Goal: Task Accomplishment & Management: Manage account settings

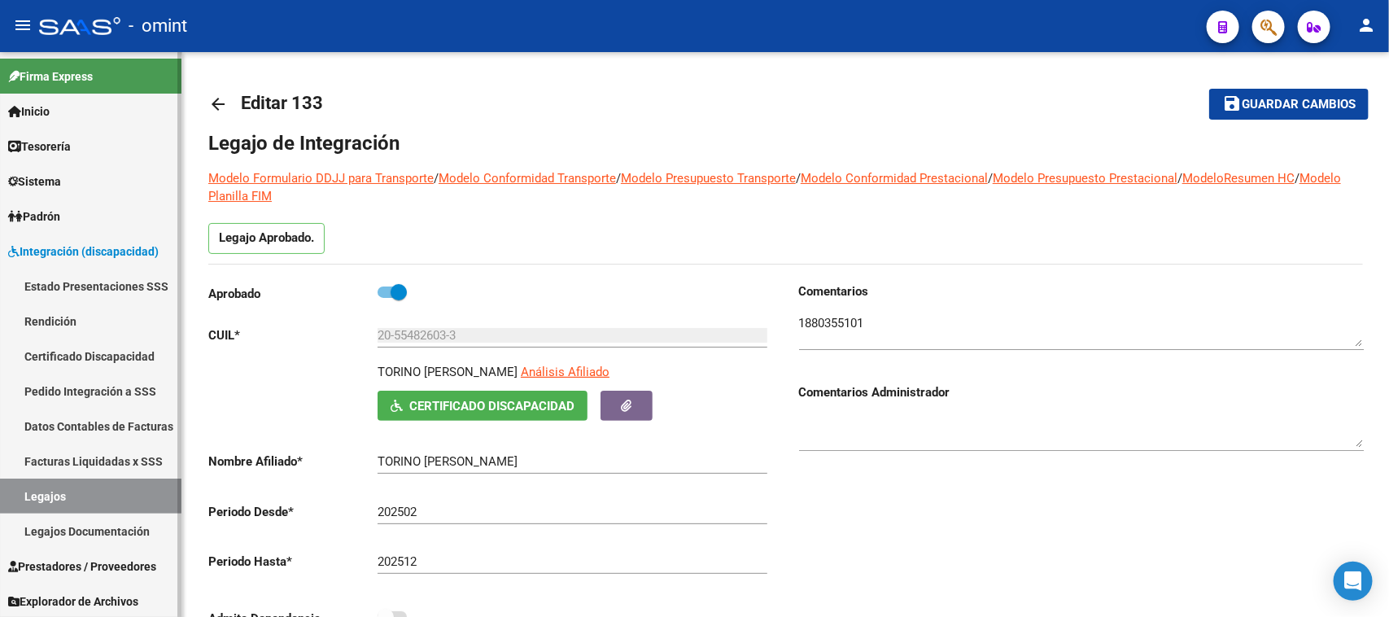
scroll to position [509, 0]
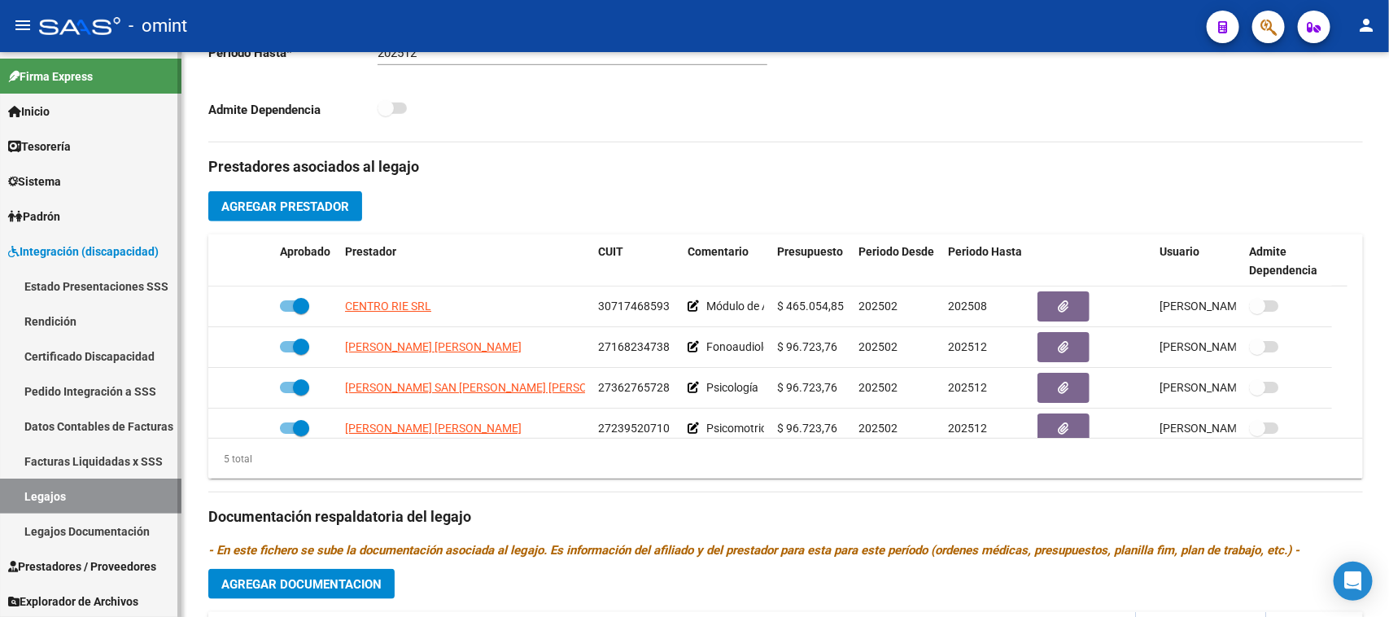
drag, startPoint x: 37, startPoint y: 493, endPoint x: 133, endPoint y: 454, distance: 102.9
click at [38, 493] on link "Legajos" at bounding box center [91, 496] width 182 height 35
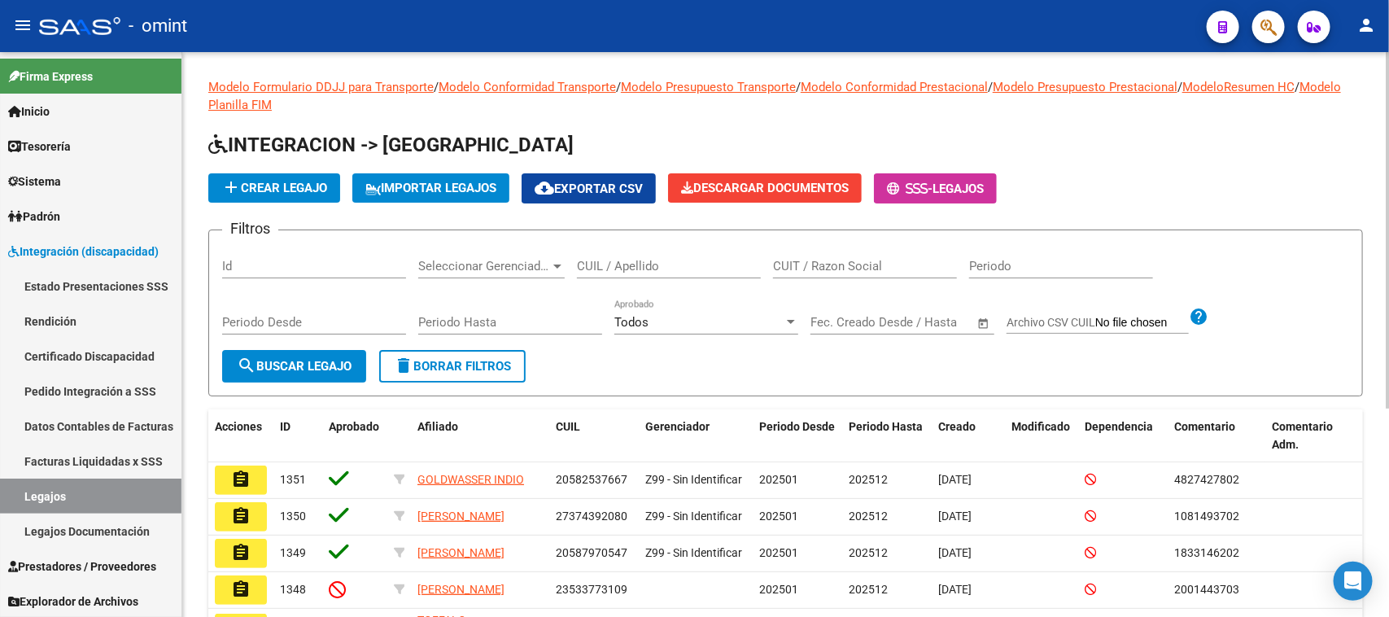
click at [628, 256] on div "CUIL / Apellido" at bounding box center [669, 260] width 184 height 35
type input "silva p"
click at [249, 368] on mat-icon "search" at bounding box center [247, 366] width 20 height 20
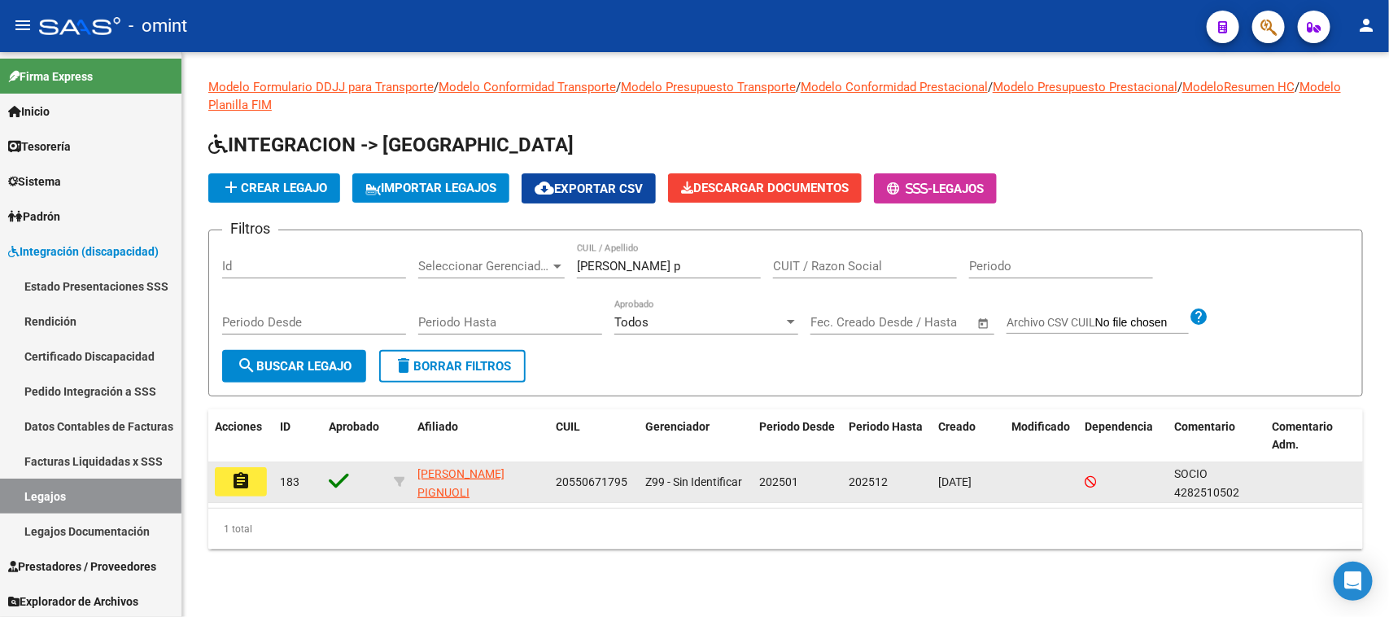
click at [220, 462] on datatable-body-cell "assignment" at bounding box center [240, 482] width 65 height 40
click at [229, 482] on button "assignment" at bounding box center [241, 481] width 52 height 29
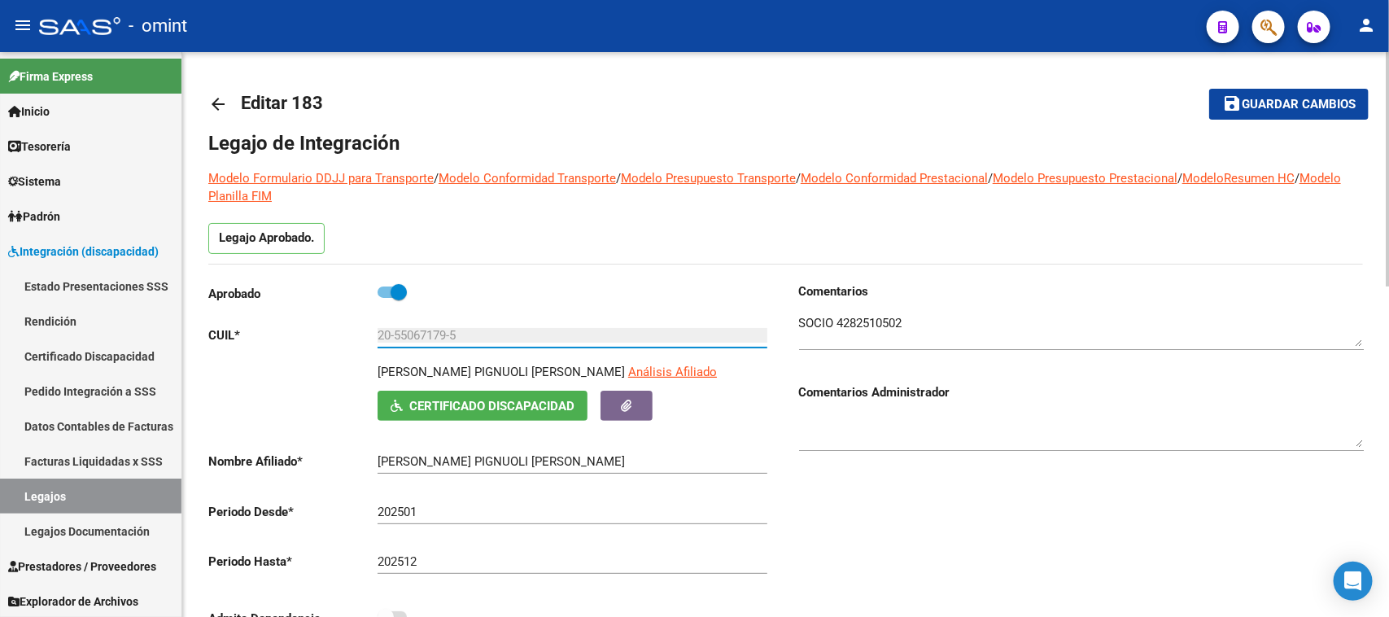
drag, startPoint x: 483, startPoint y: 339, endPoint x: 362, endPoint y: 331, distance: 120.7
click at [362, 331] on app-form-text-field "CUIL * 20-55067179-5 Ingresar CUIL" at bounding box center [487, 335] width 559 height 15
click at [151, 461] on link "Facturas Liquidadas x SSS" at bounding box center [91, 461] width 182 height 35
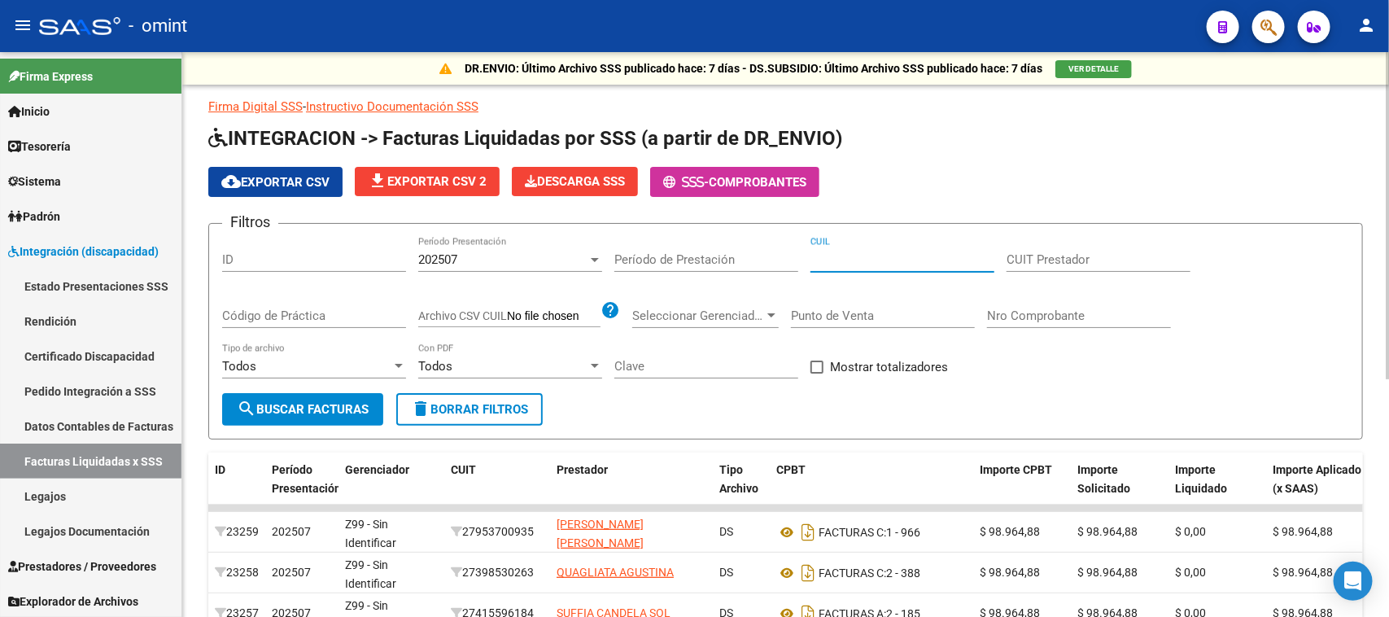
drag, startPoint x: 827, startPoint y: 255, endPoint x: 755, endPoint y: 271, distance: 74.3
click at [827, 257] on input "CUIL" at bounding box center [903, 259] width 184 height 15
paste input "20-55067179-5"
type input "20-55067179-5"
click at [514, 278] on div "202507 Período Presentación" at bounding box center [510, 262] width 184 height 50
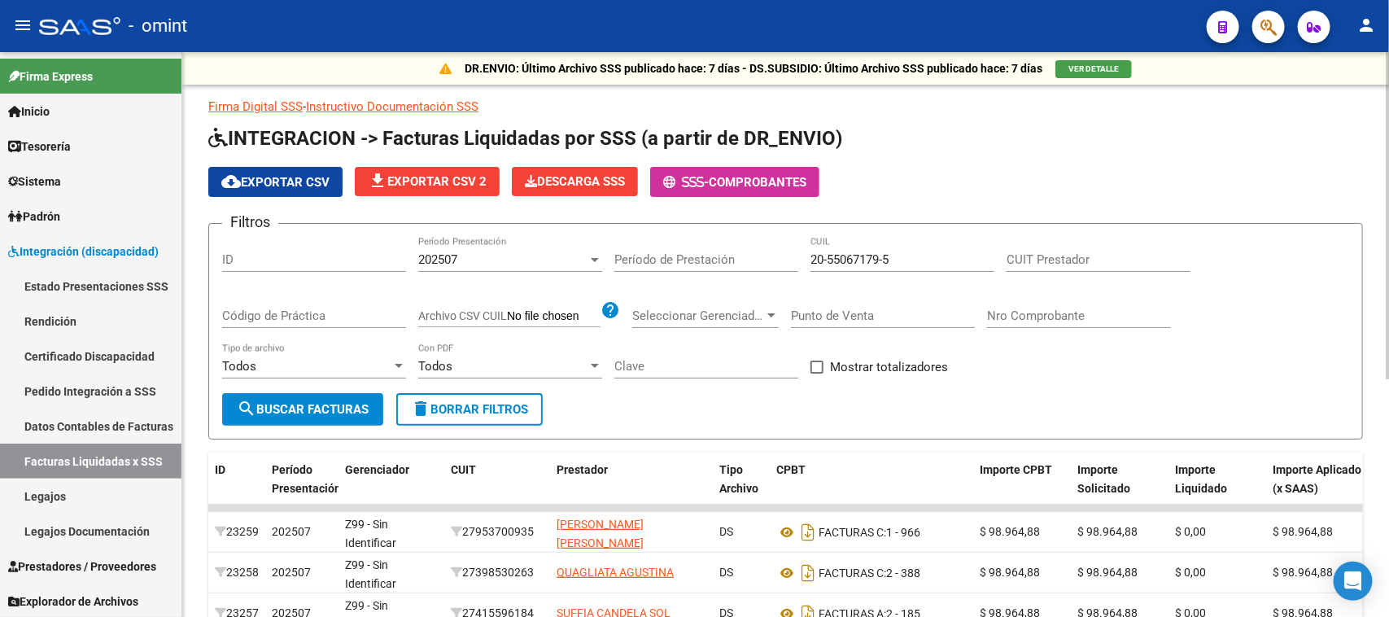
click at [513, 262] on div "202507" at bounding box center [502, 259] width 169 height 15
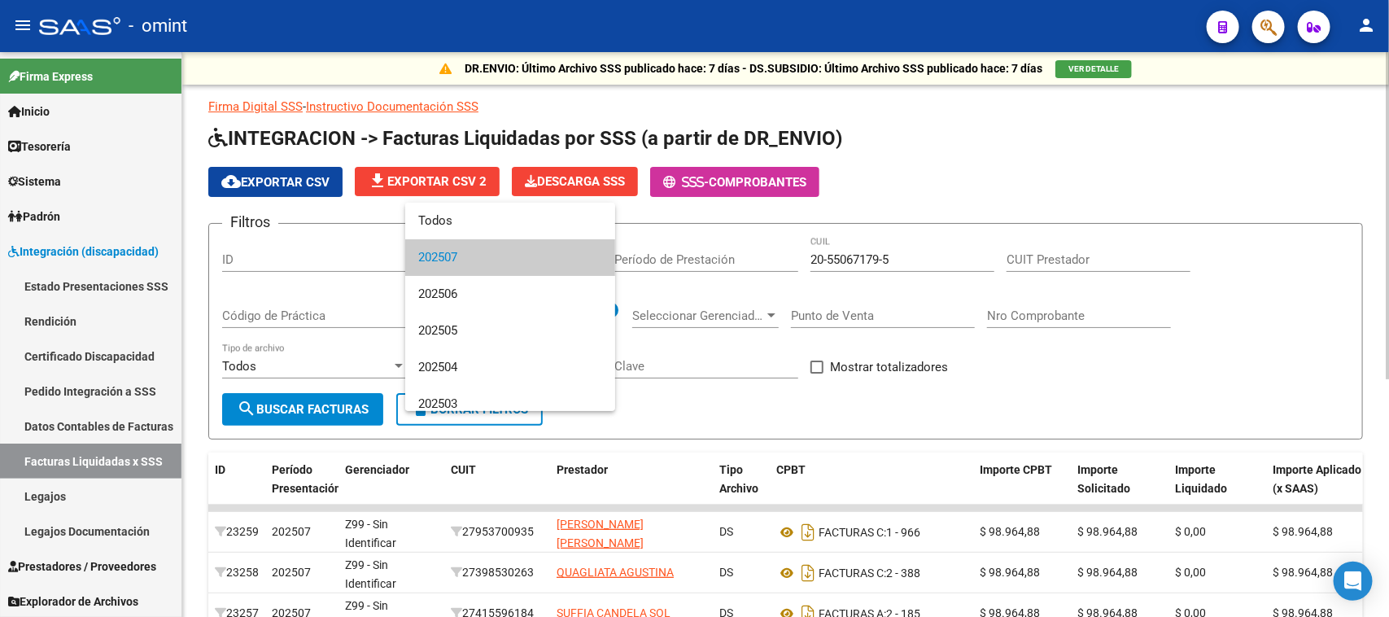
drag, startPoint x: 503, startPoint y: 246, endPoint x: 511, endPoint y: 236, distance: 12.7
click at [503, 244] on span "202507" at bounding box center [510, 257] width 184 height 37
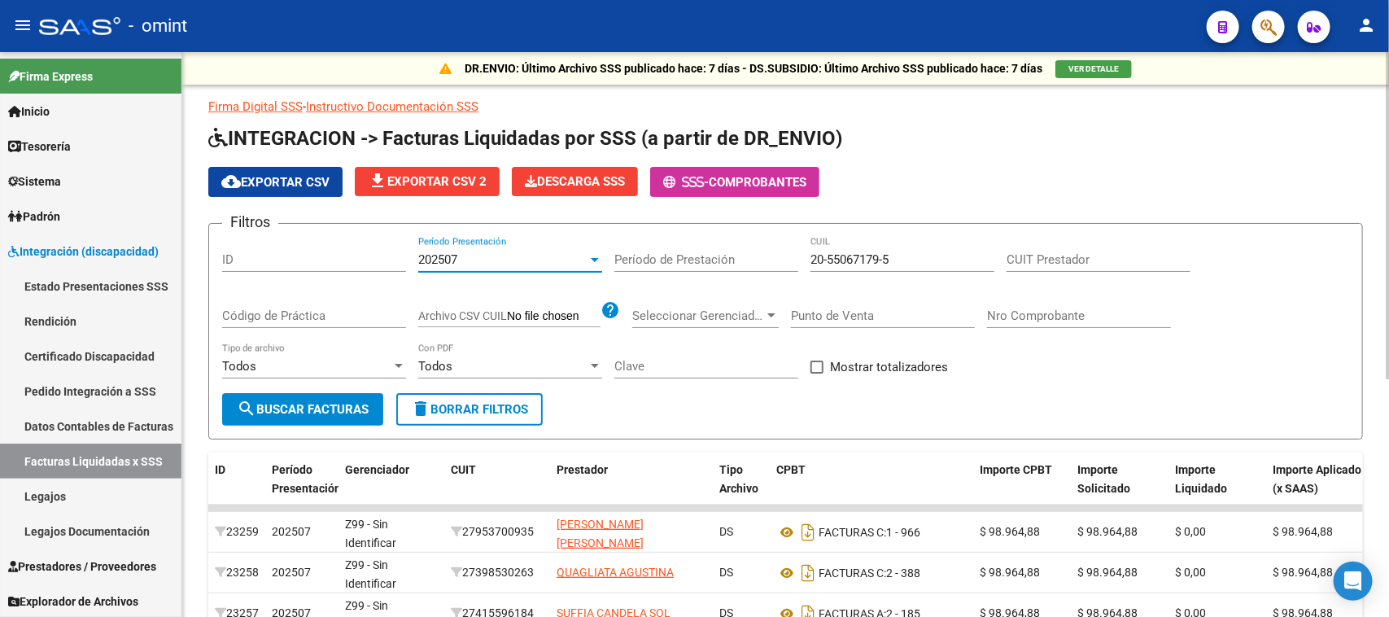
click at [511, 237] on div "202507 Período Presentación" at bounding box center [510, 254] width 184 height 35
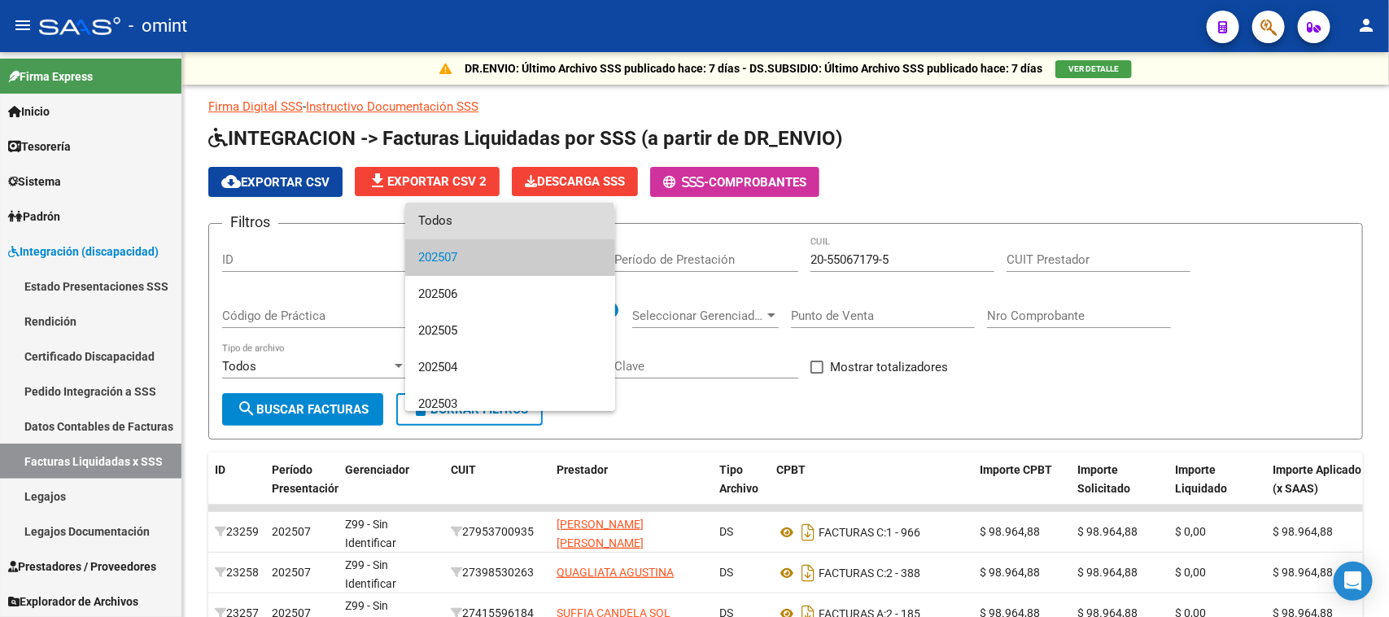
click at [510, 236] on span "Todos" at bounding box center [510, 221] width 184 height 37
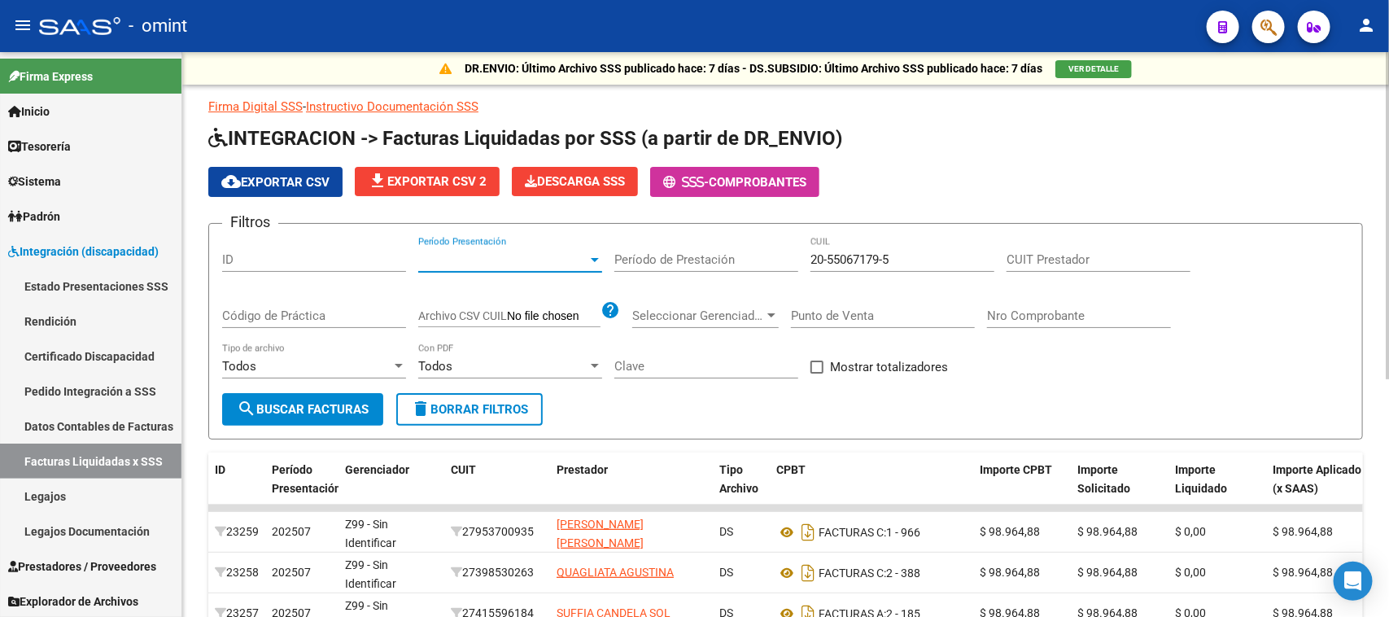
click at [503, 252] on span "Período Presentación" at bounding box center [502, 259] width 169 height 15
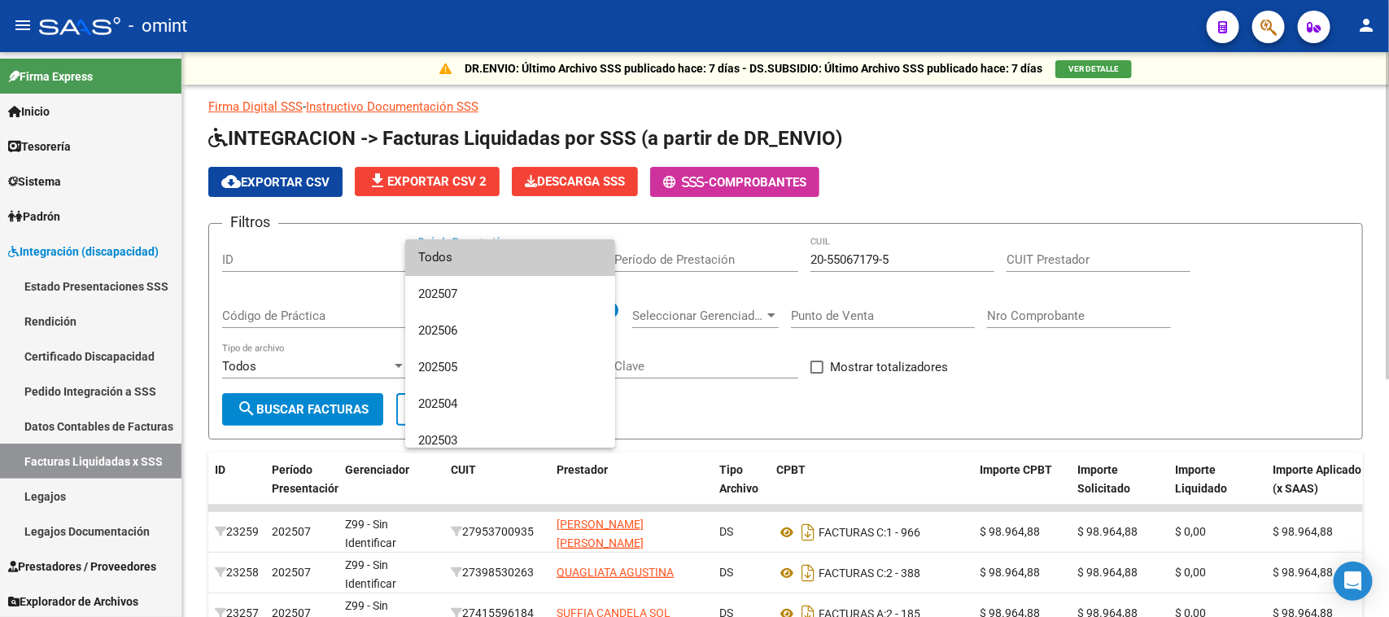
click at [497, 263] on span "Todos" at bounding box center [510, 257] width 184 height 37
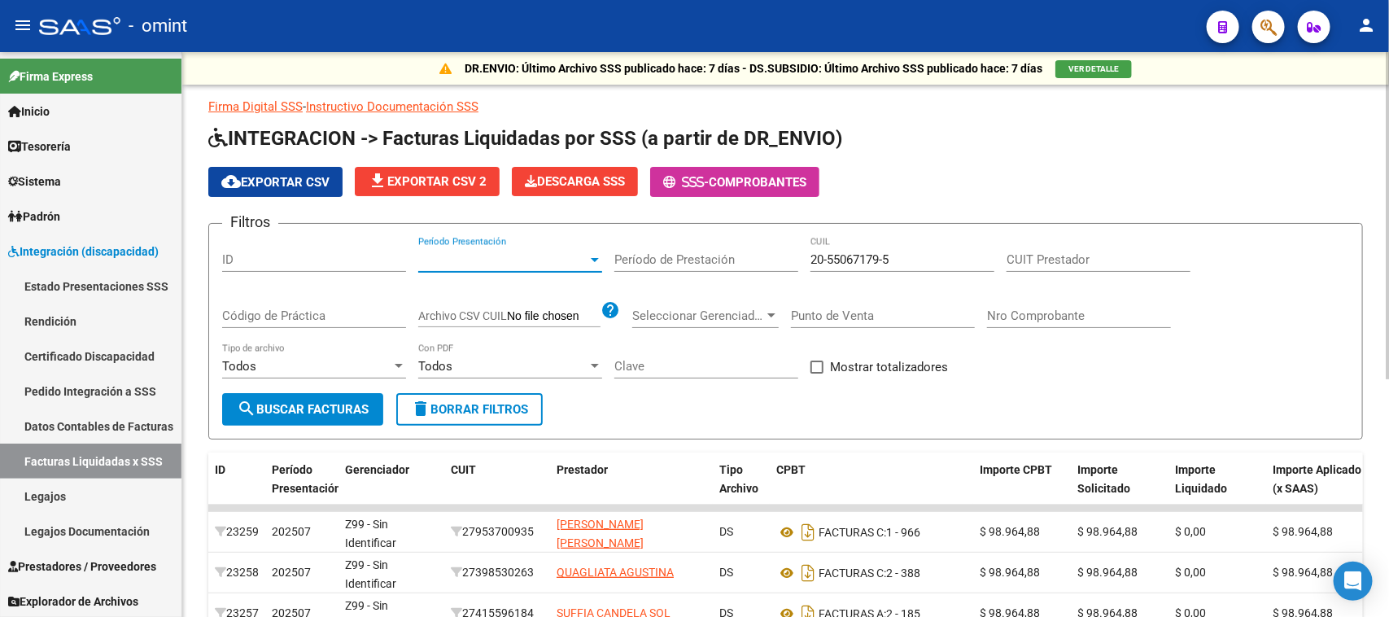
click at [326, 396] on button "search Buscar Facturas" at bounding box center [302, 409] width 161 height 33
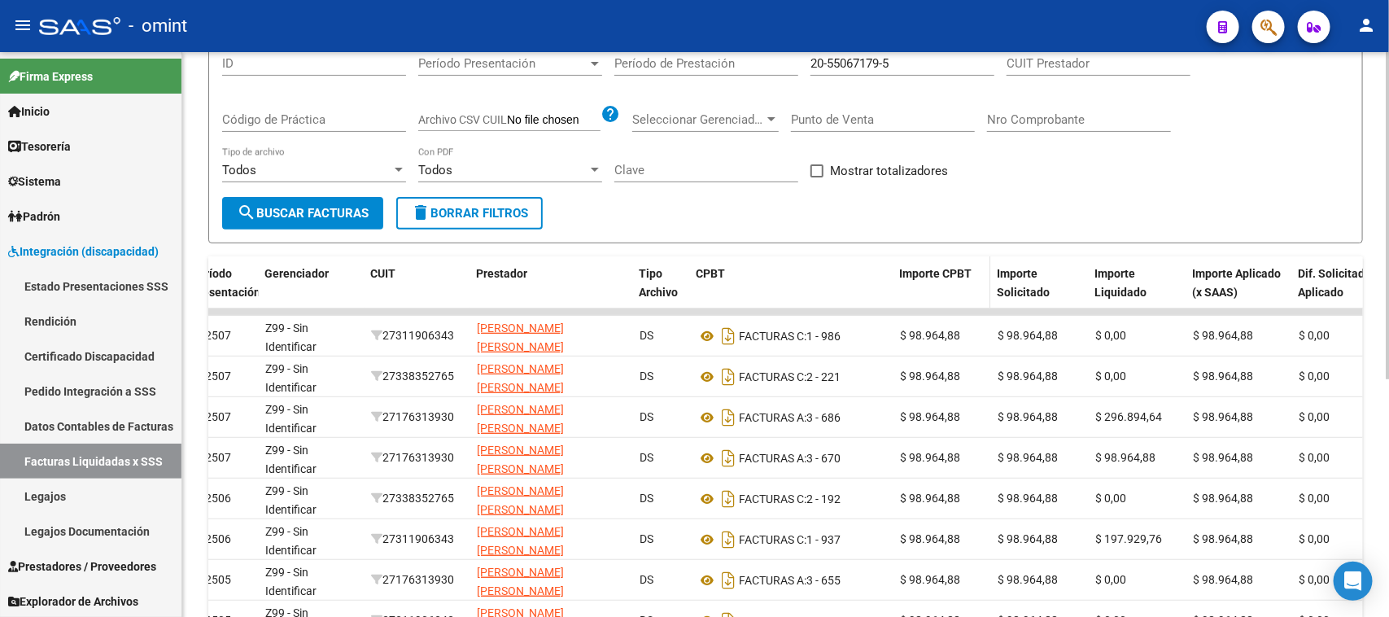
scroll to position [203, 0]
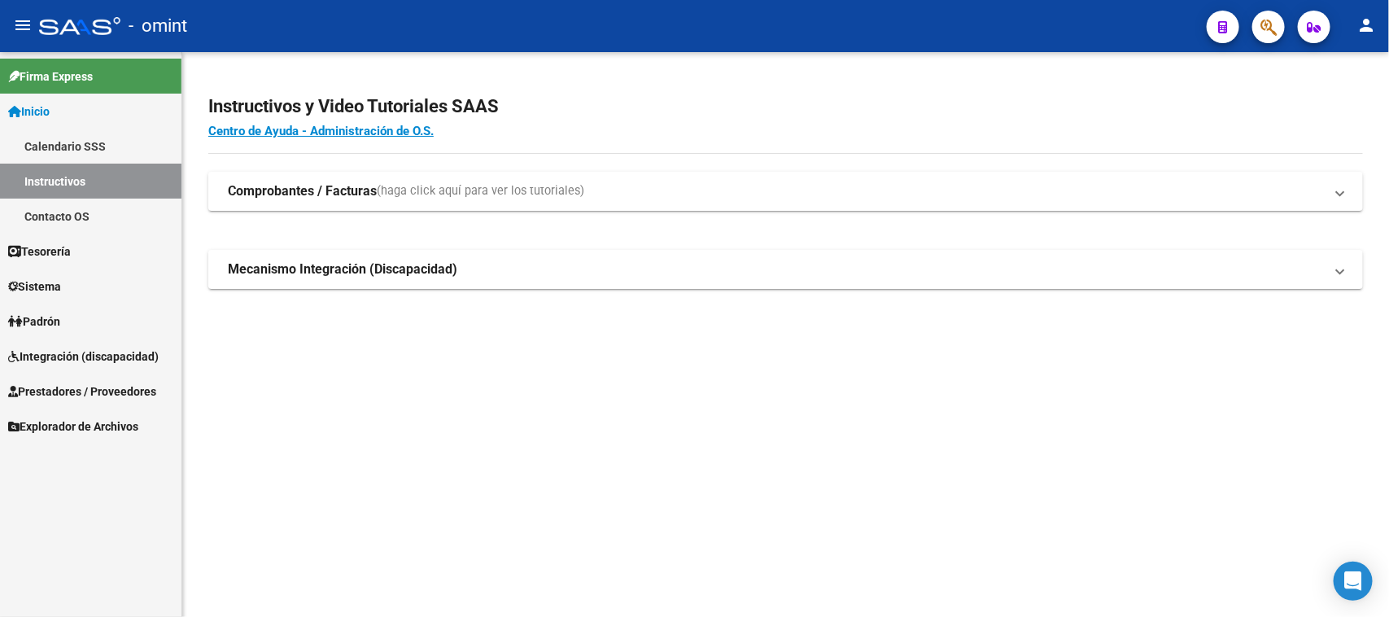
click at [73, 336] on link "Padrón" at bounding box center [91, 321] width 182 height 35
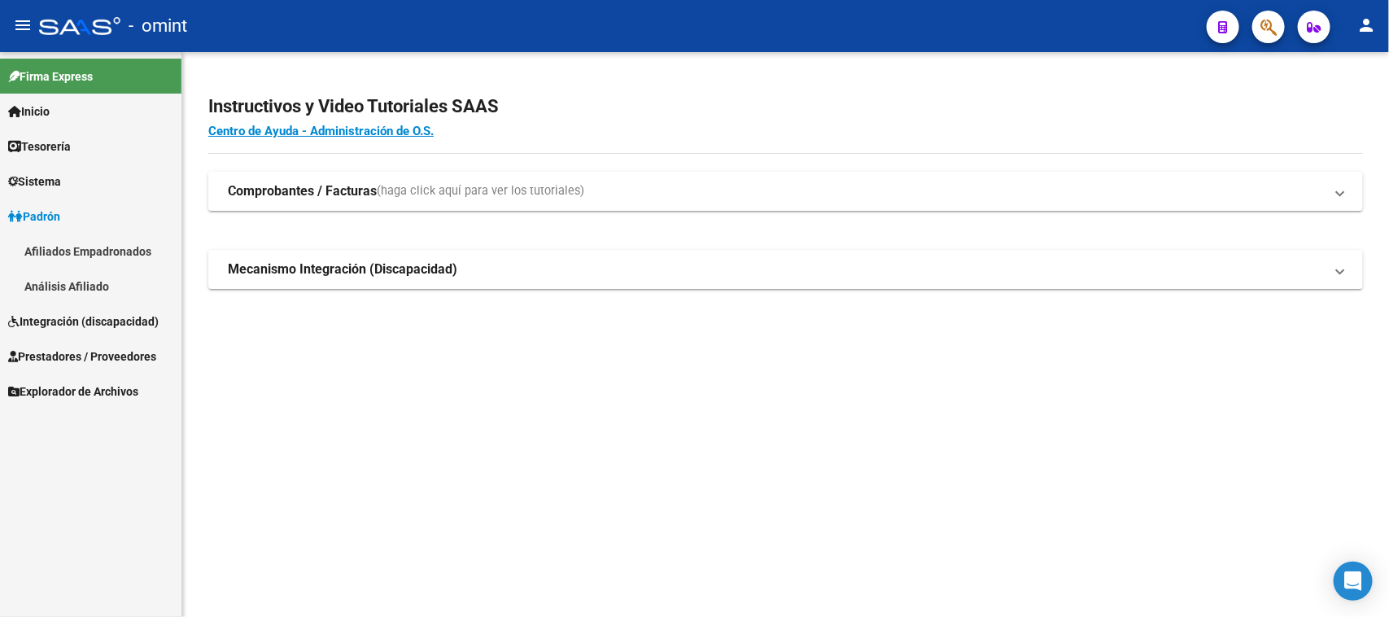
click at [95, 270] on link "Análisis Afiliado" at bounding box center [91, 286] width 182 height 35
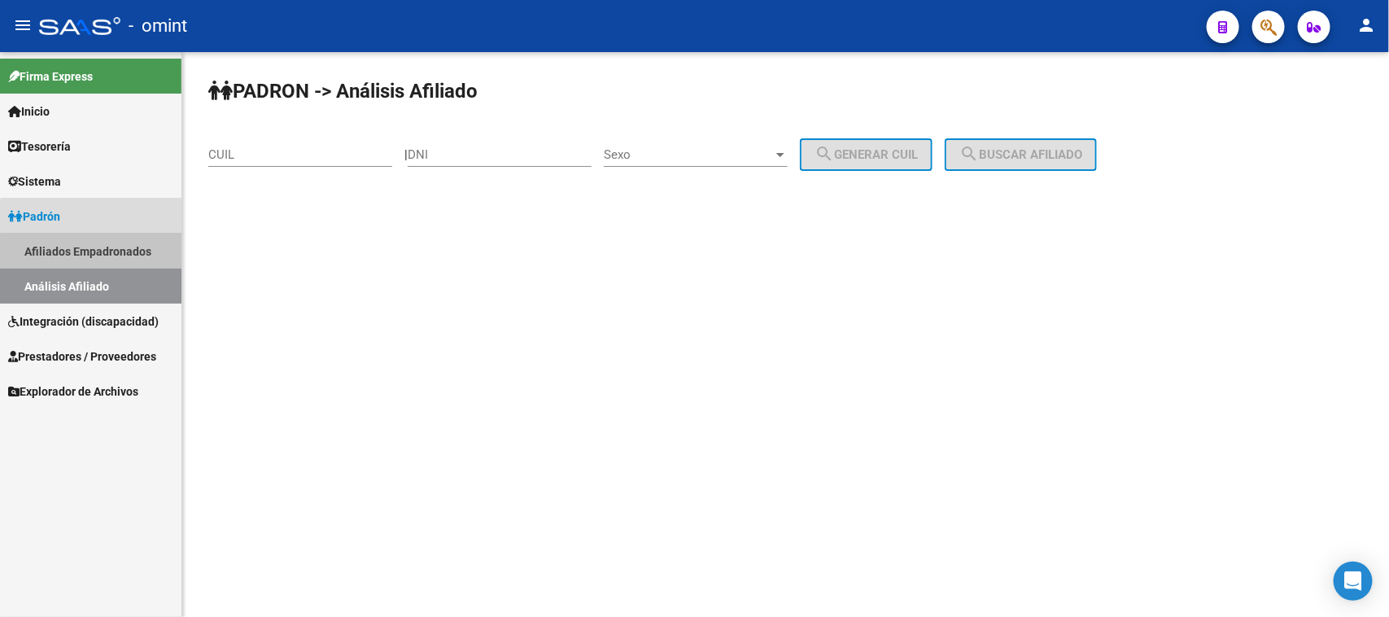
click at [96, 257] on link "Afiliados Empadronados" at bounding box center [91, 251] width 182 height 35
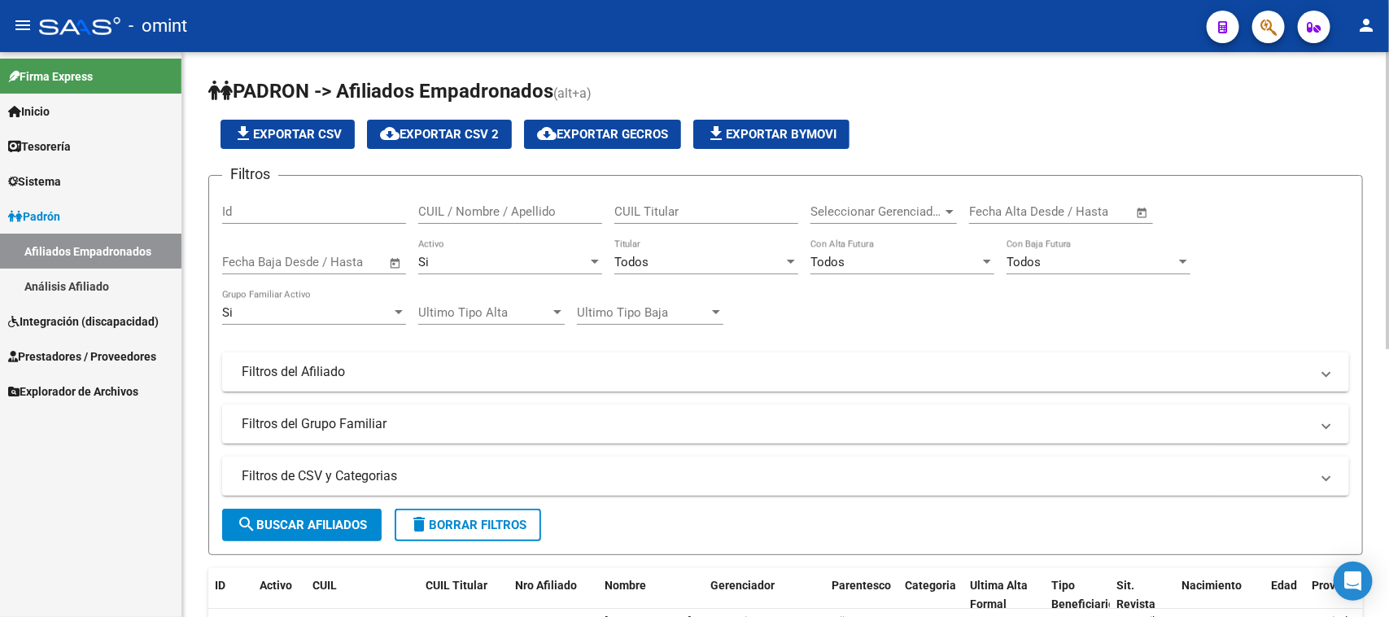
click at [722, 198] on div "CUIL Titular" at bounding box center [707, 206] width 184 height 35
click at [39, 313] on span "Integración (discapacidad)" at bounding box center [83, 322] width 151 height 18
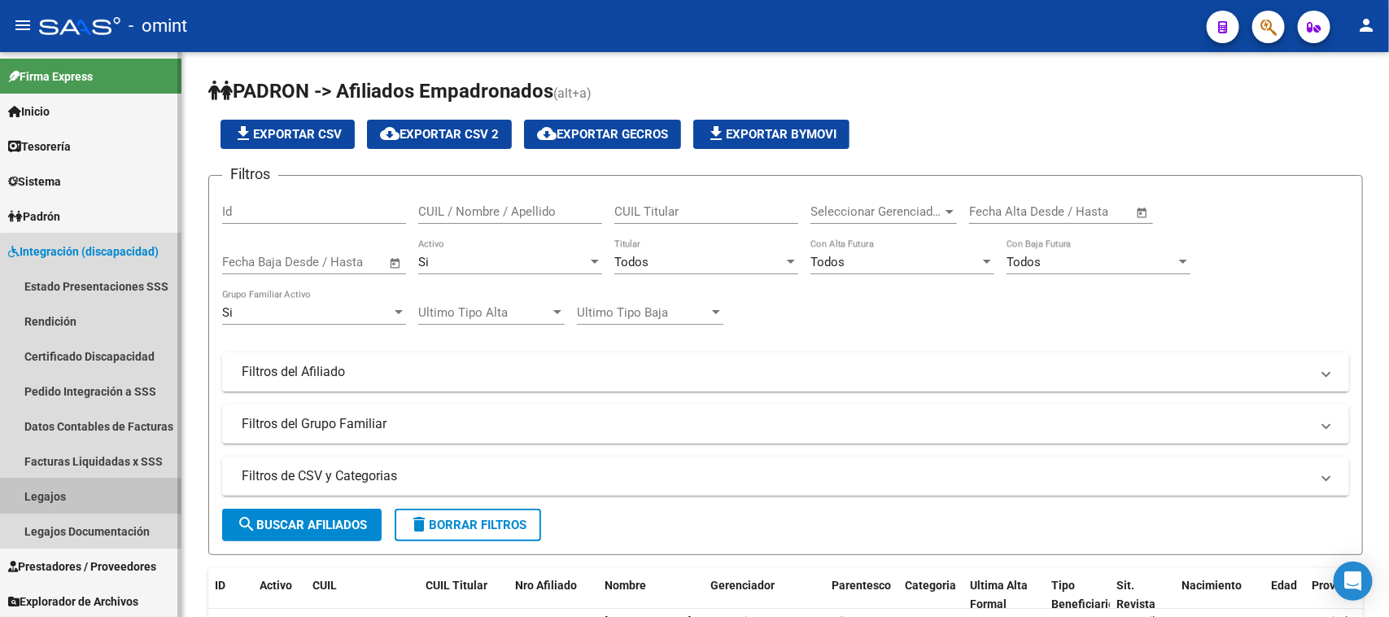
click at [112, 479] on link "Legajos" at bounding box center [91, 496] width 182 height 35
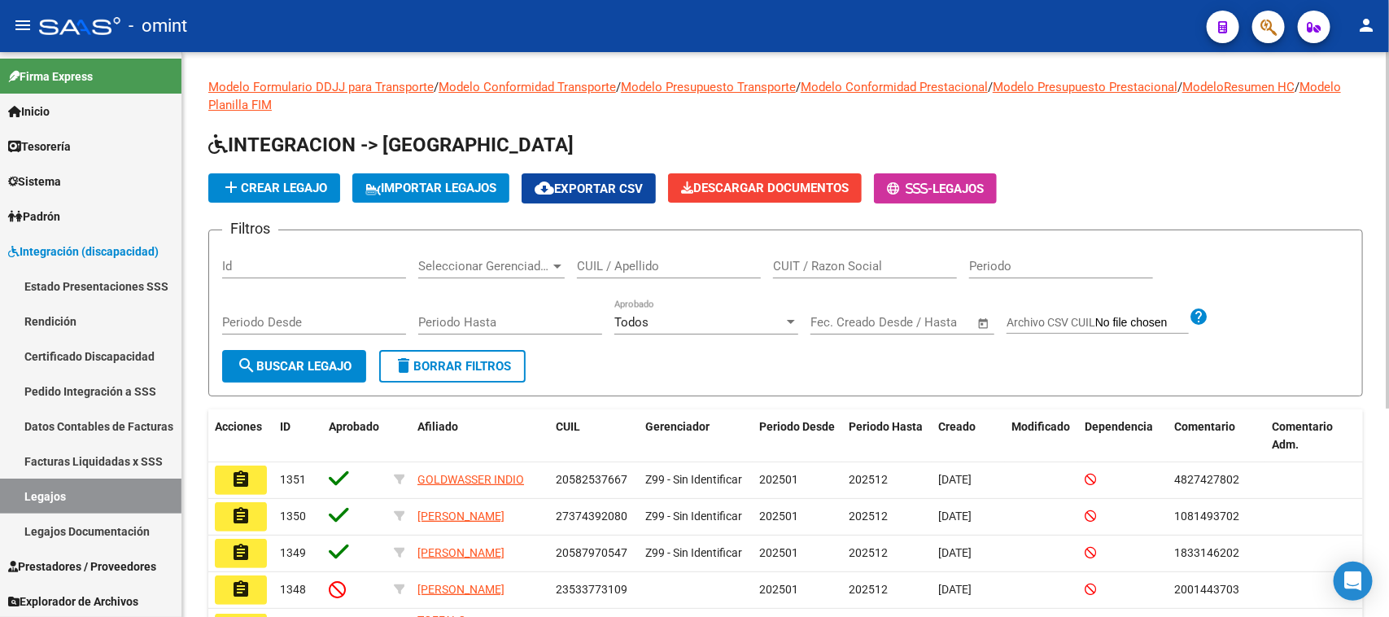
click at [702, 260] on input "CUIL / Apellido" at bounding box center [669, 266] width 184 height 15
paste input "20-55067179-5"
click at [356, 357] on button "search Buscar Legajo" at bounding box center [294, 366] width 144 height 33
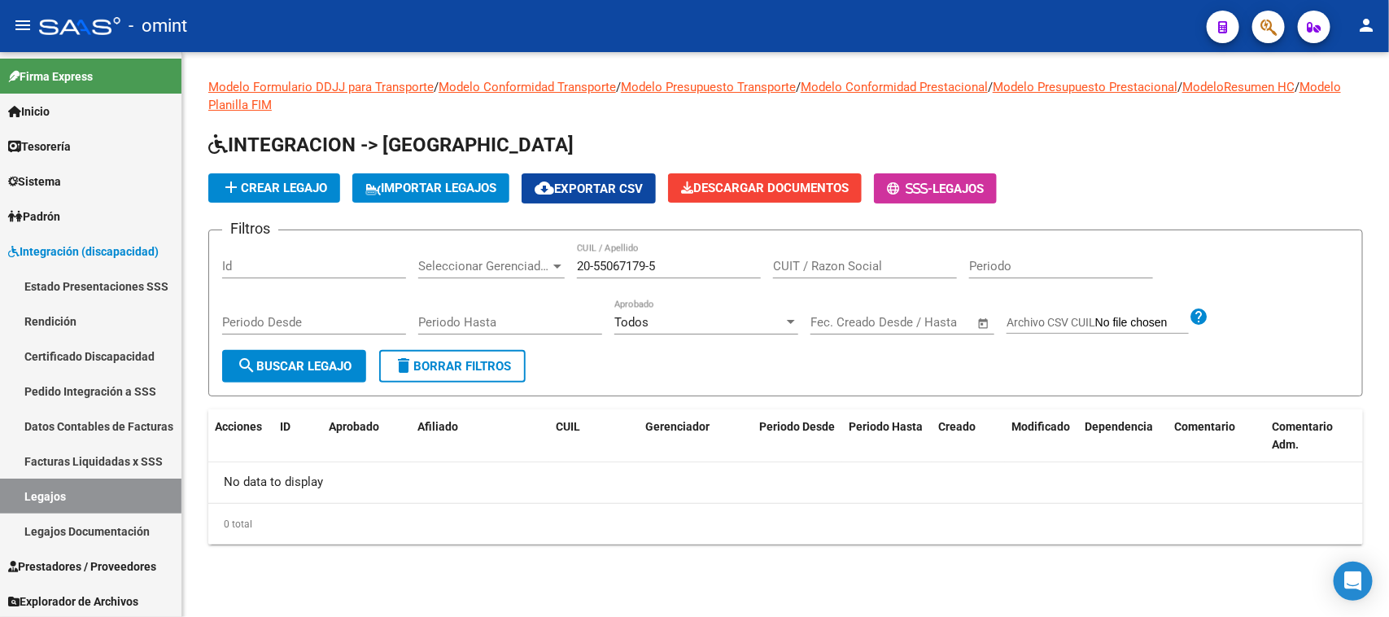
click at [594, 262] on input "20-55067179-5" at bounding box center [669, 266] width 184 height 15
click at [649, 265] on input "2055067179-5" at bounding box center [669, 266] width 184 height 15
type input "20550671795"
click at [290, 361] on span "search Buscar Legajo" at bounding box center [294, 366] width 115 height 15
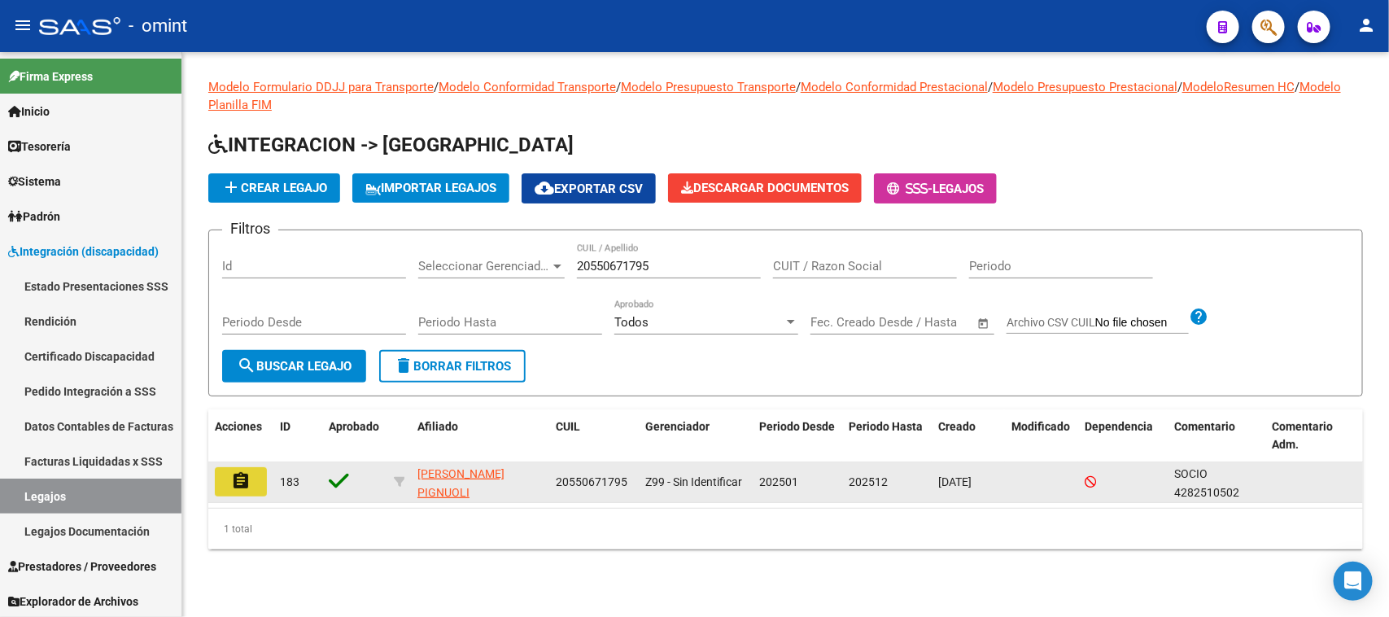
click at [251, 478] on button "assignment" at bounding box center [241, 481] width 52 height 29
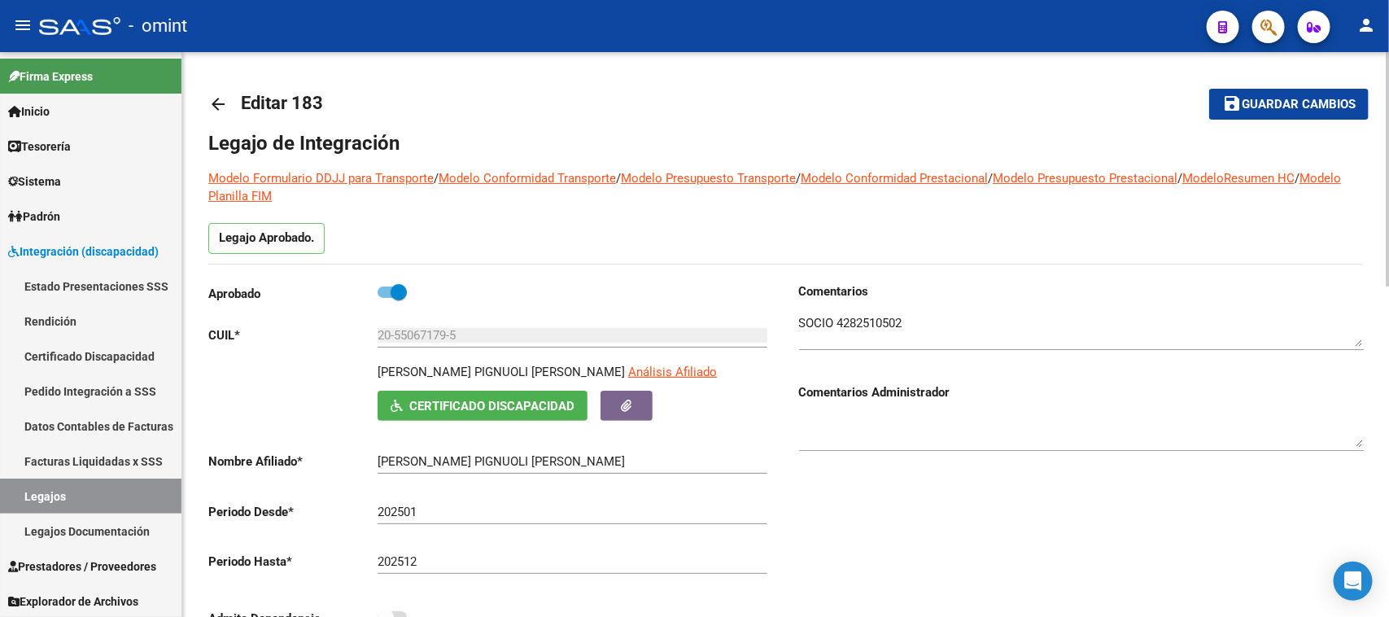
click at [881, 330] on textarea at bounding box center [1081, 330] width 565 height 33
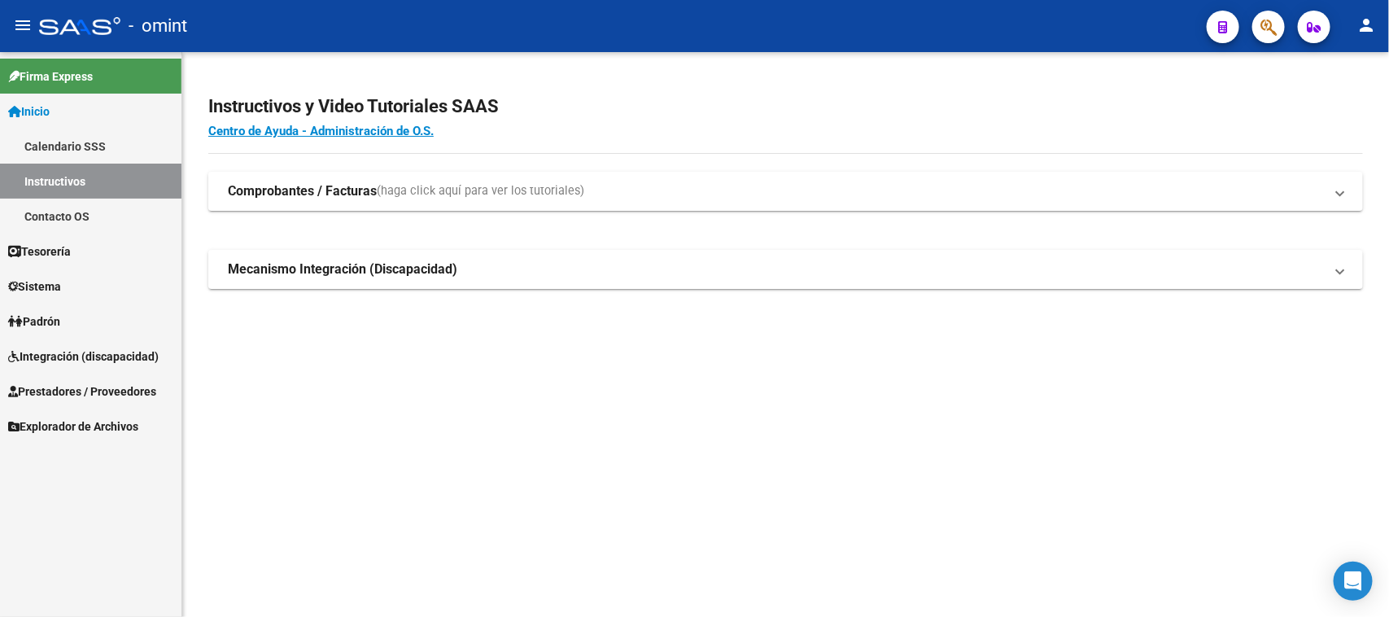
click at [75, 339] on link "Integración (discapacidad)" at bounding box center [91, 356] width 182 height 35
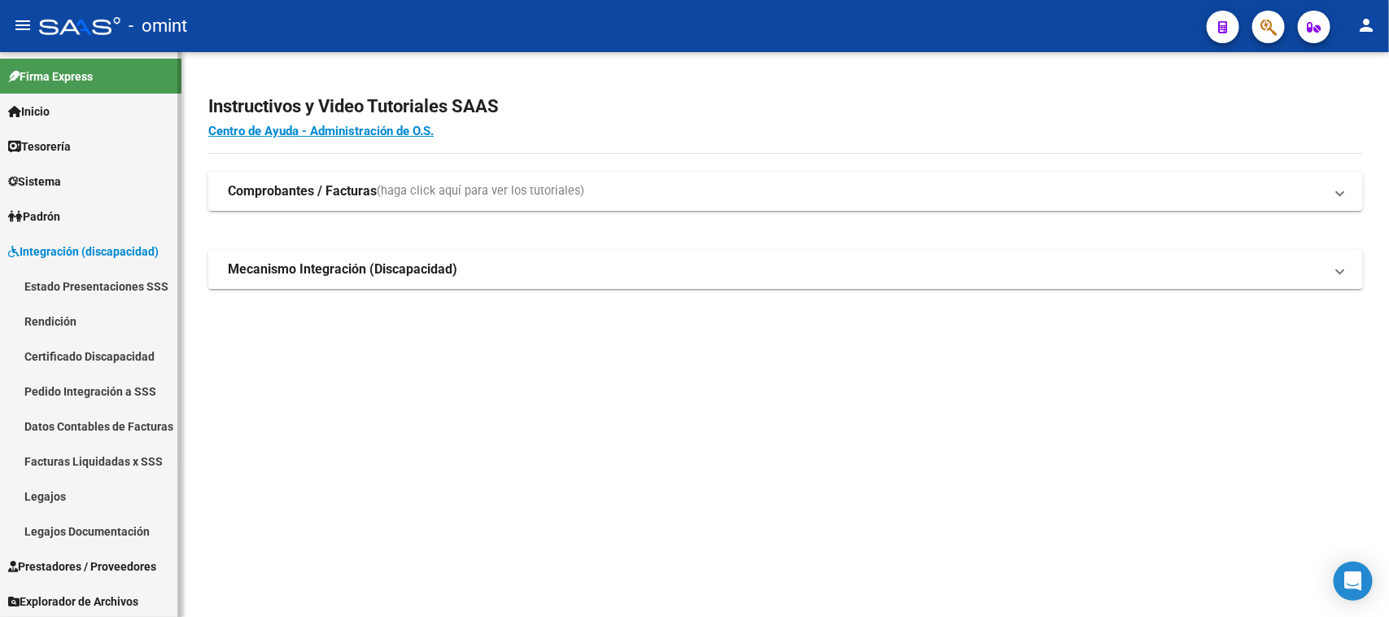
click at [85, 489] on link "Legajos" at bounding box center [91, 496] width 182 height 35
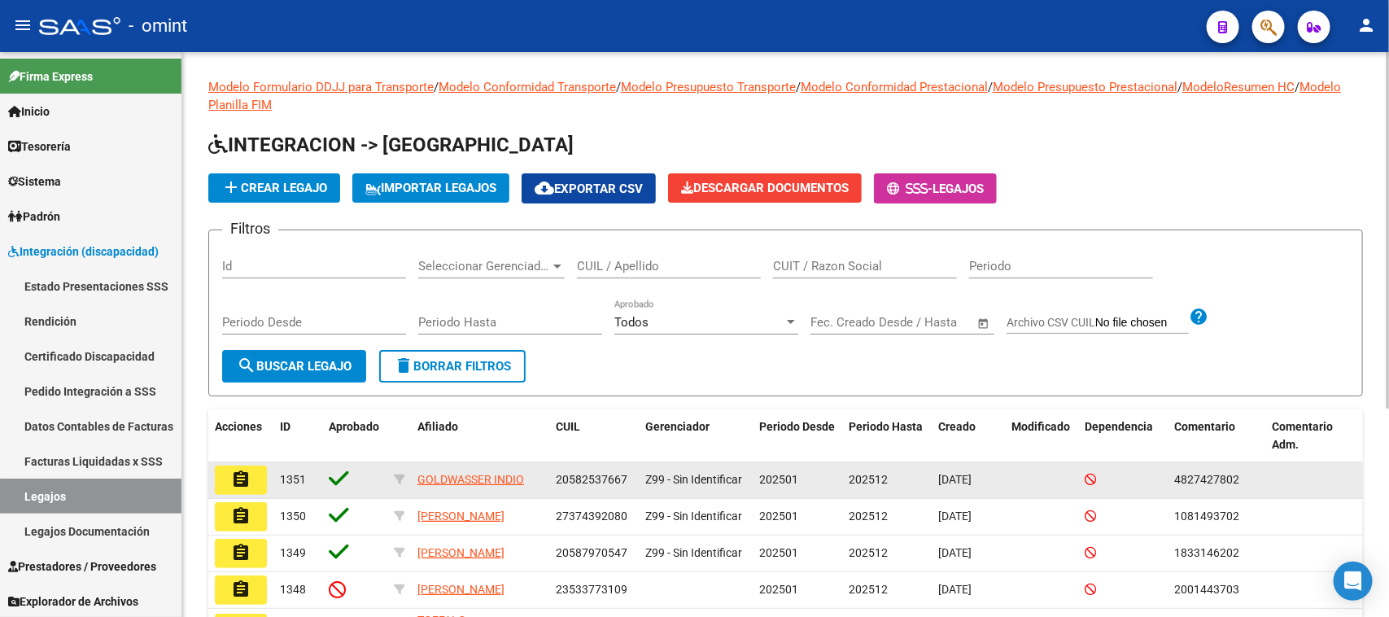
click at [232, 481] on mat-icon "assignment" at bounding box center [241, 480] width 20 height 20
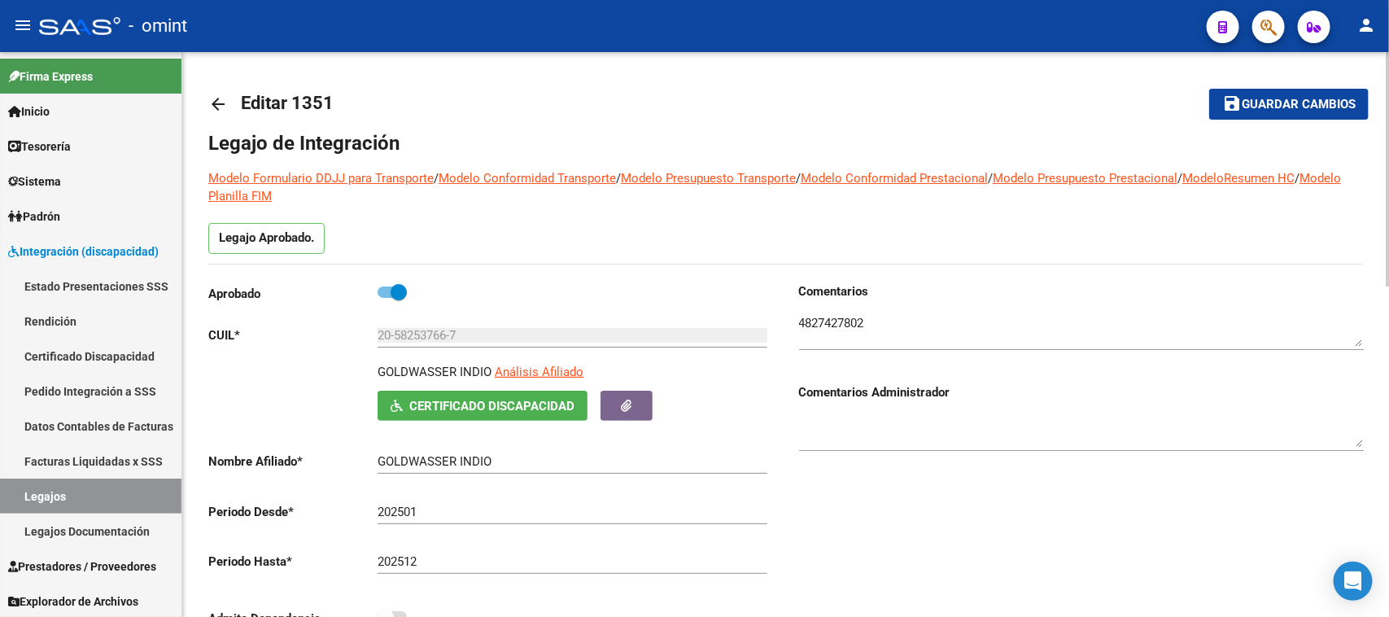
drag, startPoint x: 1014, startPoint y: 253, endPoint x: 954, endPoint y: 270, distance: 62.6
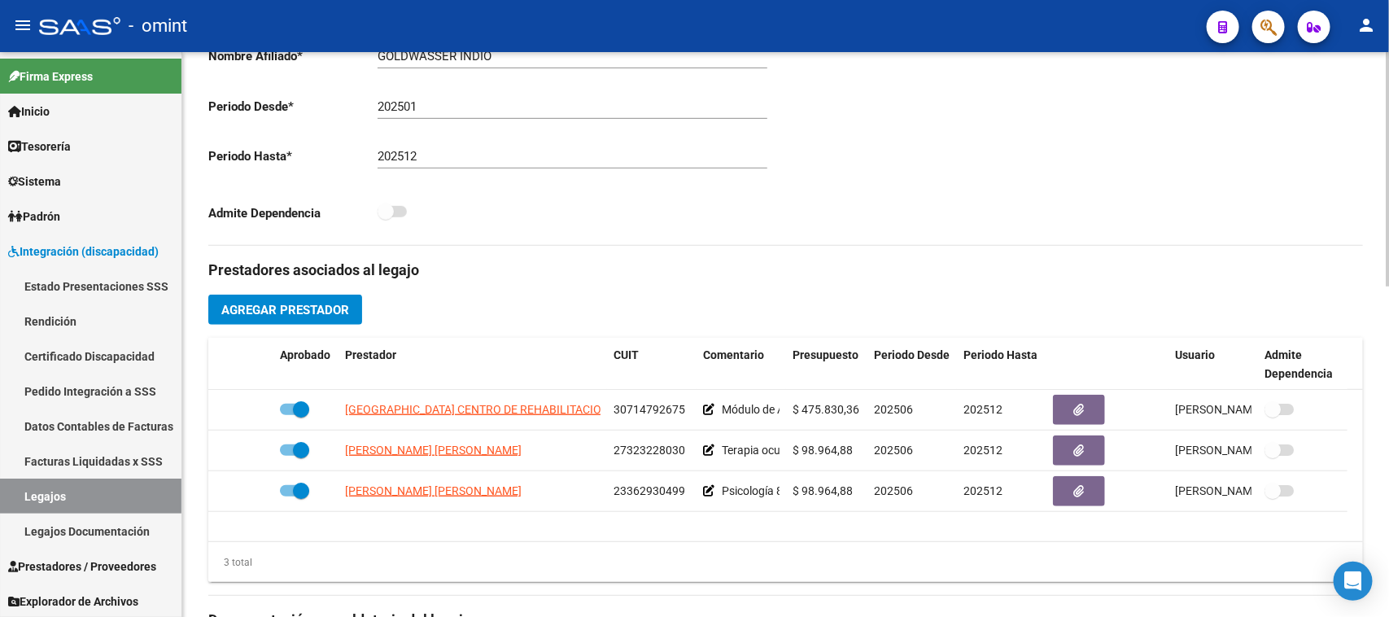
scroll to position [509, 0]
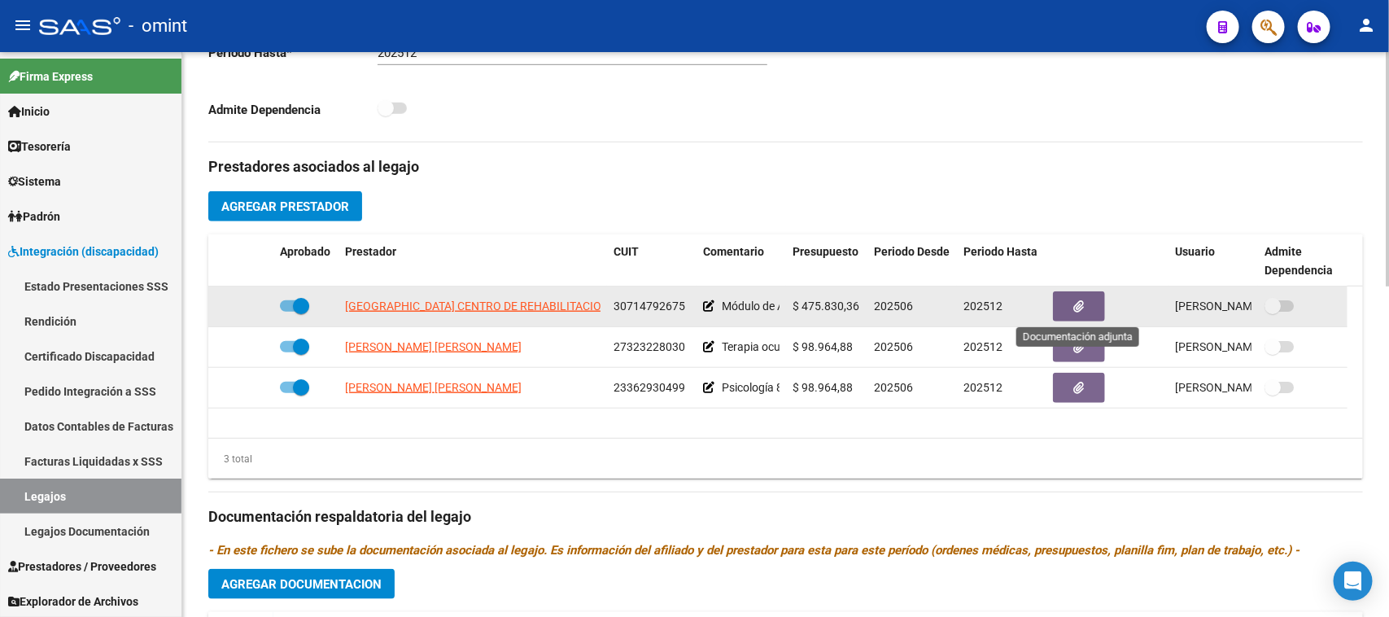
click at [1080, 308] on icon "button" at bounding box center [1079, 306] width 11 height 12
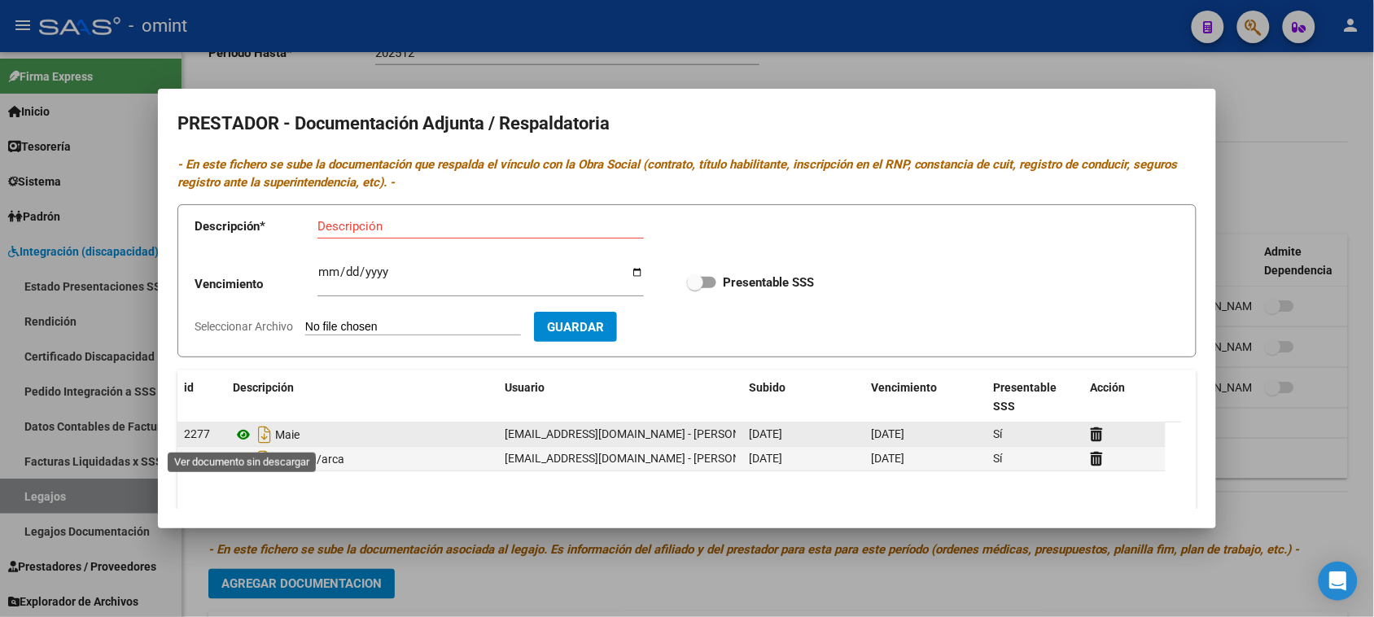
click at [237, 433] on icon at bounding box center [243, 435] width 21 height 20
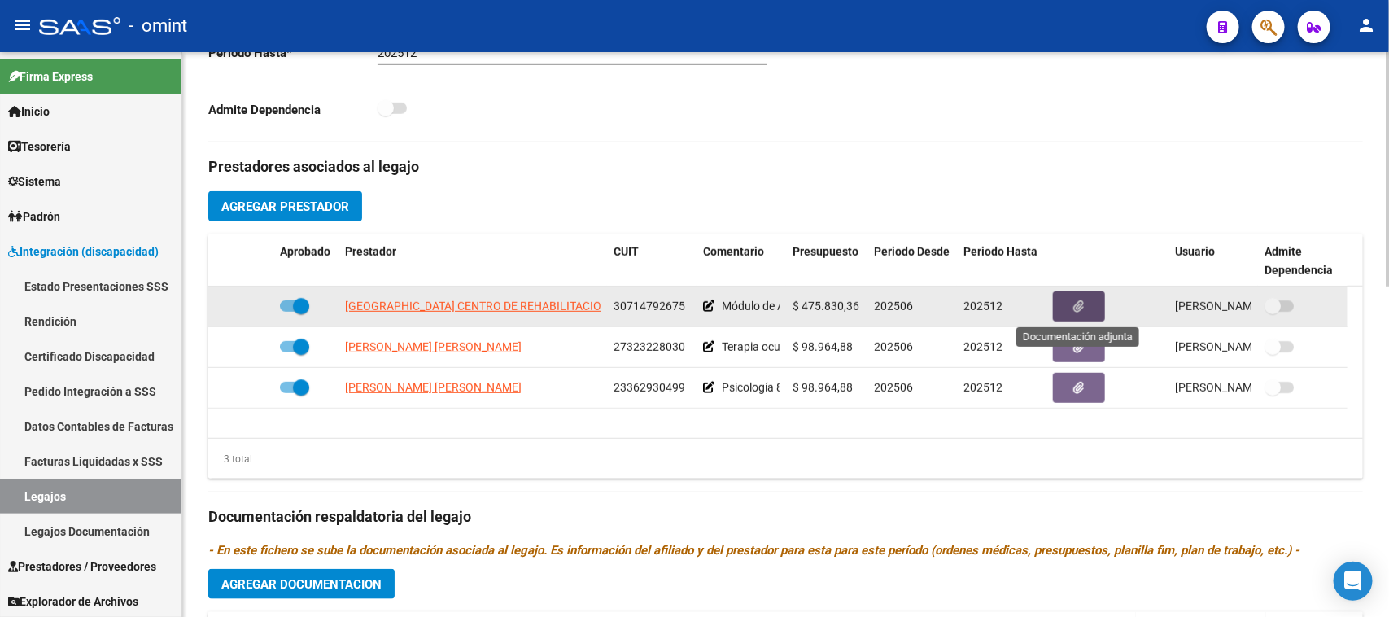
click at [1085, 299] on button "button" at bounding box center [1079, 306] width 52 height 30
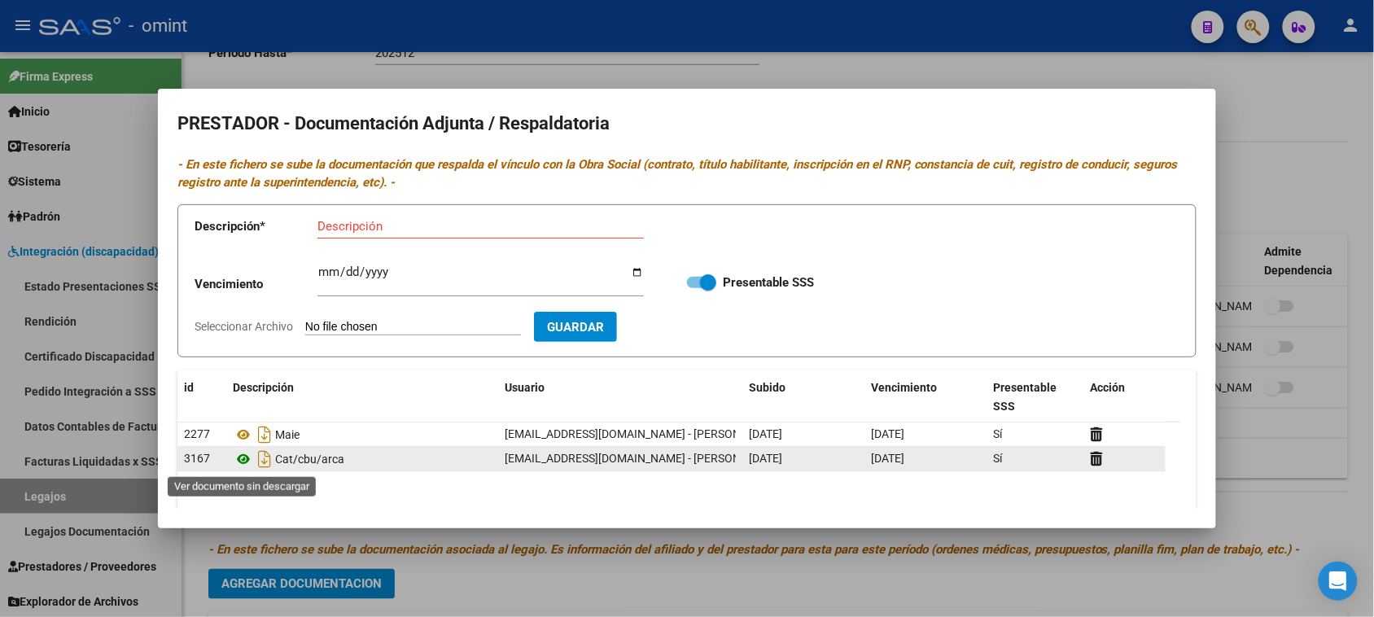
click at [243, 466] on icon at bounding box center [243, 459] width 21 height 20
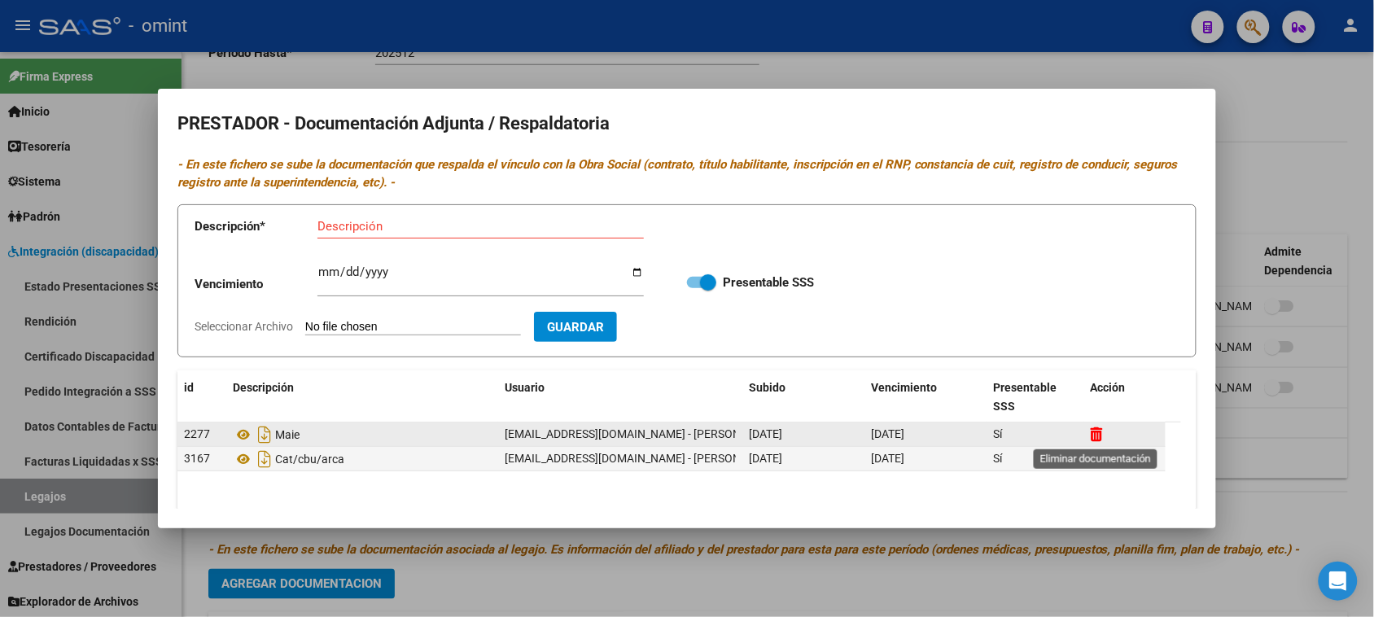
click at [1096, 437] on icon at bounding box center [1097, 434] width 12 height 15
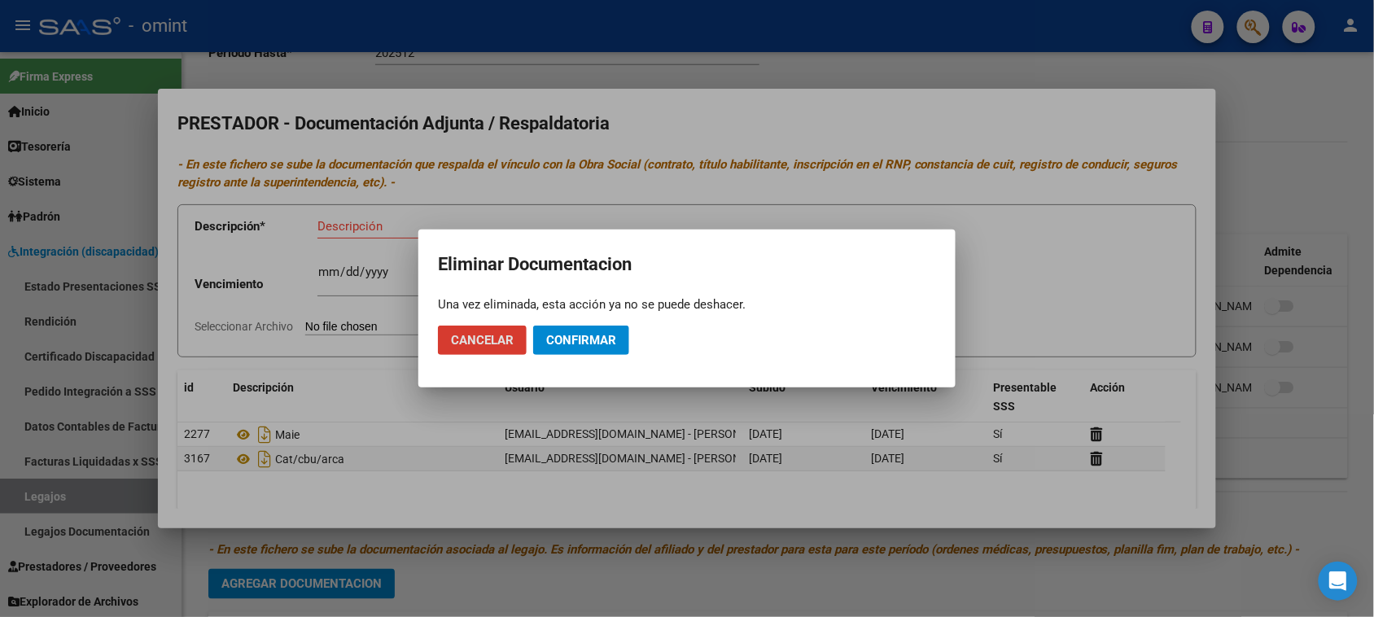
click at [620, 332] on button "Confirmar" at bounding box center [581, 340] width 96 height 29
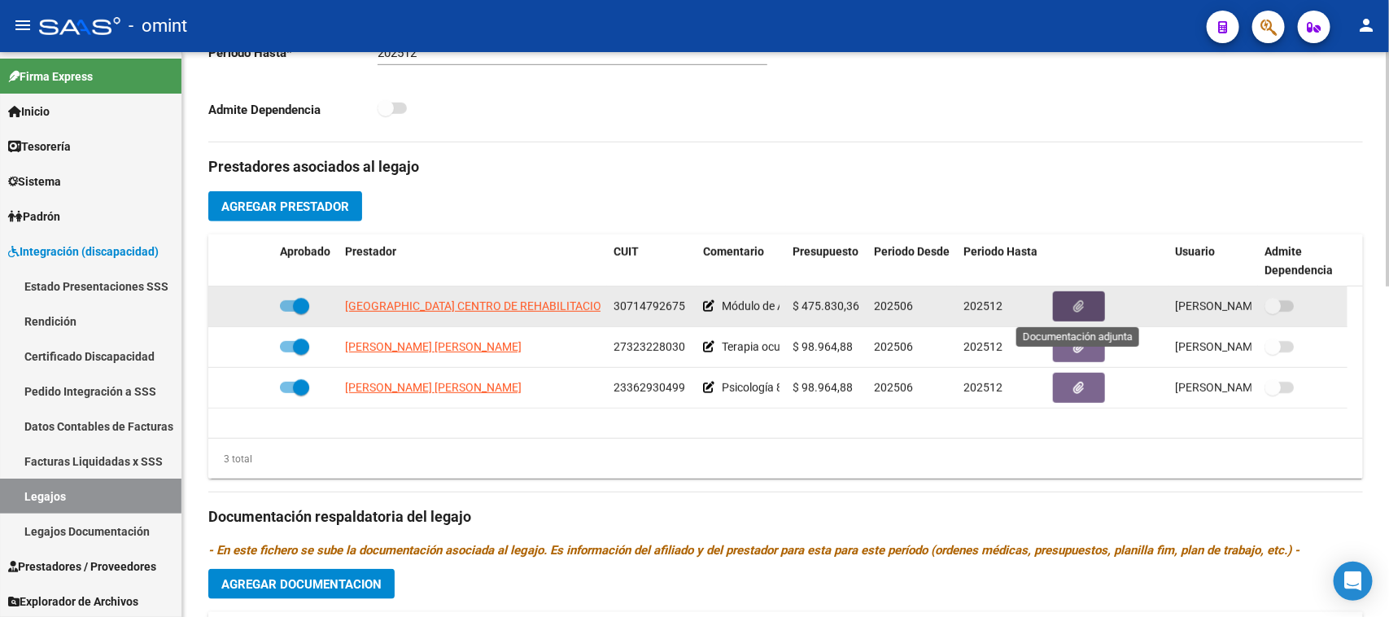
click at [1071, 304] on button "button" at bounding box center [1079, 306] width 52 height 30
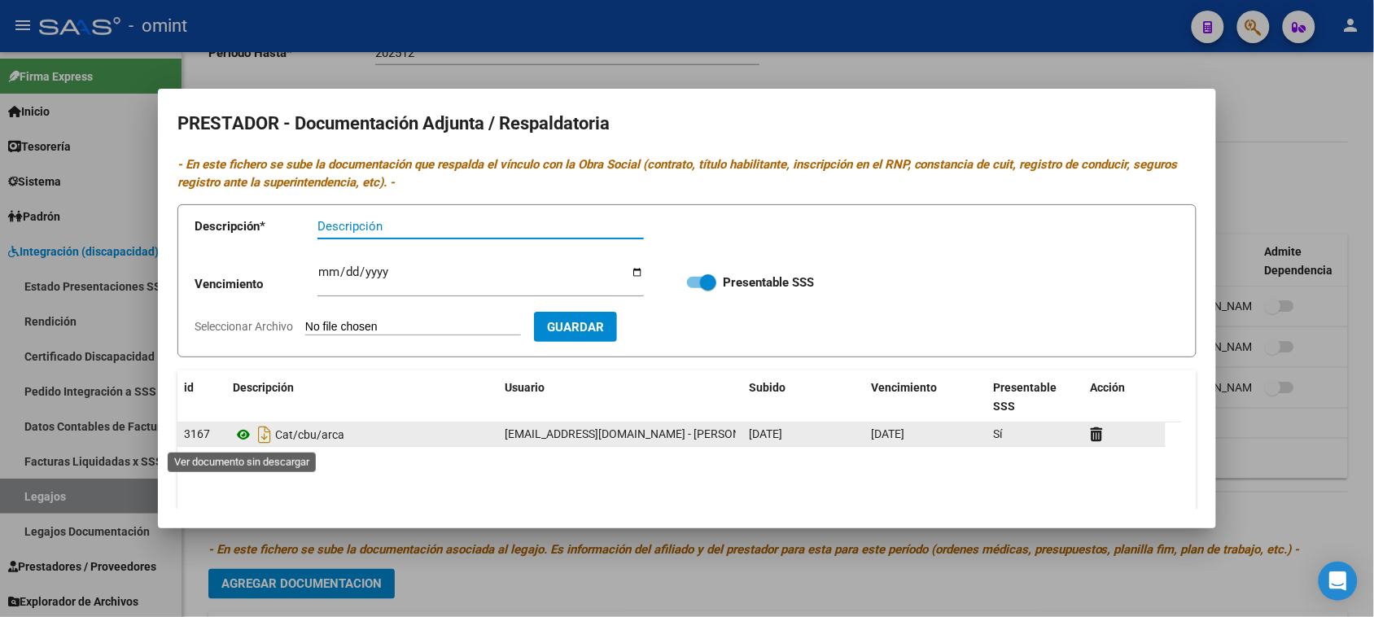
click at [237, 429] on icon at bounding box center [243, 435] width 21 height 20
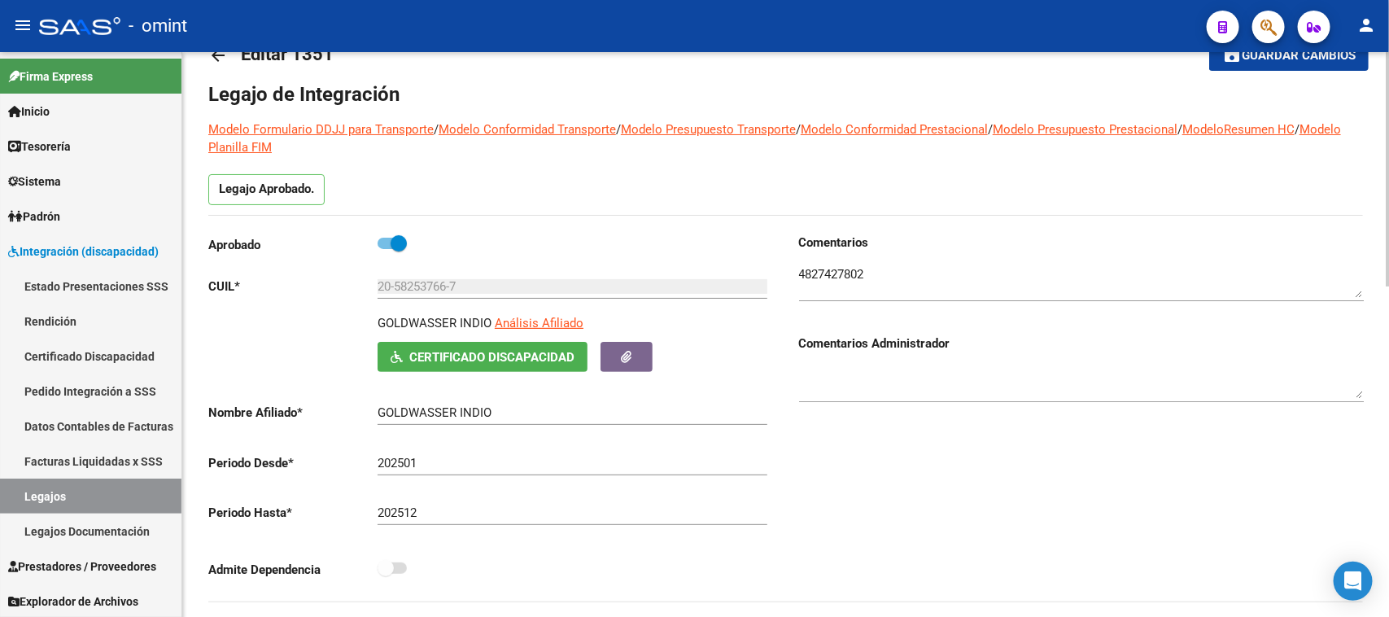
scroll to position [0, 0]
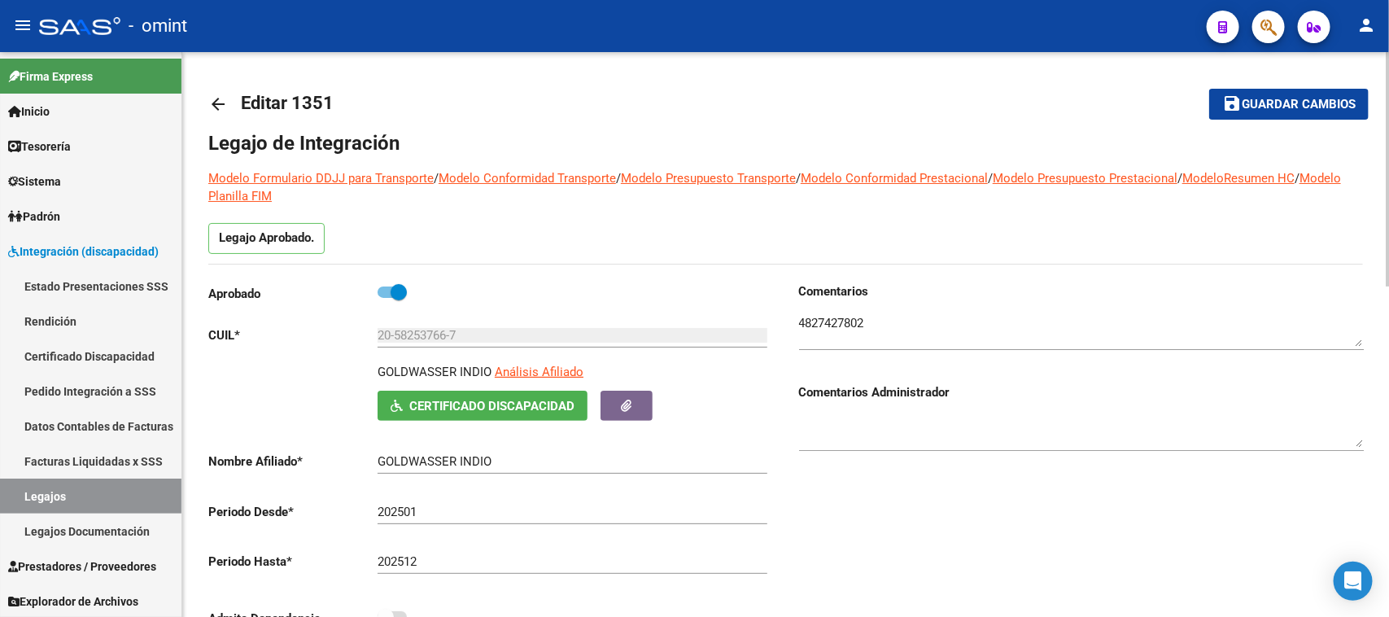
click at [412, 366] on p "GOLDWASSER INDIO" at bounding box center [435, 372] width 114 height 18
copy p "[PERSON_NAME]"
click at [412, 366] on p "GOLDWASSER INDIO" at bounding box center [435, 372] width 114 height 18
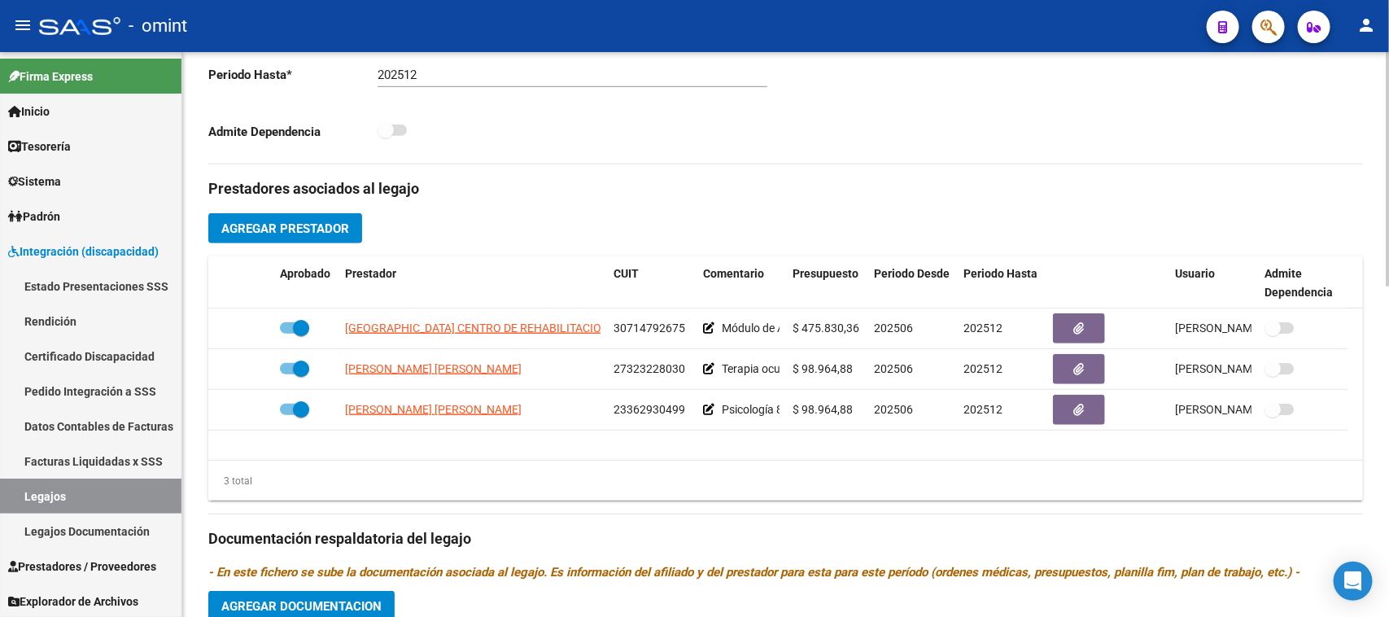
scroll to position [610, 0]
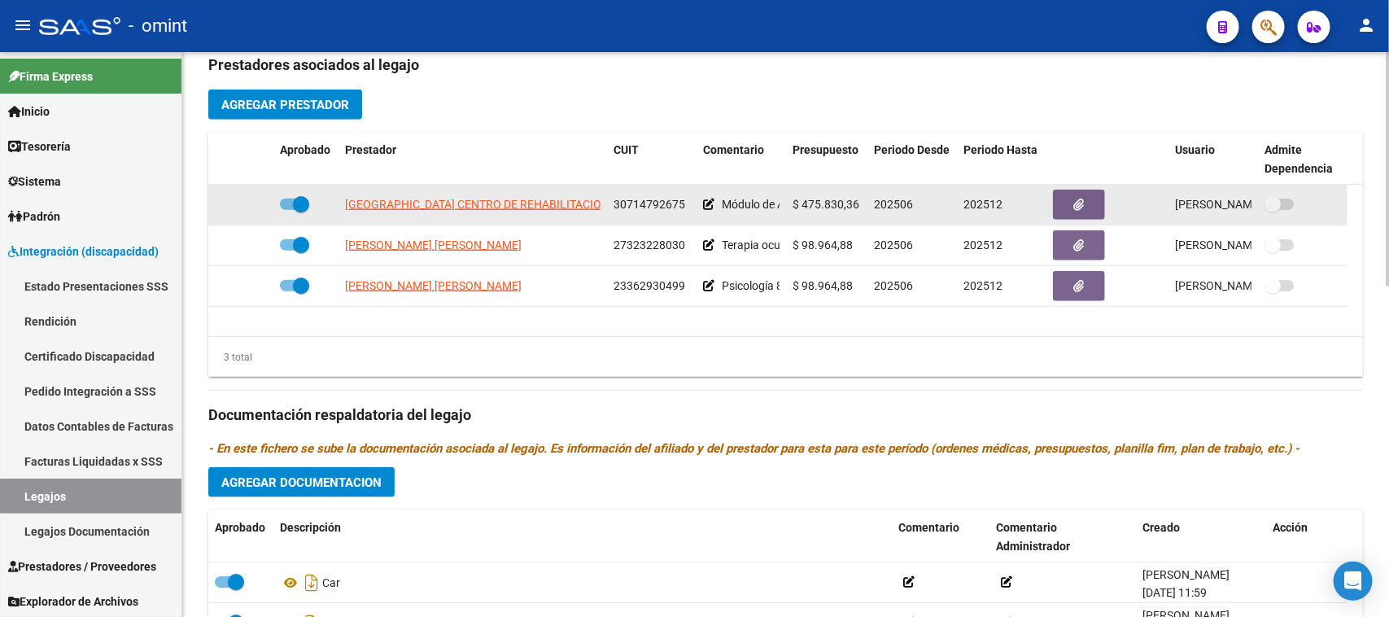
click at [628, 198] on span "30714792675" at bounding box center [650, 204] width 72 height 13
copy span "30714792675"
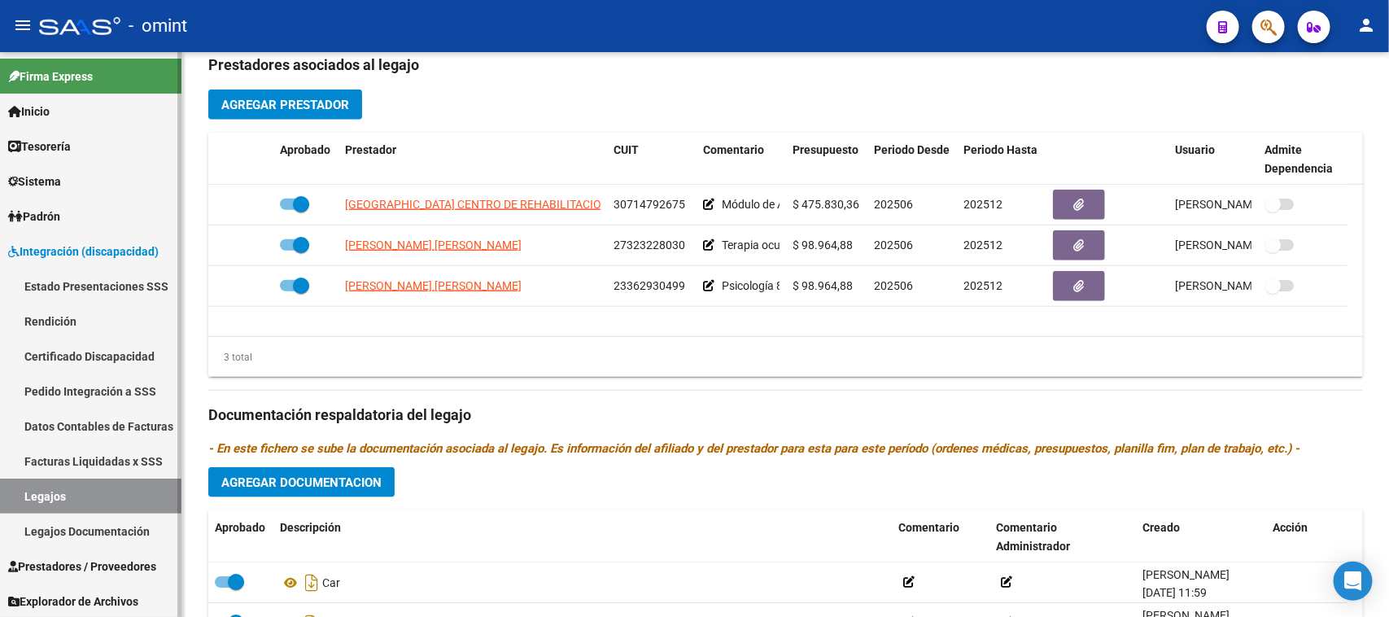
click at [108, 488] on link "Legajos" at bounding box center [91, 496] width 182 height 35
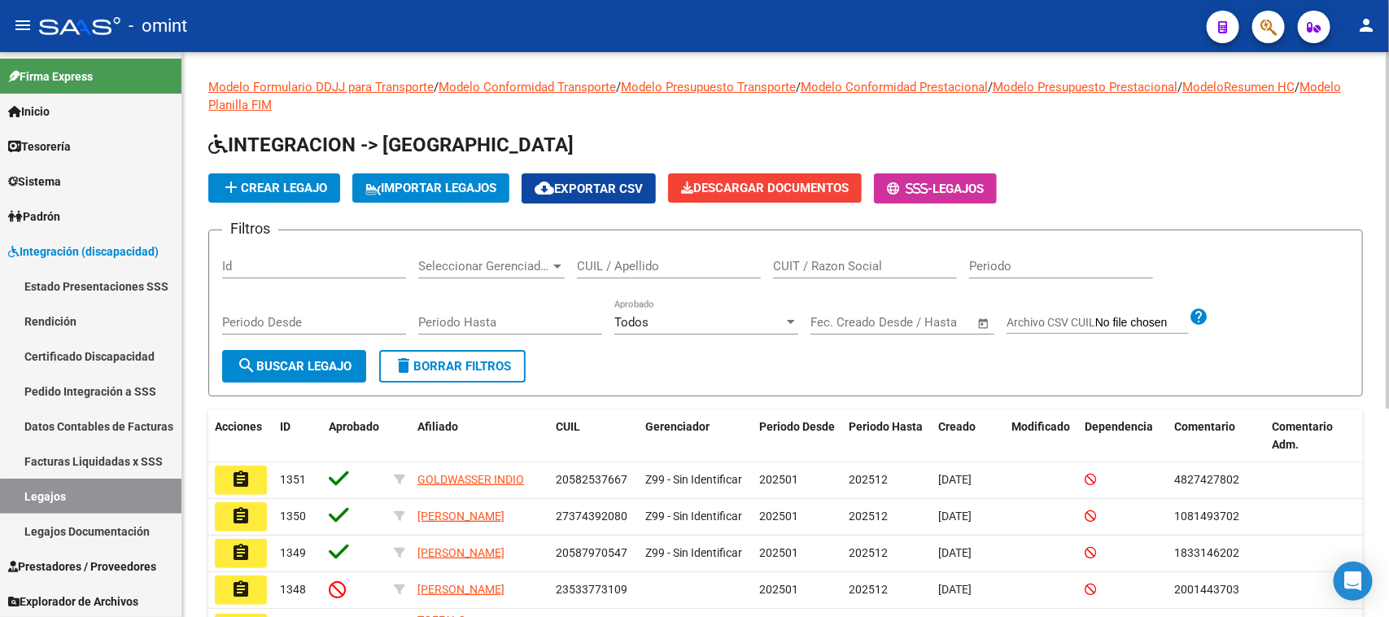
click at [887, 265] on input "CUIT / Razon Social" at bounding box center [865, 266] width 184 height 15
paste input "30714792675"
type input "30714792675"
drag, startPoint x: 269, startPoint y: 377, endPoint x: 768, endPoint y: 400, distance: 498.7
click at [270, 377] on button "search Buscar Legajo" at bounding box center [294, 366] width 144 height 33
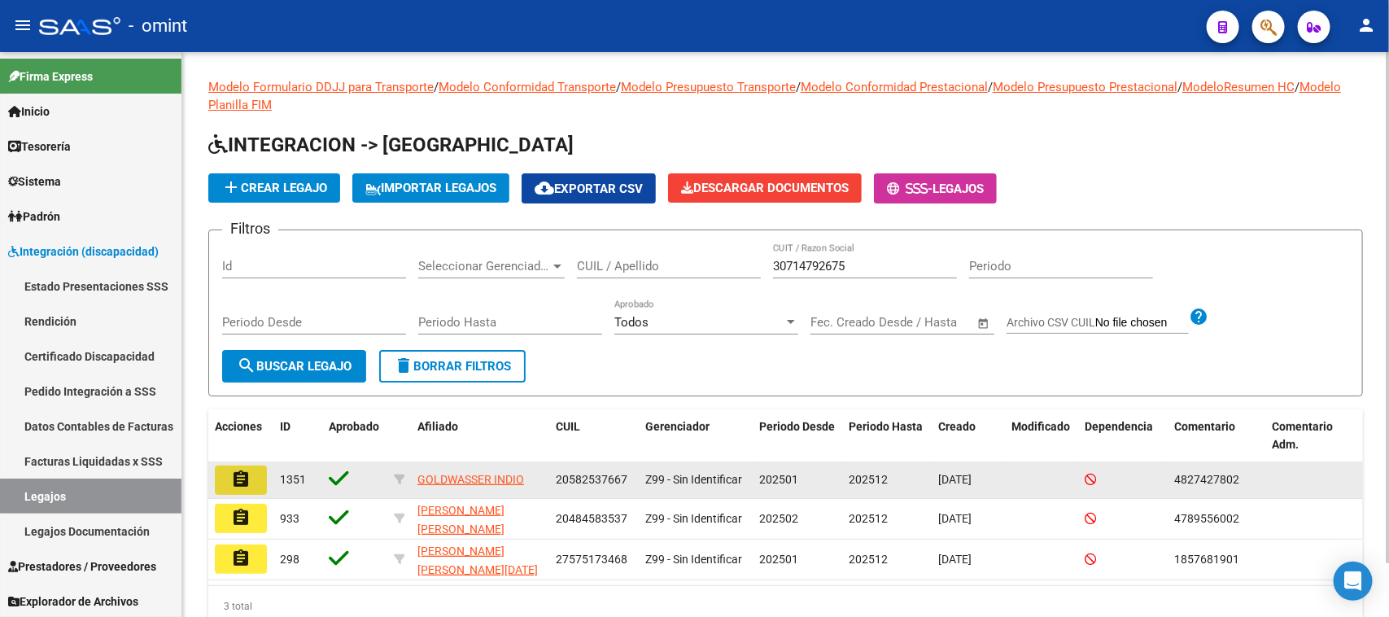
click at [228, 473] on button "assignment" at bounding box center [241, 480] width 52 height 29
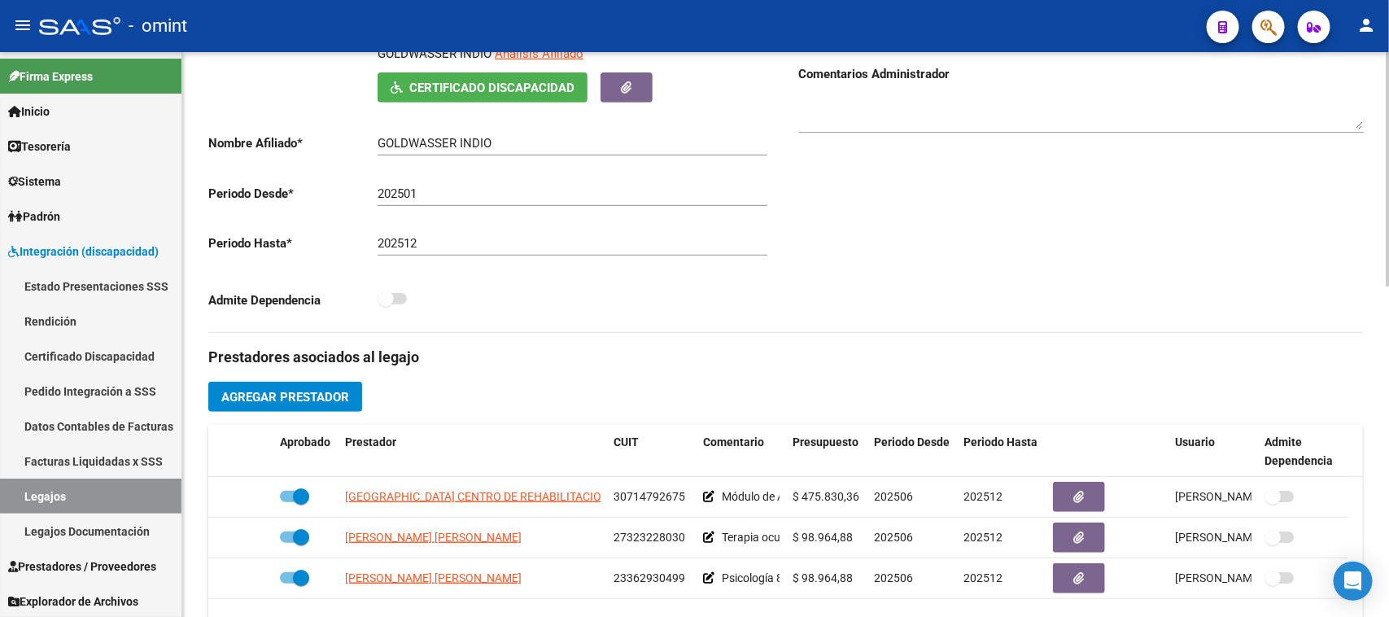
scroll to position [407, 0]
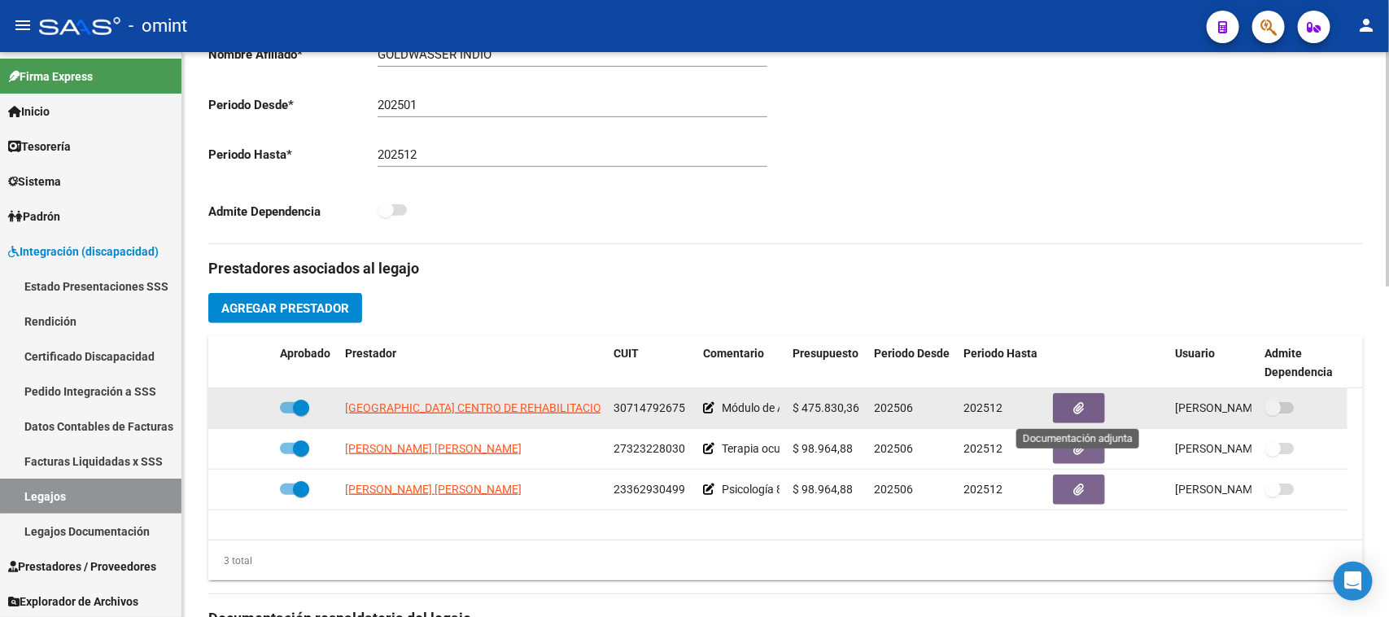
click at [1083, 418] on button "button" at bounding box center [1079, 408] width 52 height 30
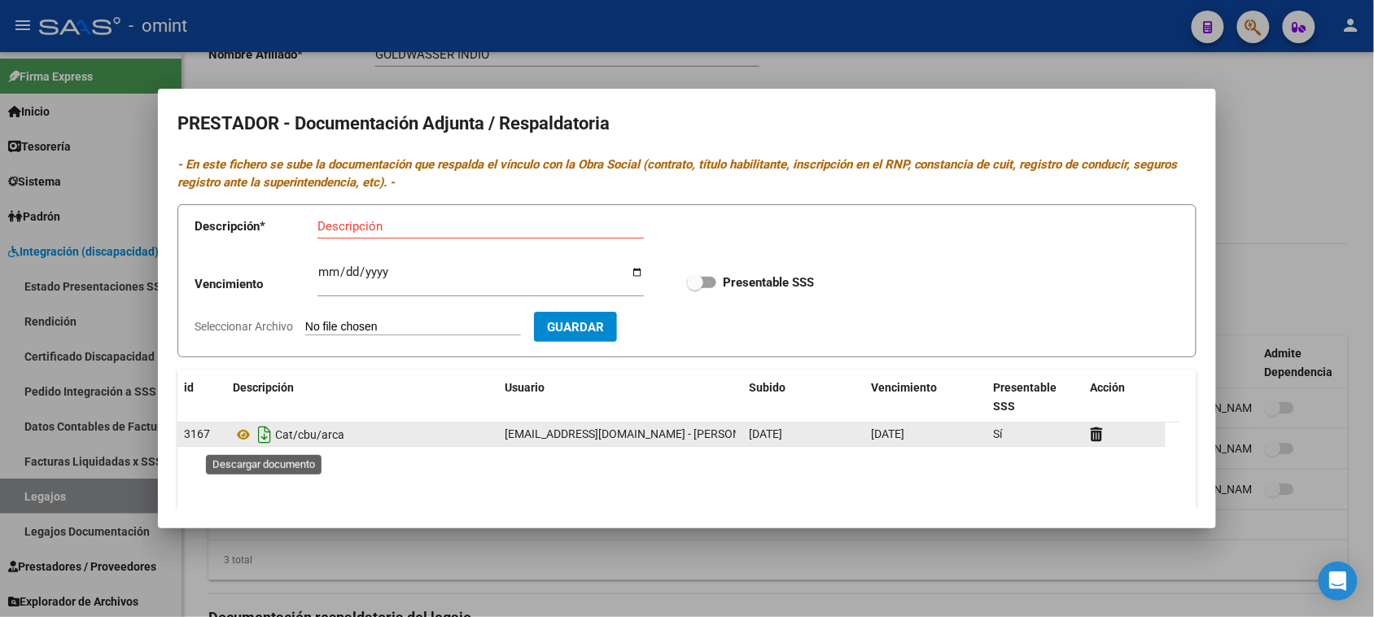
click at [269, 437] on icon "Descargar documento" at bounding box center [264, 435] width 21 height 26
drag, startPoint x: 282, startPoint y: 436, endPoint x: 373, endPoint y: 437, distance: 91.2
click at [373, 437] on div "Cat/cbu/arca" at bounding box center [362, 435] width 259 height 26
click at [373, 436] on div "Cat/cbu/arca" at bounding box center [362, 435] width 259 height 26
drag, startPoint x: 277, startPoint y: 435, endPoint x: 365, endPoint y: 432, distance: 88.0
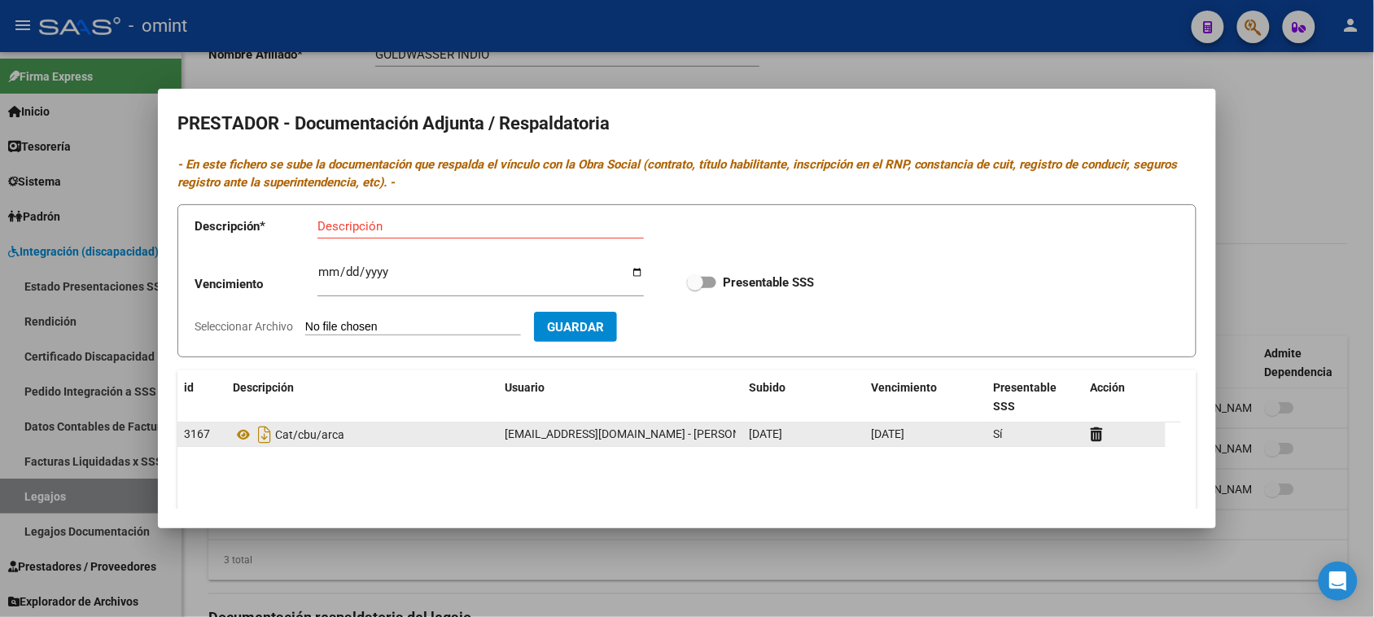
click at [365, 432] on div "Cat/cbu/arca" at bounding box center [362, 435] width 259 height 26
copy span "Cat/cbu/arca"
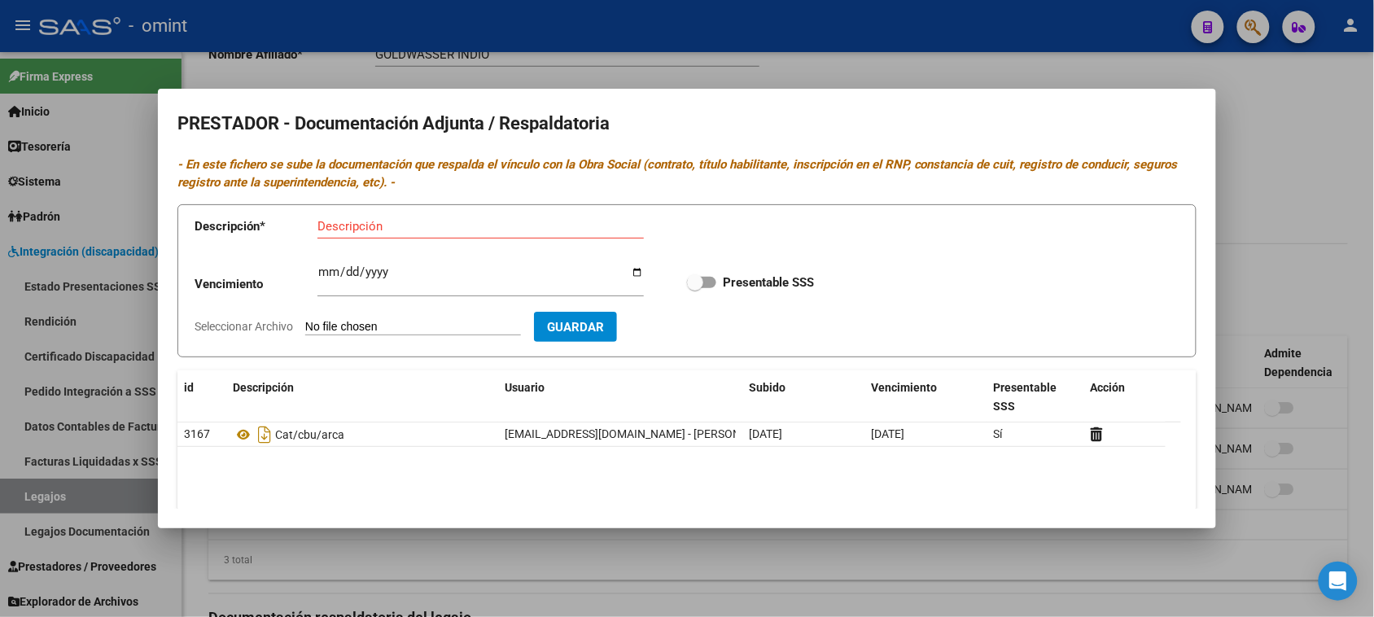
click at [387, 221] on input "Descripción" at bounding box center [480, 226] width 326 height 15
paste input "Cat/cbu/arca"
type input "Cat/cbu/arca"
click at [706, 279] on span at bounding box center [701, 282] width 29 height 11
click at [695, 288] on input "Presentable SSS" at bounding box center [694, 288] width 1 height 1
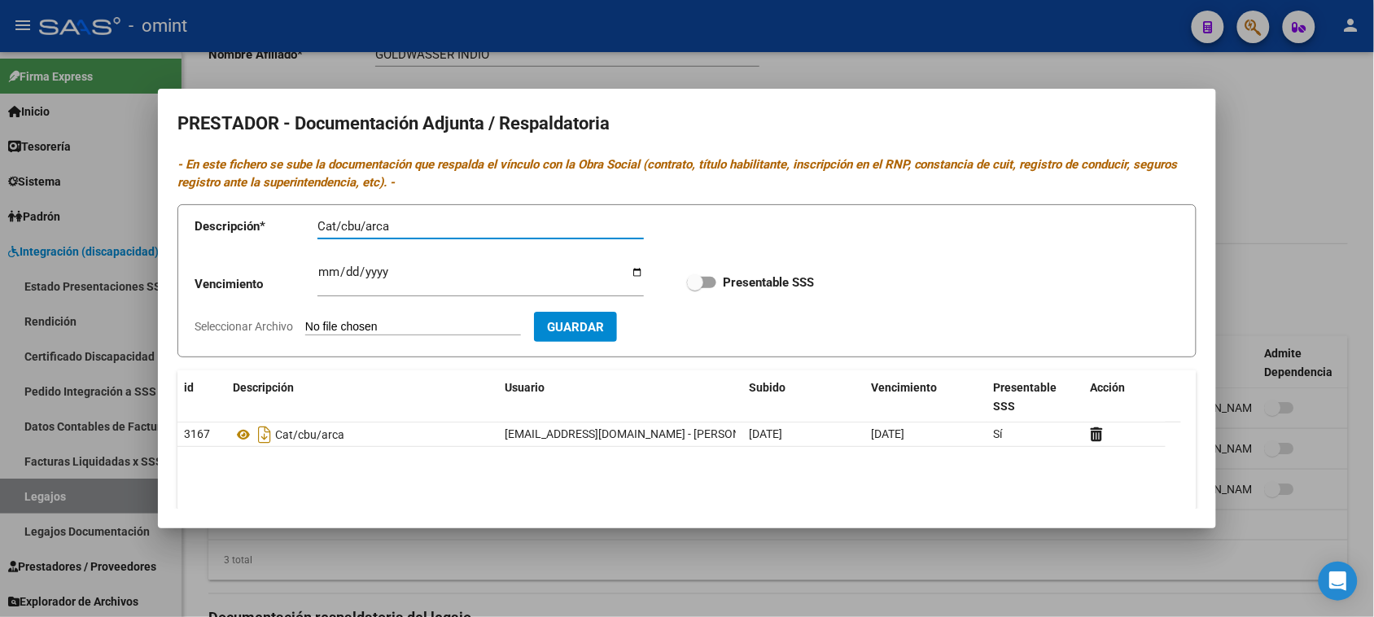
checkbox input "true"
click at [335, 320] on input "Seleccionar Archivo" at bounding box center [413, 327] width 216 height 15
type input "C:\fakepath\30714792675-CAT_CBU_ARCA-ID_3167.pdf"
click at [698, 327] on span "Guardar" at bounding box center [669, 327] width 57 height 15
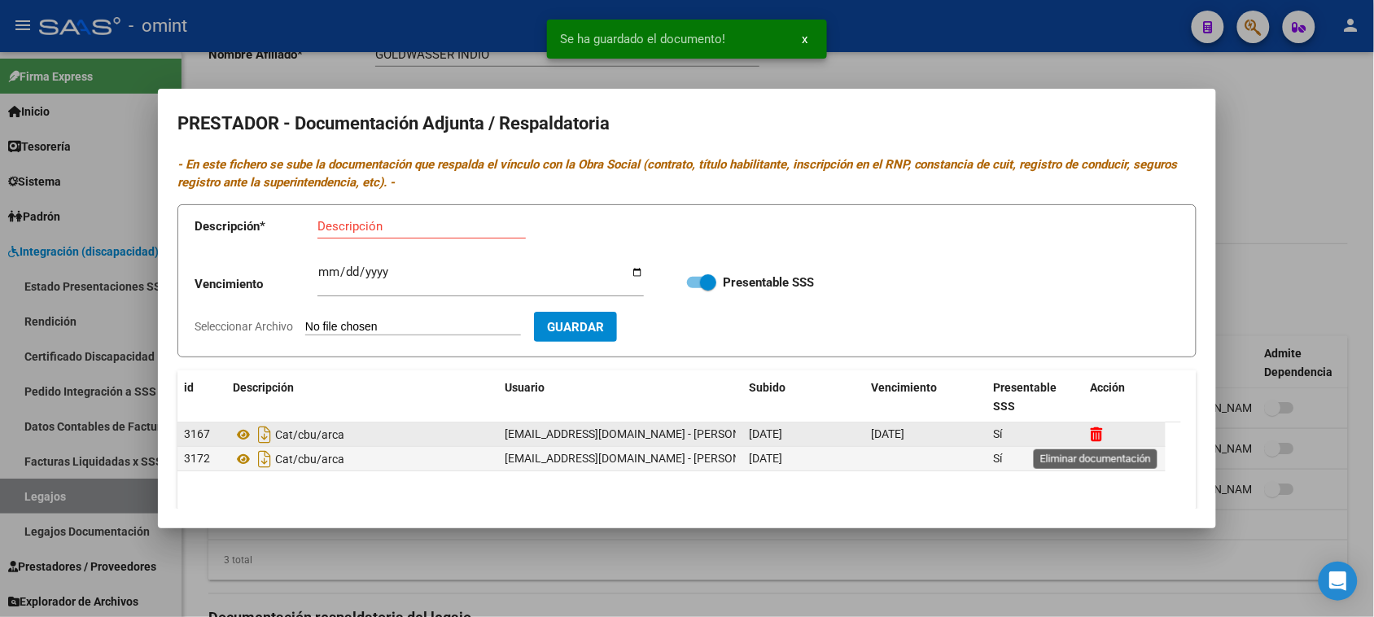
click at [1093, 432] on icon at bounding box center [1097, 434] width 12 height 15
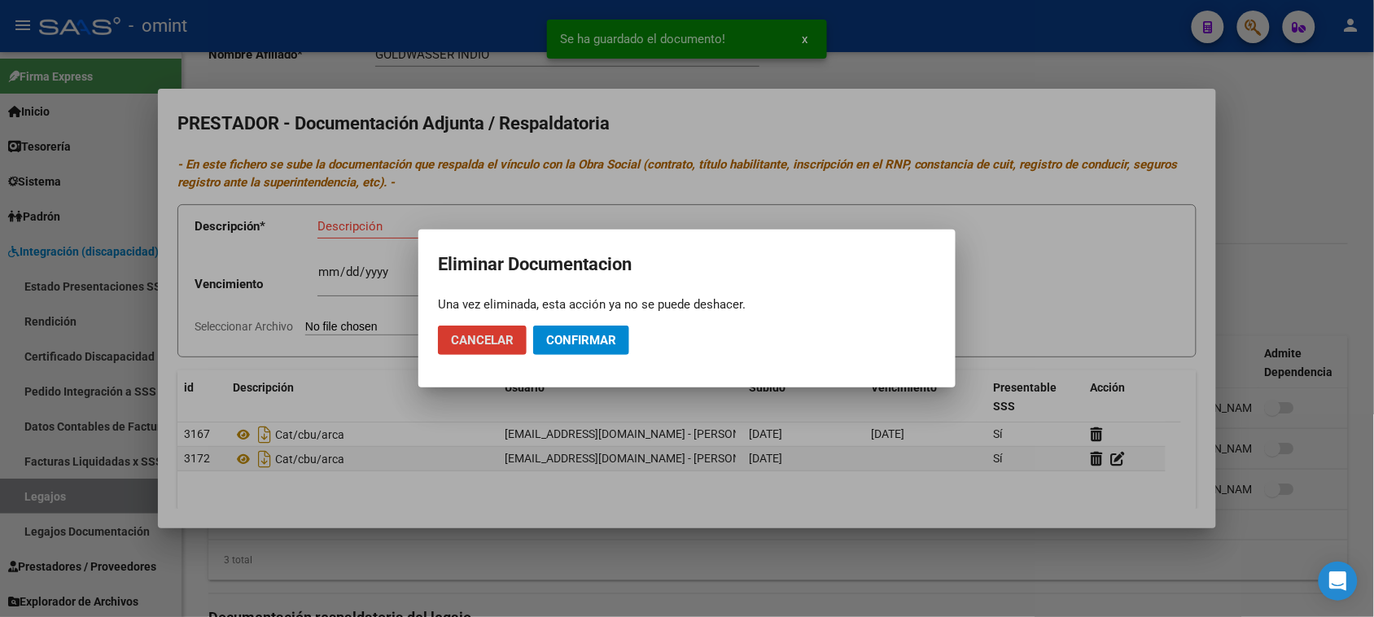
click at [609, 340] on span "Confirmar" at bounding box center [581, 340] width 70 height 15
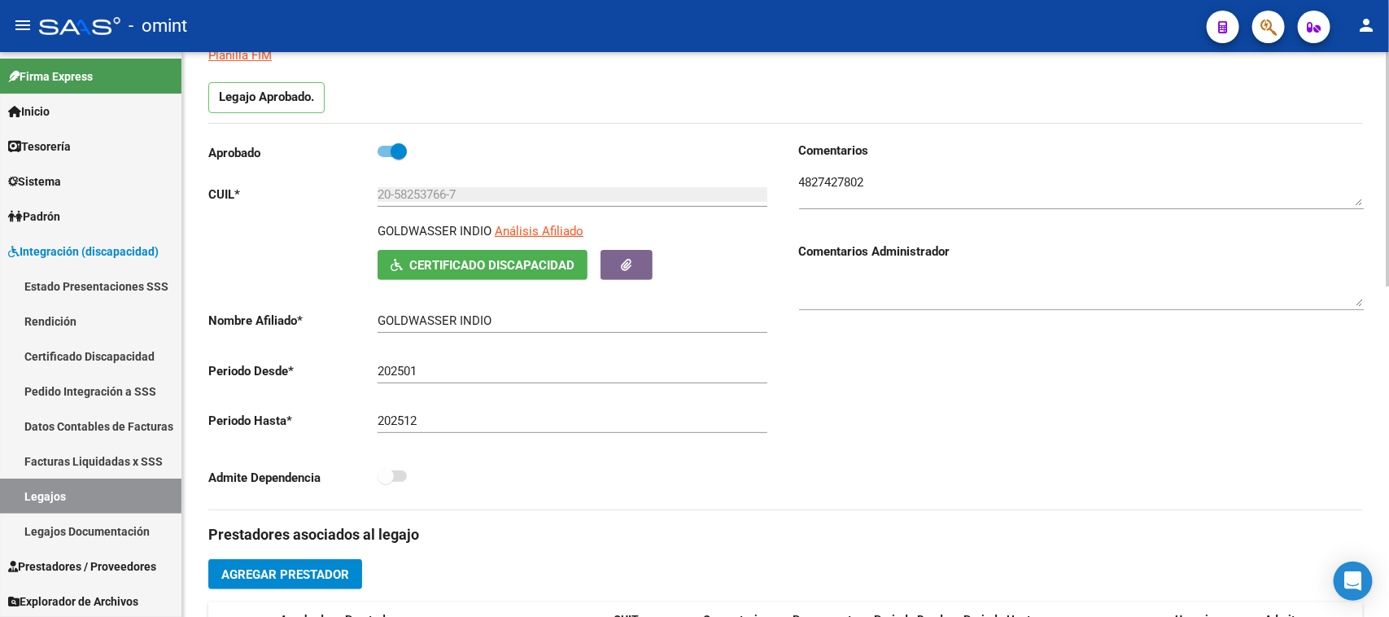
scroll to position [102, 0]
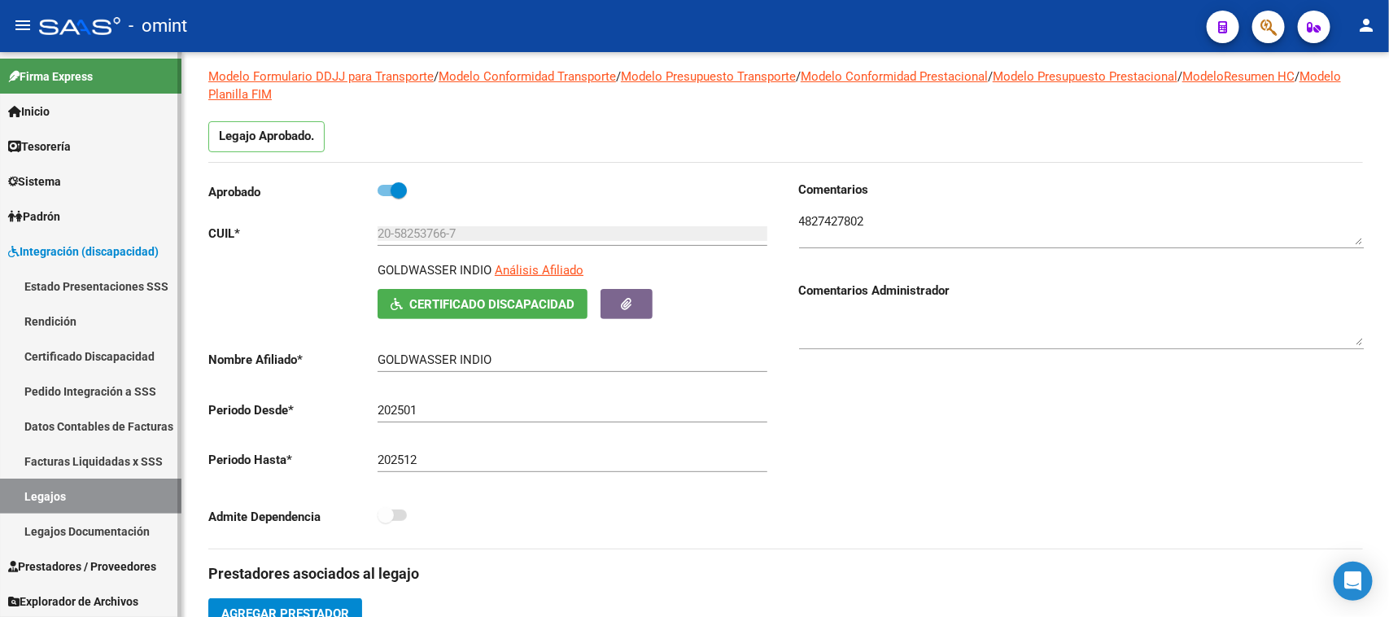
click at [98, 180] on link "Sistema" at bounding box center [91, 181] width 182 height 35
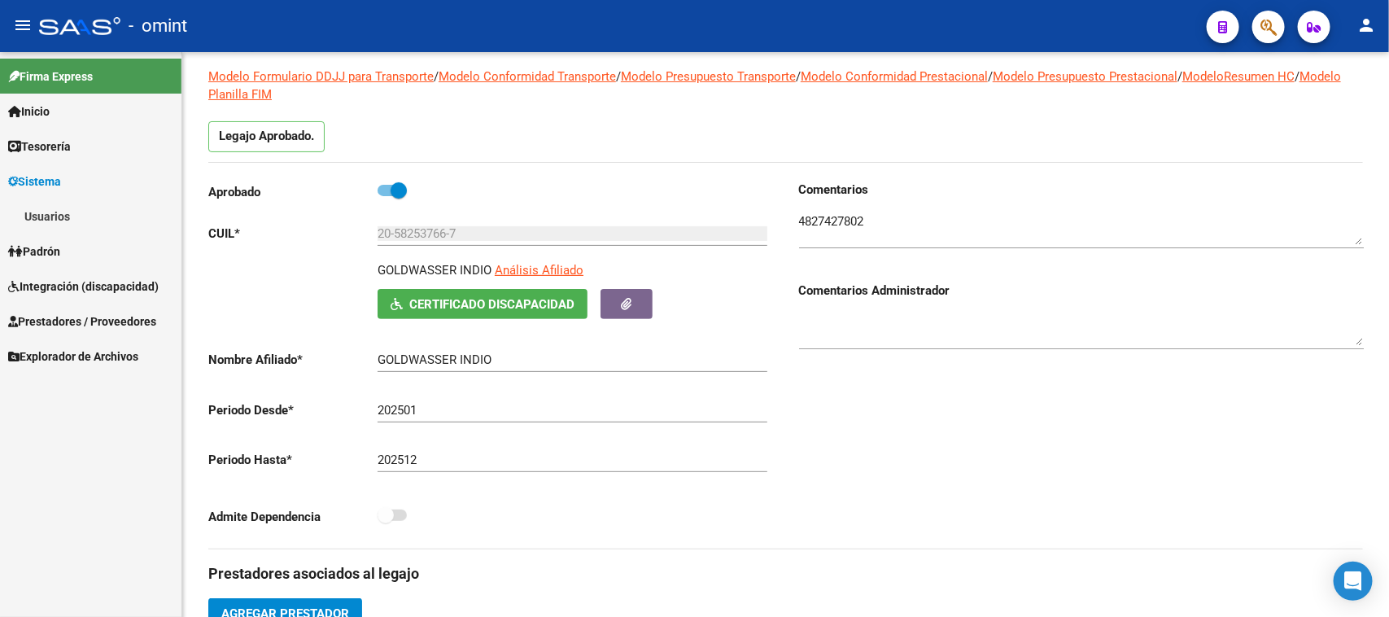
click at [92, 216] on link "Usuarios" at bounding box center [91, 216] width 182 height 35
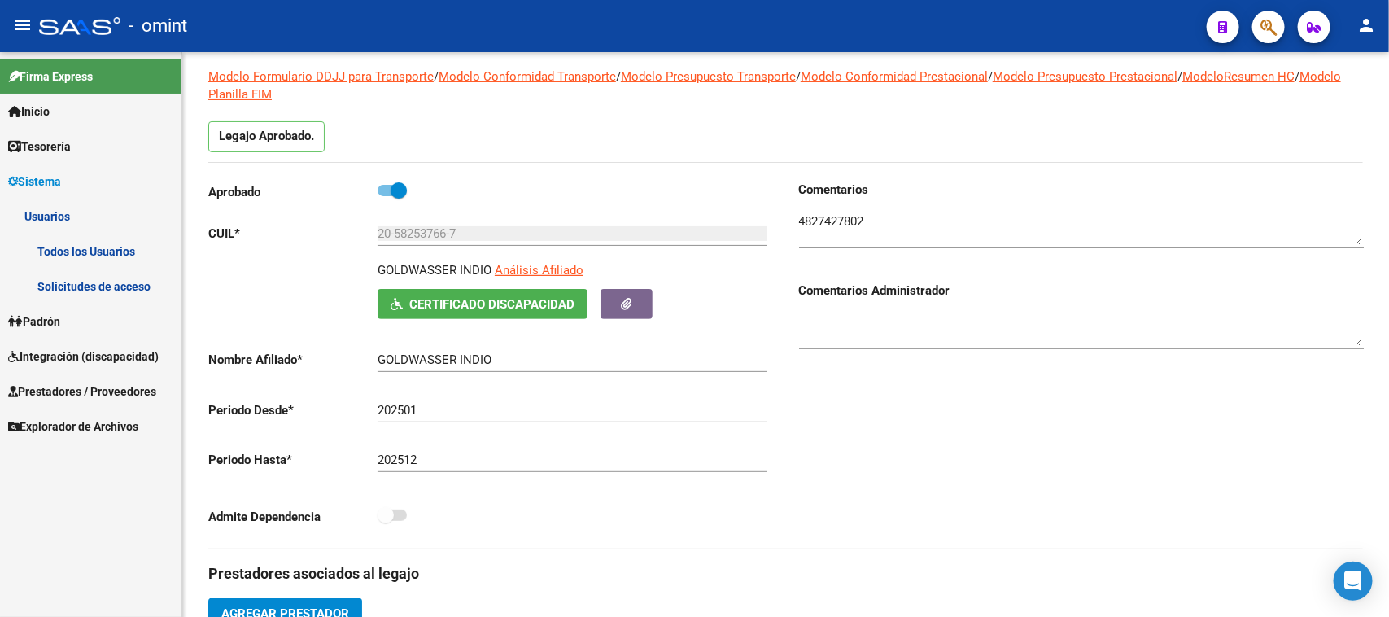
click at [95, 278] on link "Solicitudes de acceso" at bounding box center [91, 286] width 182 height 35
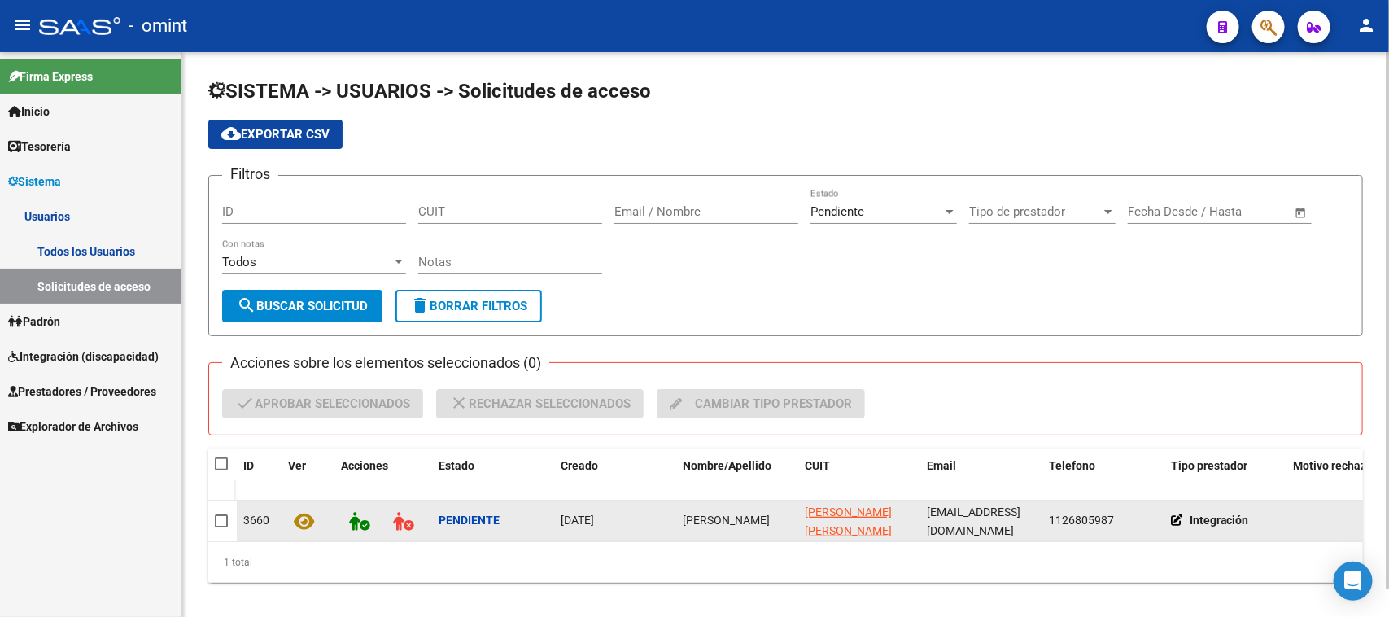
click at [727, 525] on span "[PERSON_NAME]" at bounding box center [726, 520] width 87 height 13
click at [729, 525] on span "[PERSON_NAME]" at bounding box center [726, 520] width 87 height 13
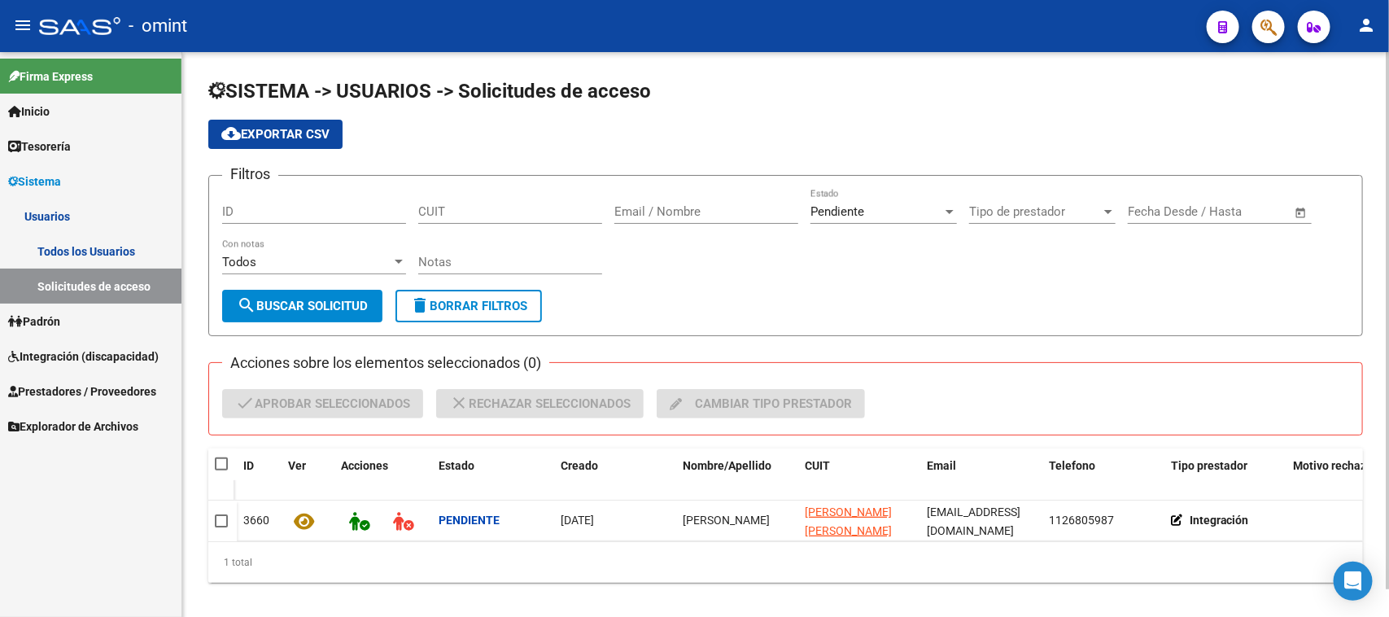
click at [233, 461] on span at bounding box center [233, 465] width 7 height 33
click at [226, 457] on span at bounding box center [221, 463] width 13 height 13
click at [221, 470] on input "checkbox" at bounding box center [221, 470] width 1 height 1
checkbox input "true"
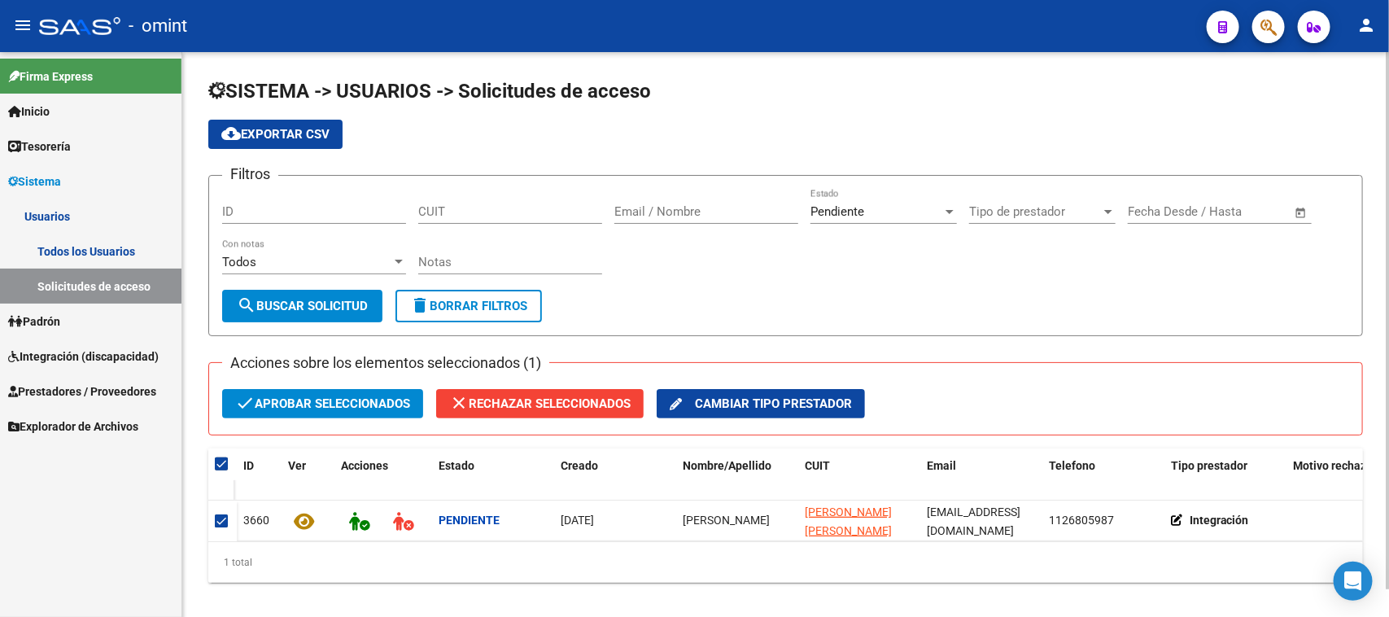
click at [331, 407] on span "check Aprobar seleccionados" at bounding box center [322, 403] width 175 height 29
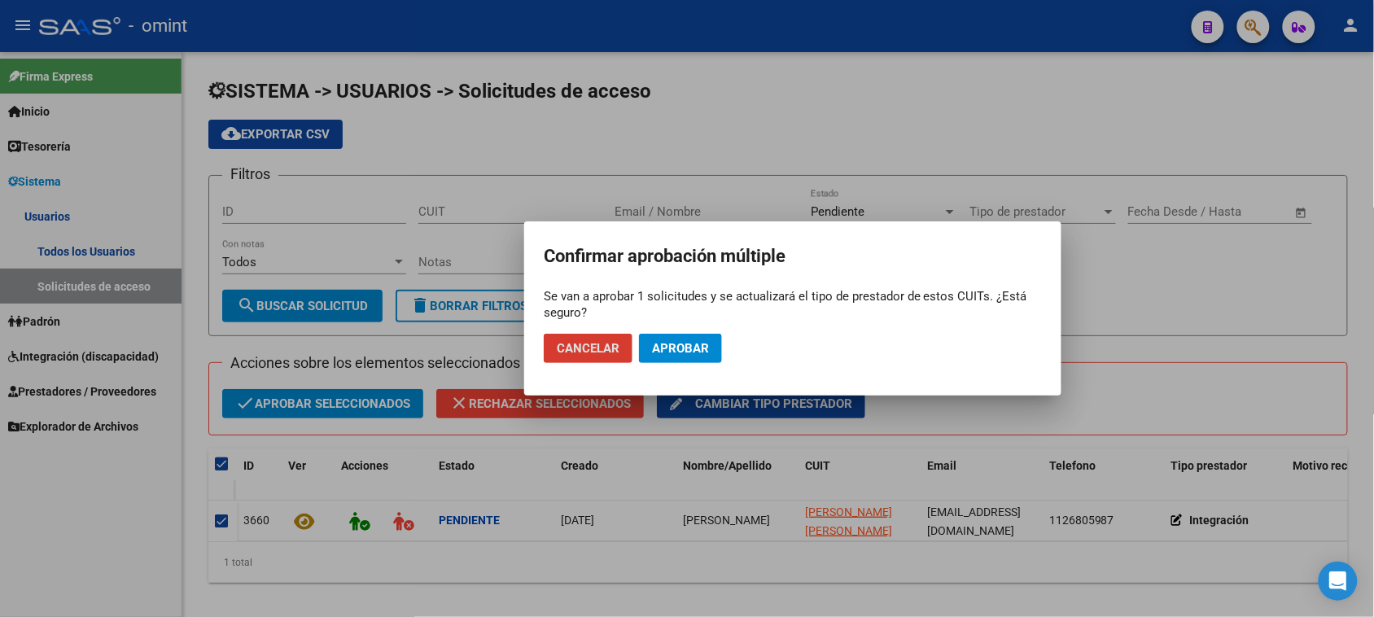
click at [685, 358] on button "Aprobar" at bounding box center [680, 348] width 83 height 29
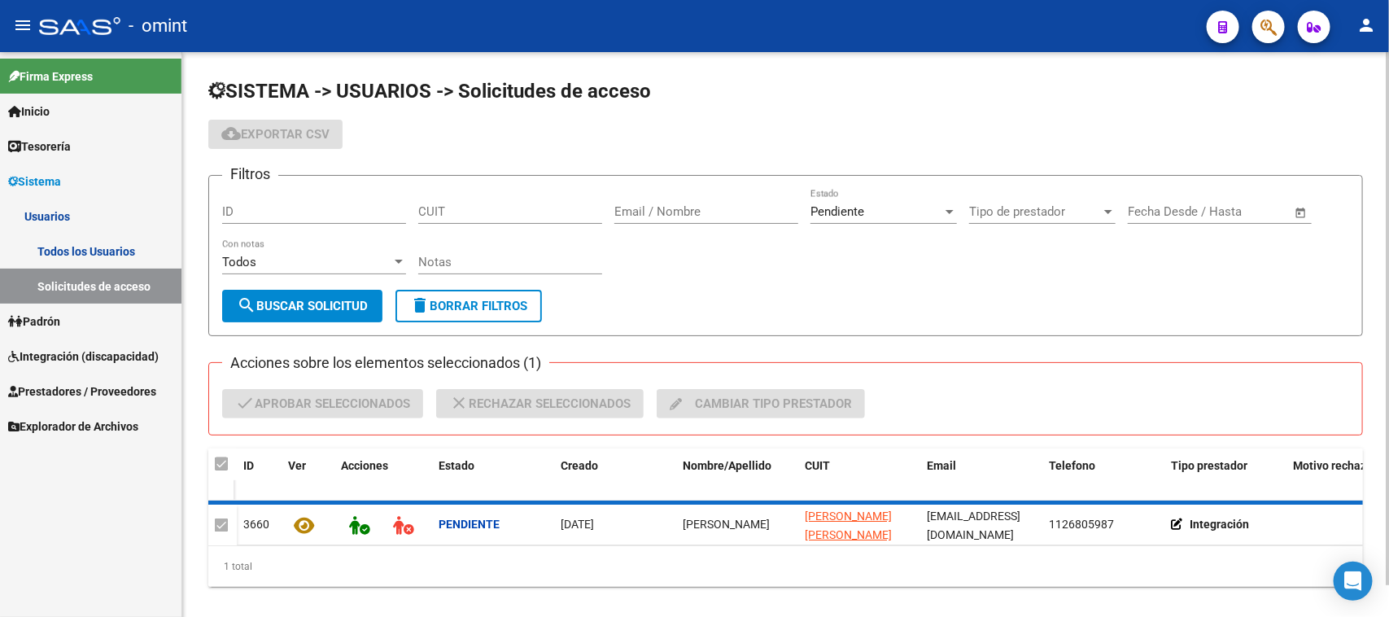
checkbox input "false"
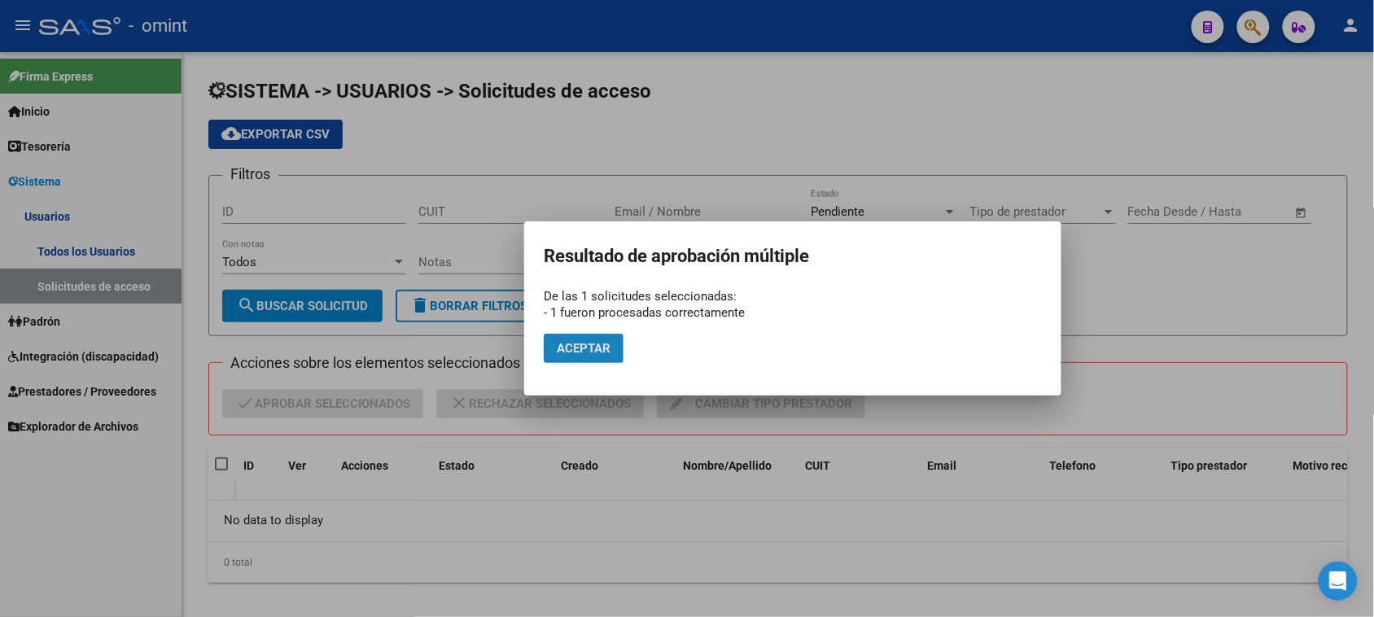
click at [619, 351] on button "Aceptar" at bounding box center [584, 348] width 80 height 29
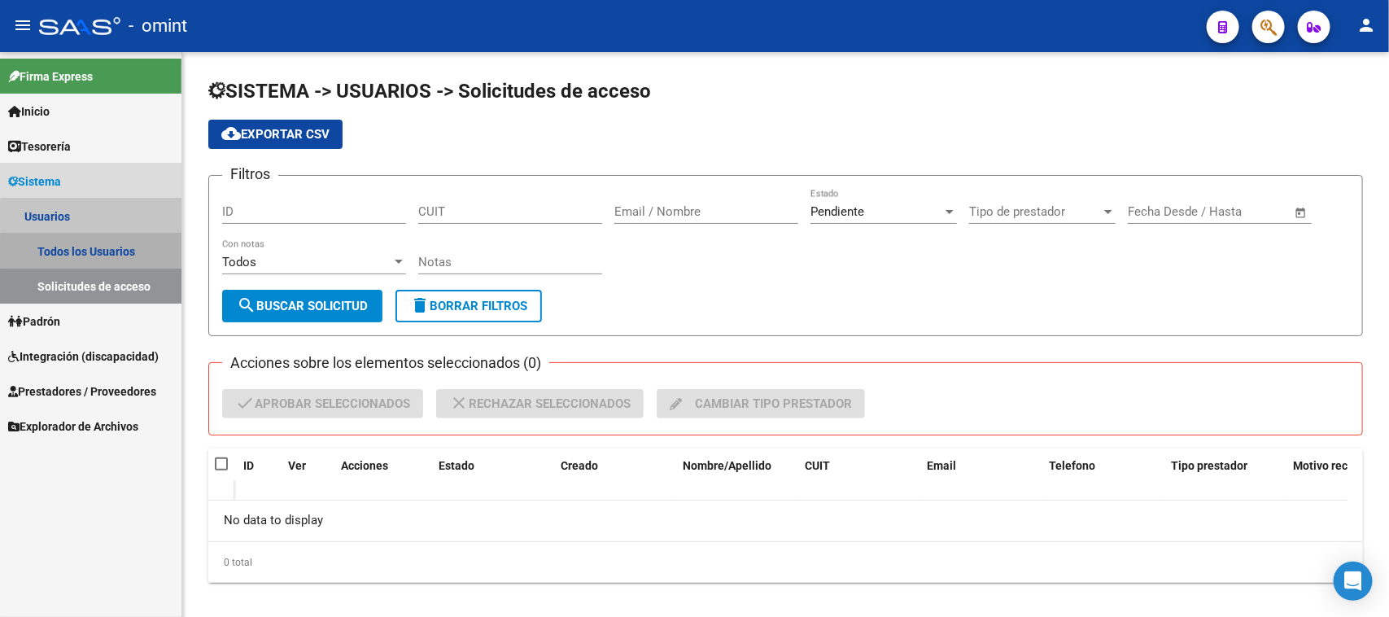
click at [96, 252] on link "Todos los Usuarios" at bounding box center [91, 251] width 182 height 35
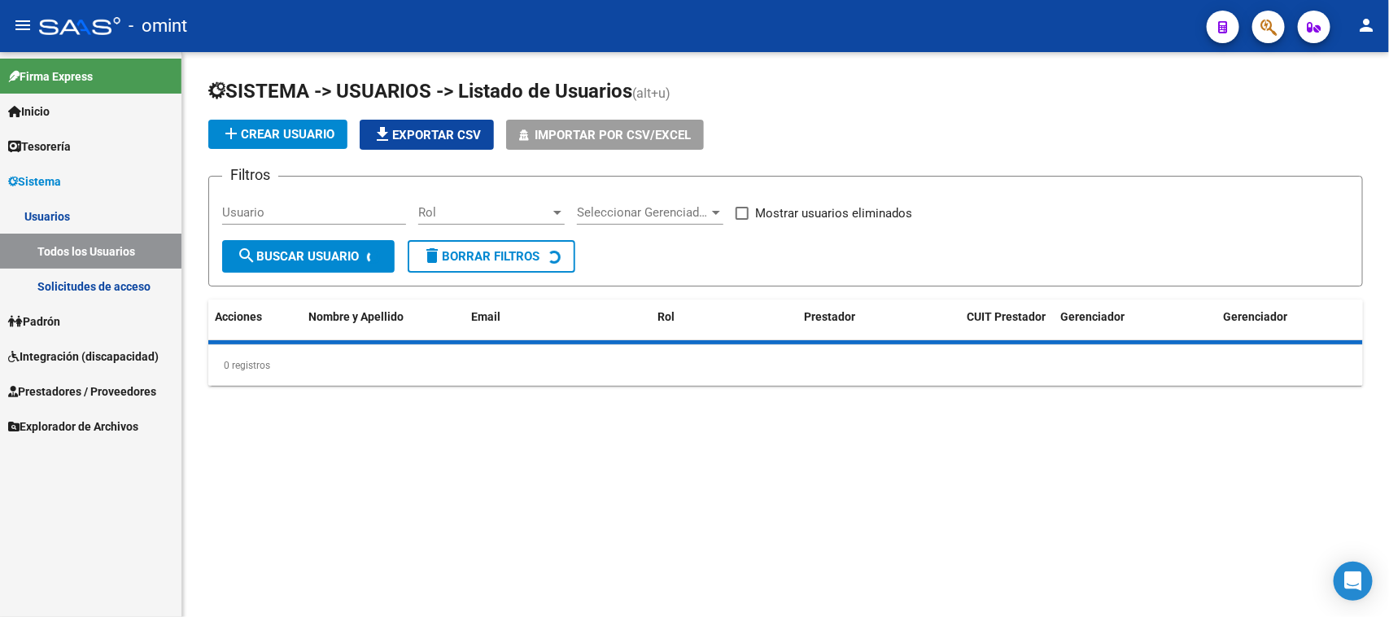
click at [295, 217] on input "Usuario" at bounding box center [314, 212] width 184 height 15
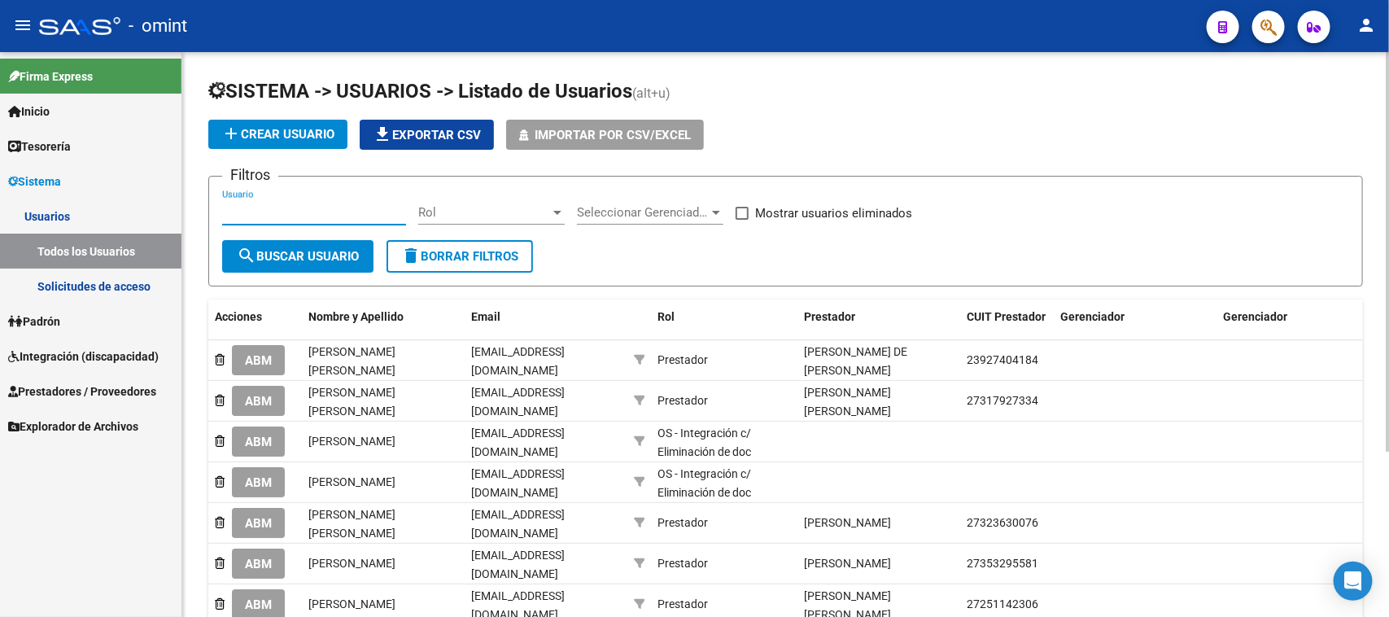
paste input "[PERSON_NAME]"
type input "[PERSON_NAME]"
click at [340, 258] on span "search Buscar Usuario" at bounding box center [298, 256] width 122 height 15
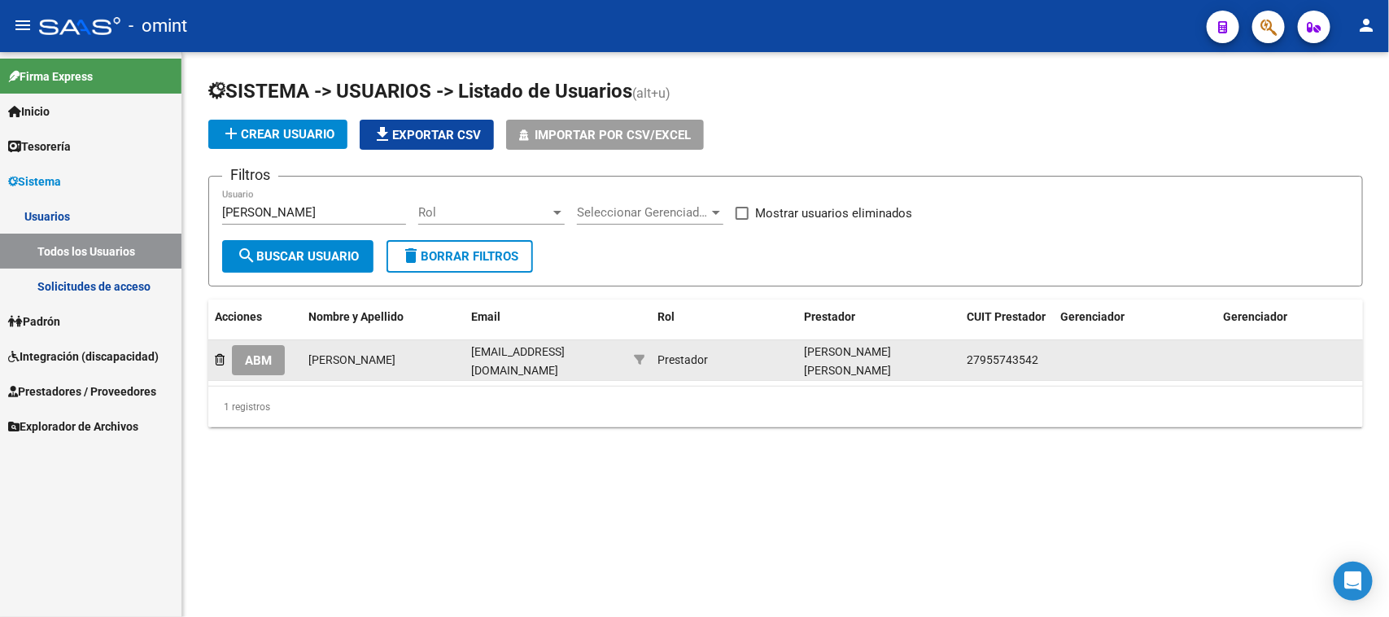
click at [252, 358] on span "ABM" at bounding box center [258, 360] width 27 height 15
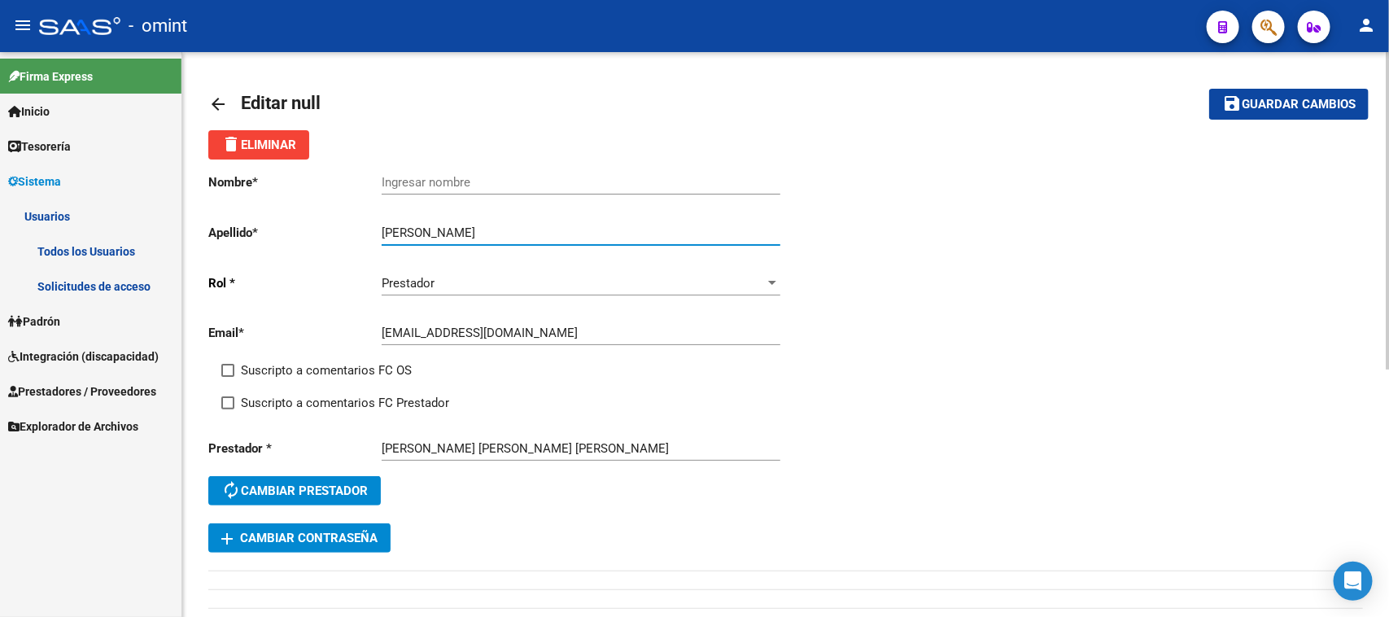
click at [401, 237] on input "[PERSON_NAME]" at bounding box center [581, 232] width 399 height 15
type input "[PERSON_NAME]"
click at [431, 183] on input "Ingresar nombre" at bounding box center [581, 182] width 399 height 15
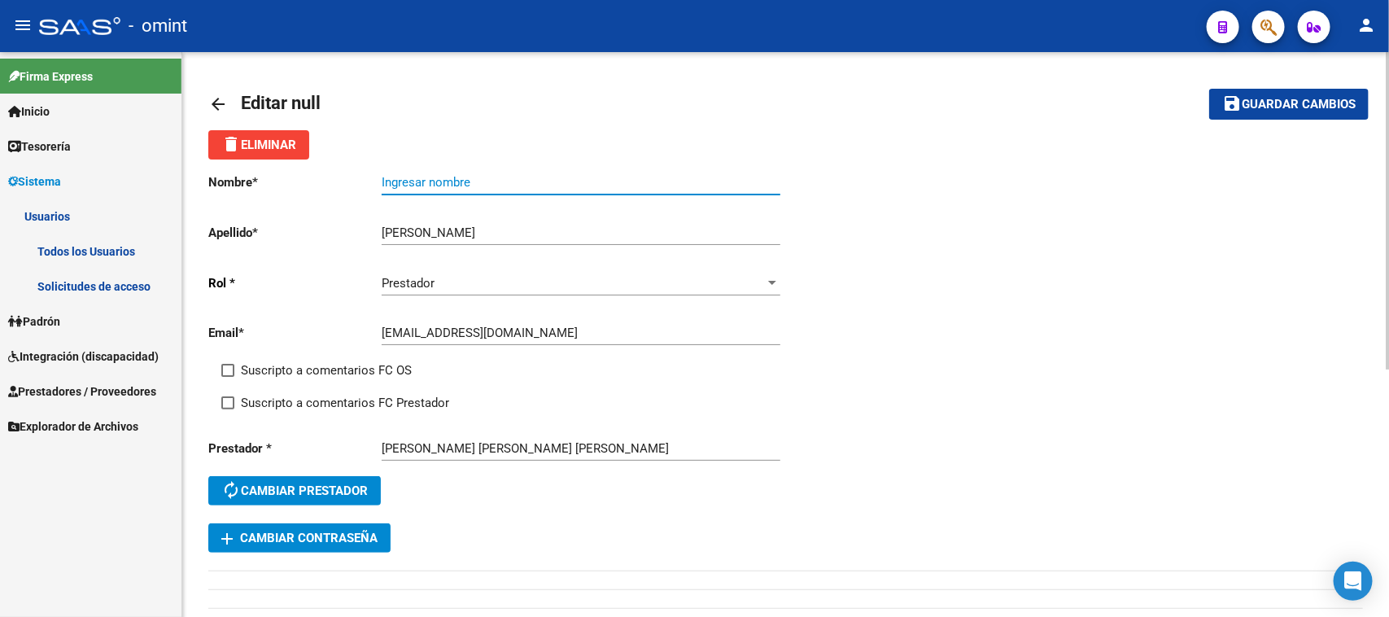
paste input "[PERSON_NAME]"
type input "[PERSON_NAME]"
click at [316, 367] on span "Suscripto a comentarios FC OS" at bounding box center [326, 371] width 171 height 20
click at [228, 377] on input "Suscripto a comentarios FC OS" at bounding box center [227, 377] width 1 height 1
checkbox input "true"
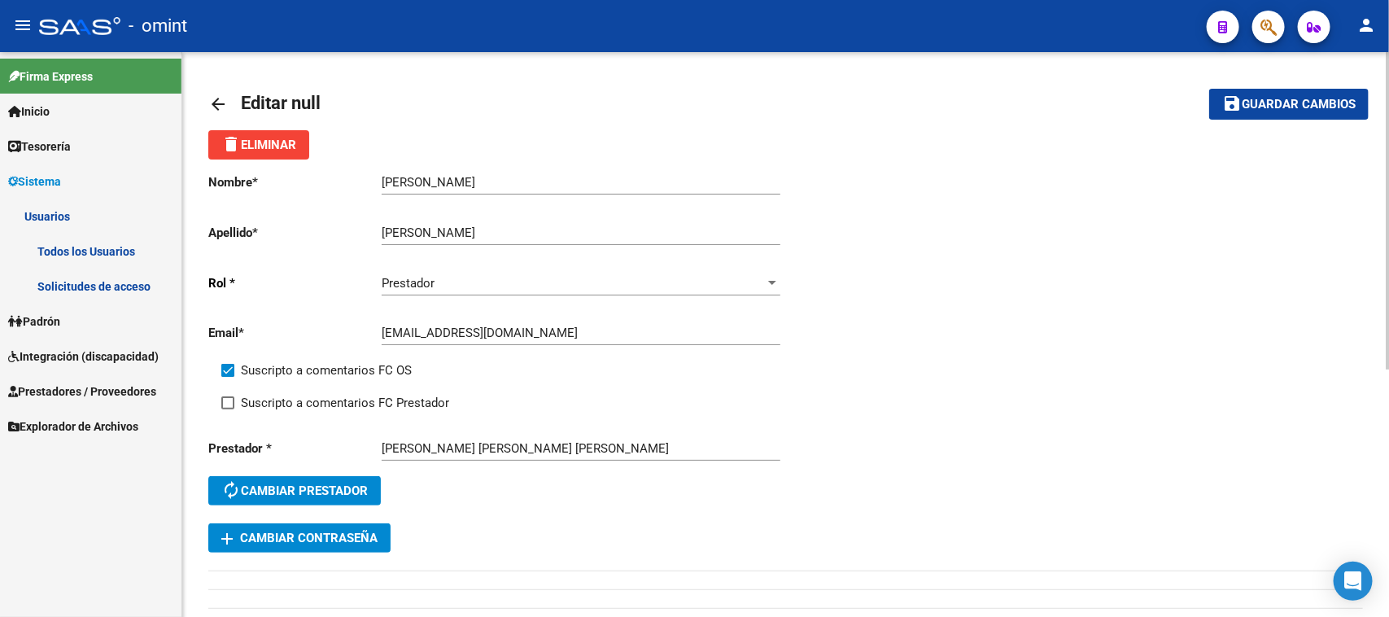
click at [326, 405] on div "Suscripto a comentarios FC Prestador" at bounding box center [510, 409] width 578 height 33
click at [326, 405] on span "Suscripto a comentarios FC Prestador" at bounding box center [345, 403] width 208 height 20
click at [228, 409] on input "Suscripto a comentarios FC Prestador" at bounding box center [227, 409] width 1 height 1
checkbox input "true"
click at [1258, 106] on span "Guardar cambios" at bounding box center [1299, 105] width 114 height 15
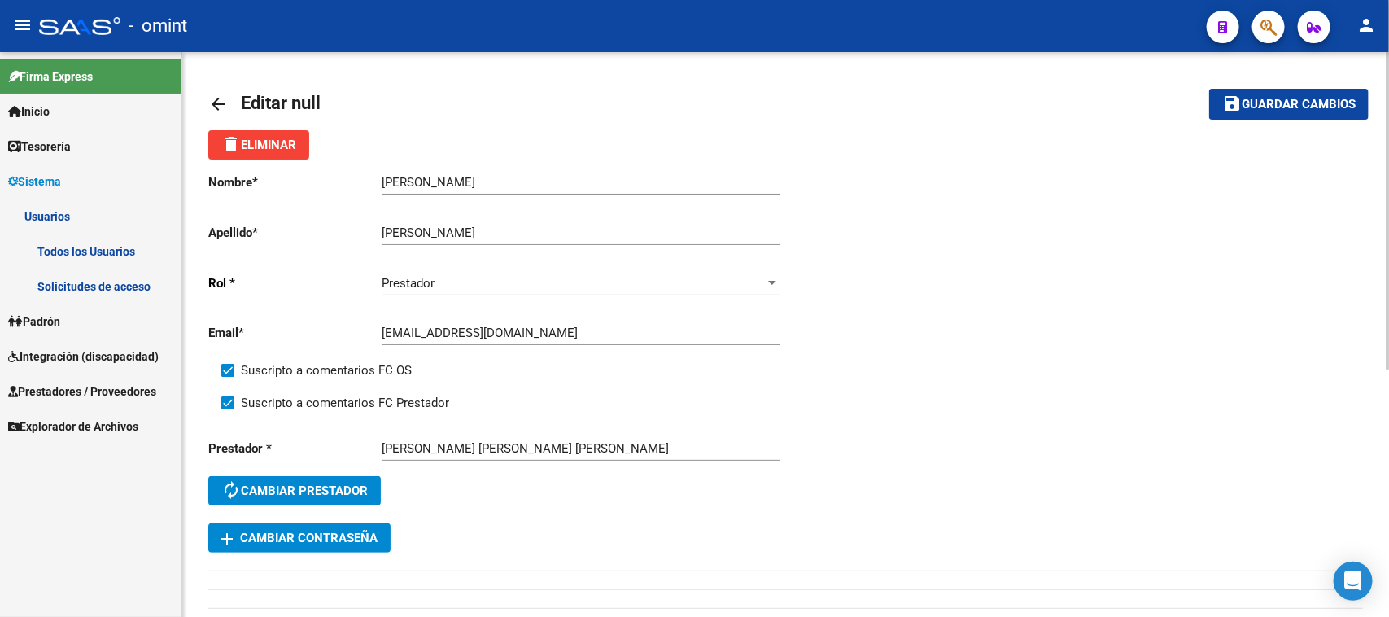
click at [1249, 103] on span "Guardar cambios" at bounding box center [1299, 105] width 114 height 15
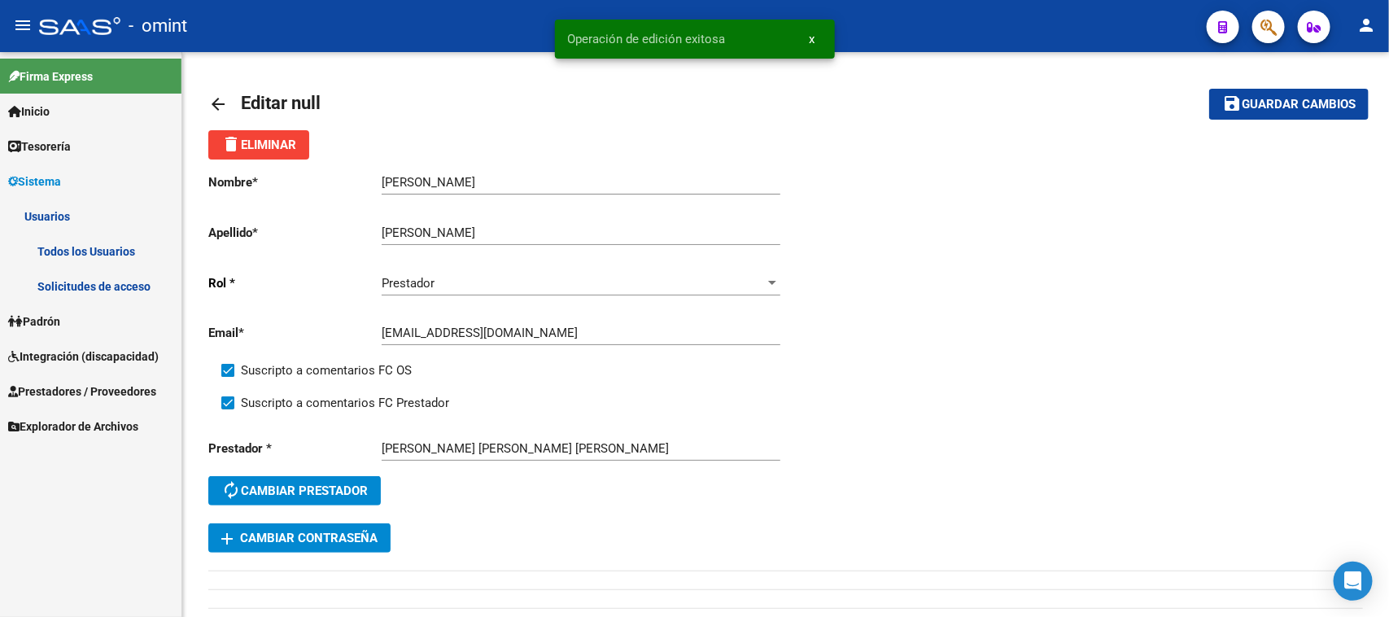
click at [100, 344] on link "Integración (discapacidad)" at bounding box center [91, 356] width 182 height 35
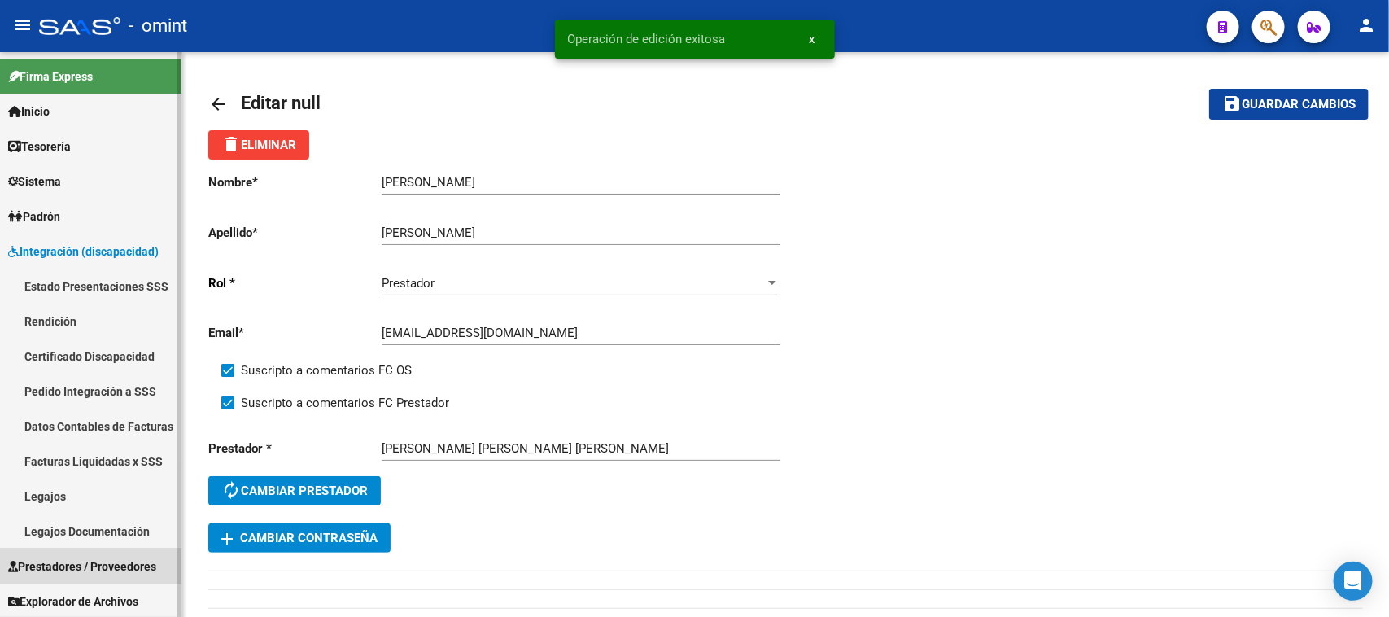
click at [62, 552] on link "Prestadores / Proveedores" at bounding box center [91, 566] width 182 height 35
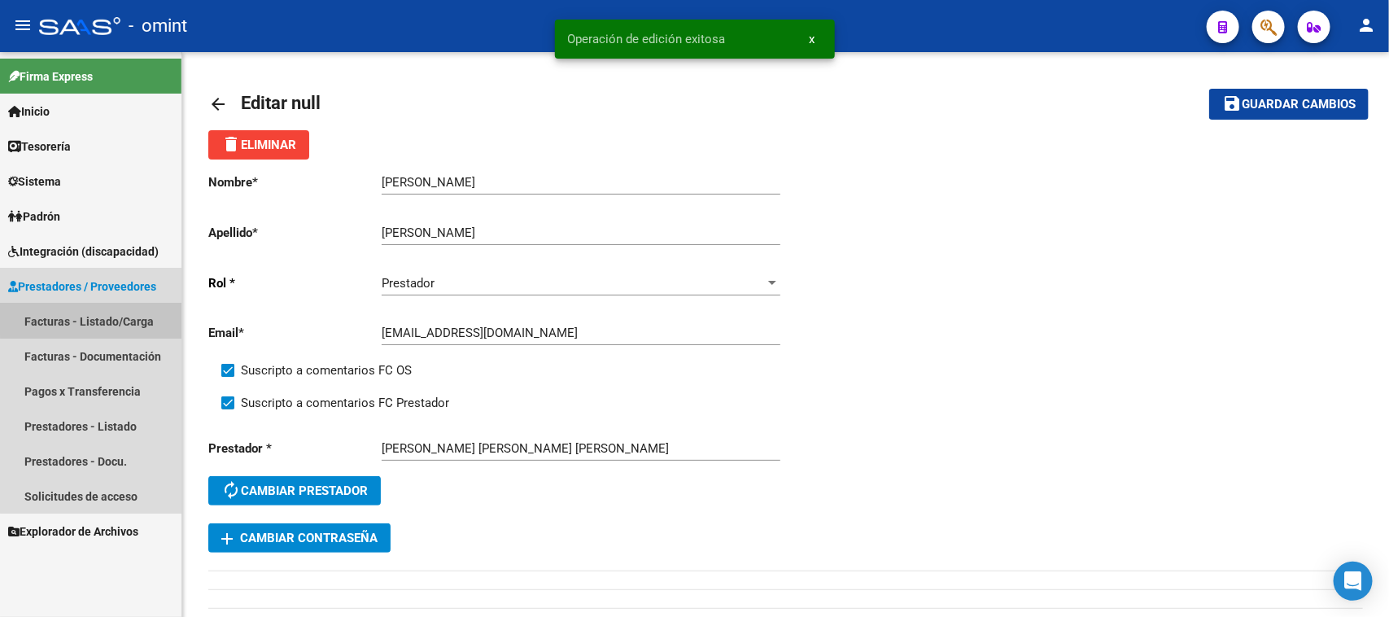
click at [132, 315] on link "Facturas - Listado/Carga" at bounding box center [91, 321] width 182 height 35
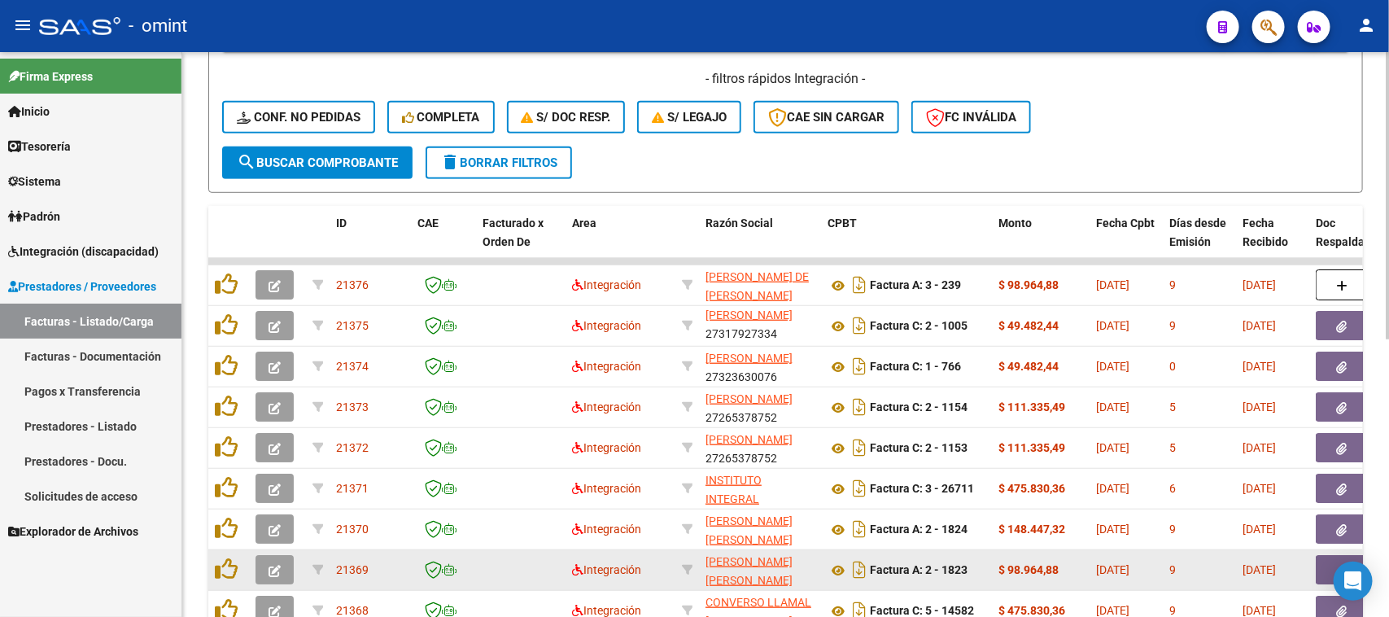
scroll to position [344, 0]
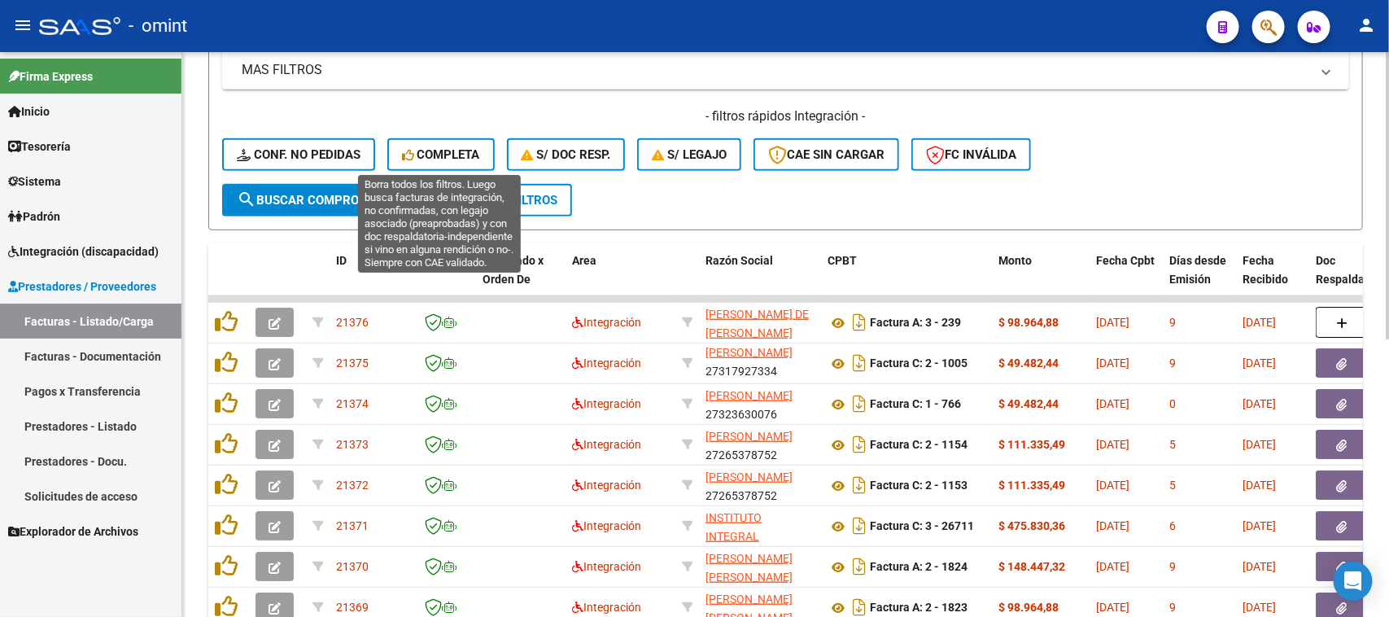
click at [430, 141] on button "Completa" at bounding box center [440, 154] width 107 height 33
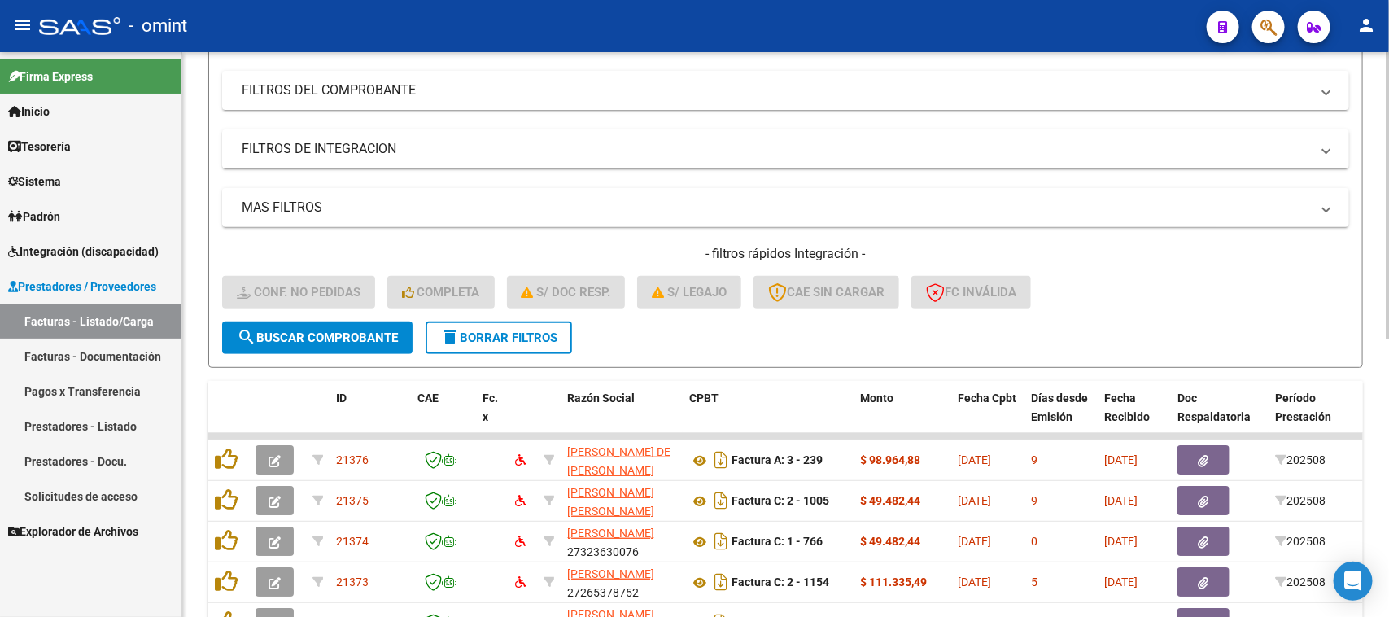
scroll to position [140, 0]
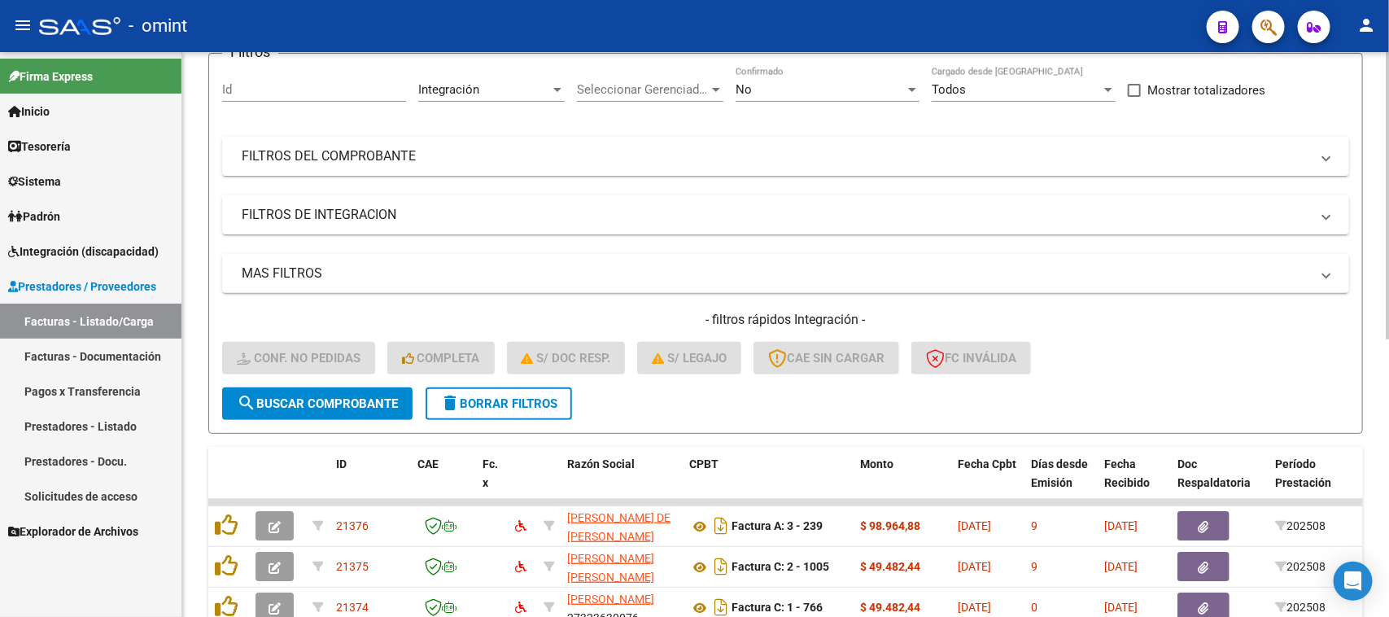
click at [526, 387] on button "delete Borrar Filtros" at bounding box center [499, 403] width 147 height 33
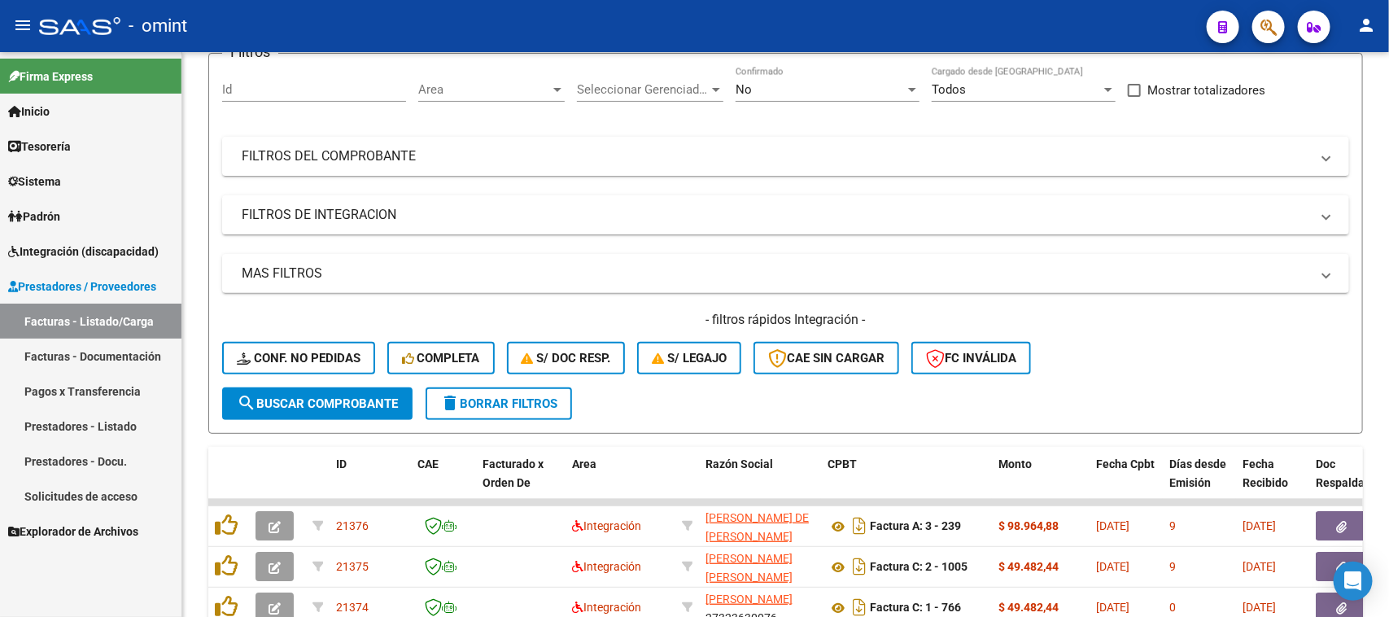
click at [110, 229] on link "Padrón" at bounding box center [91, 216] width 182 height 35
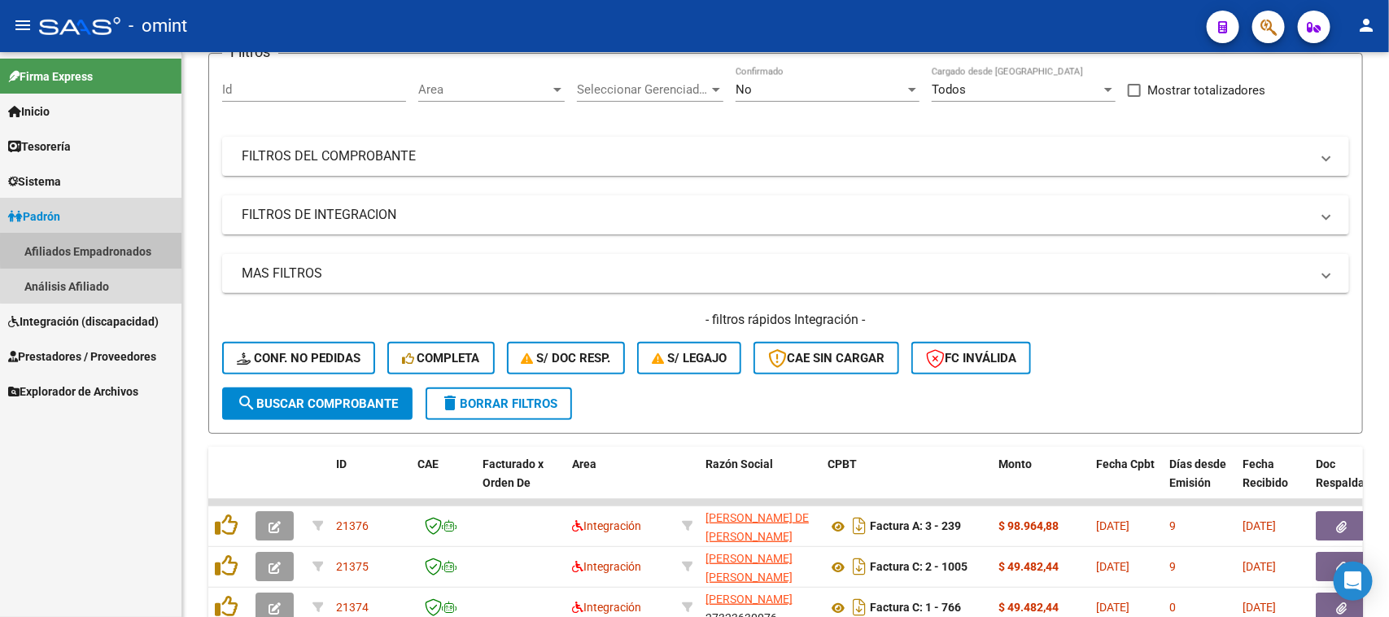
click at [108, 249] on link "Afiliados Empadronados" at bounding box center [91, 251] width 182 height 35
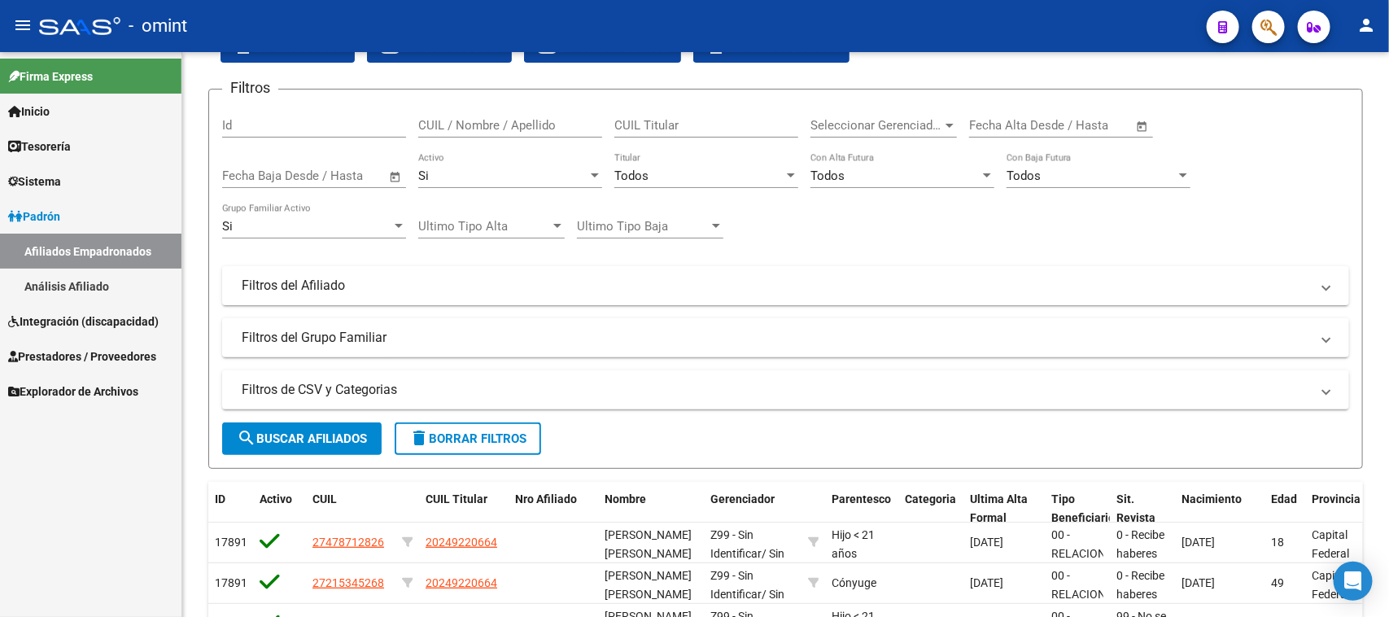
scroll to position [140, 0]
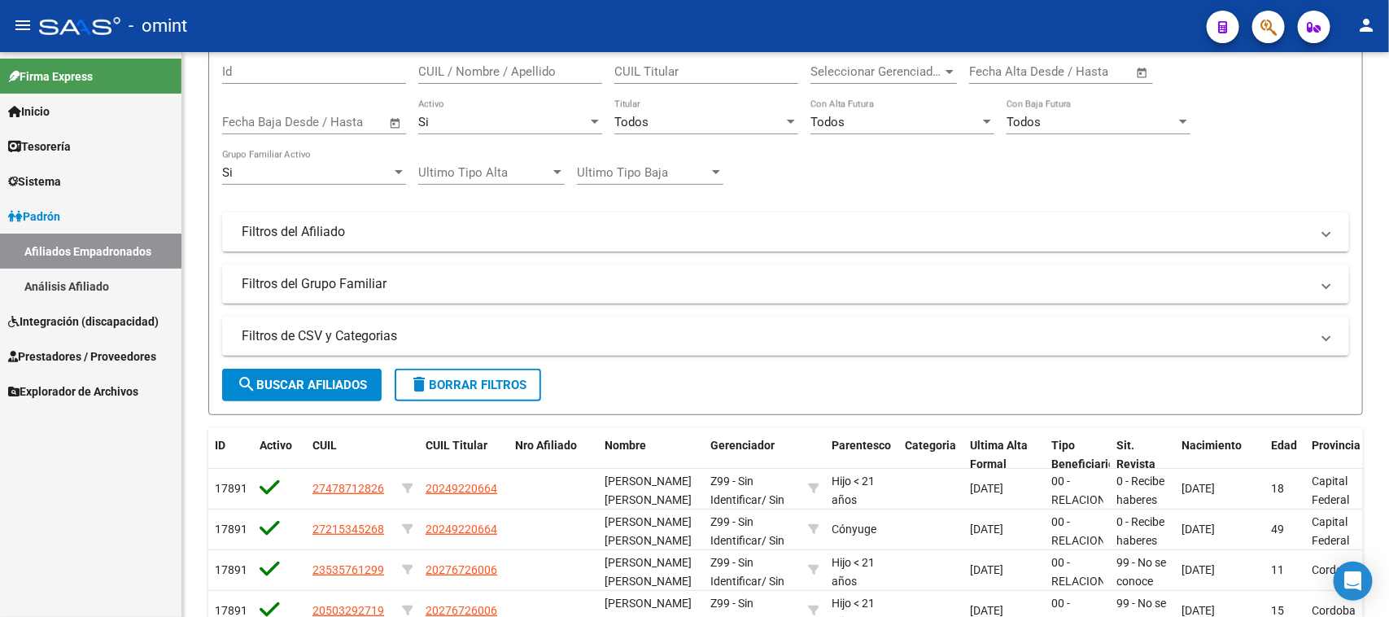
click at [108, 307] on link "Integración (discapacidad)" at bounding box center [91, 321] width 182 height 35
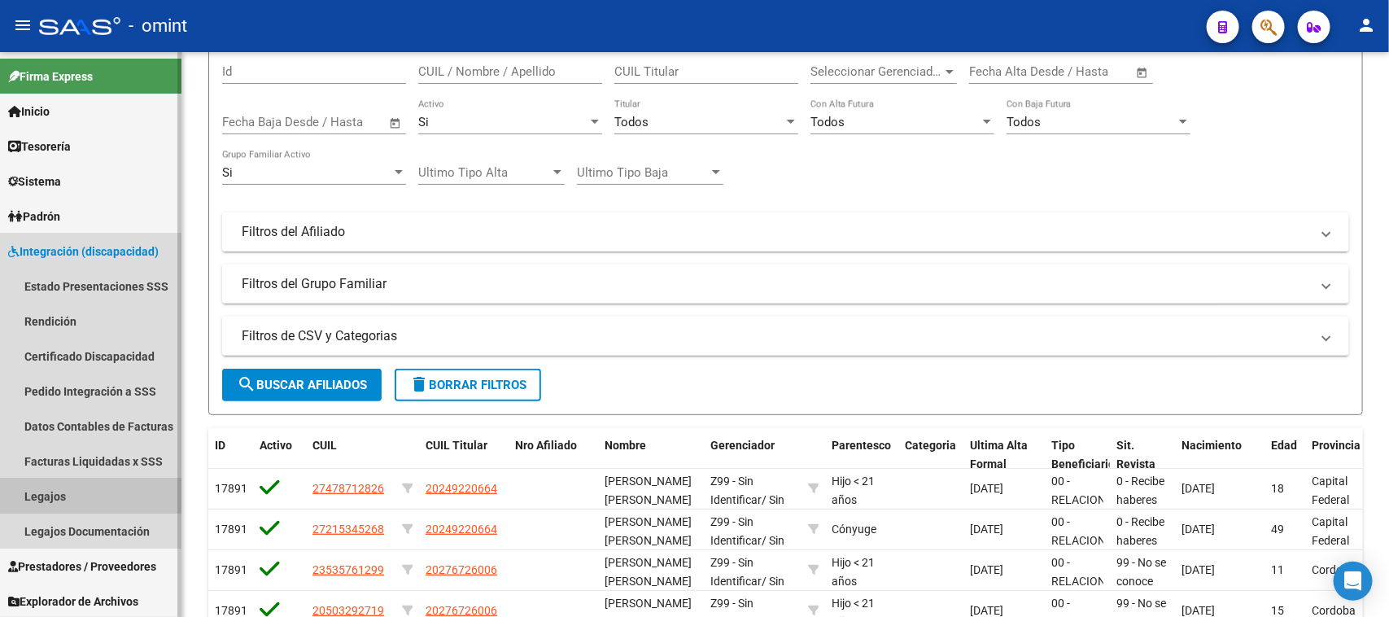
click at [63, 494] on link "Legajos" at bounding box center [91, 496] width 182 height 35
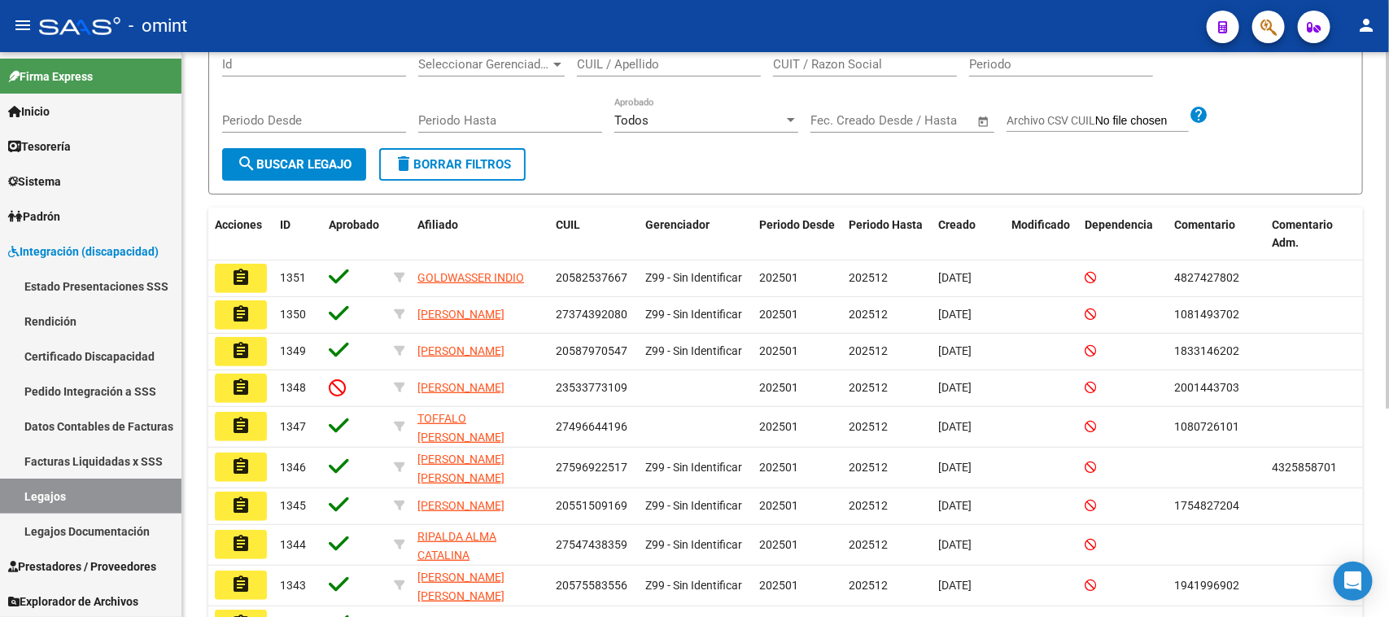
scroll to position [203, 0]
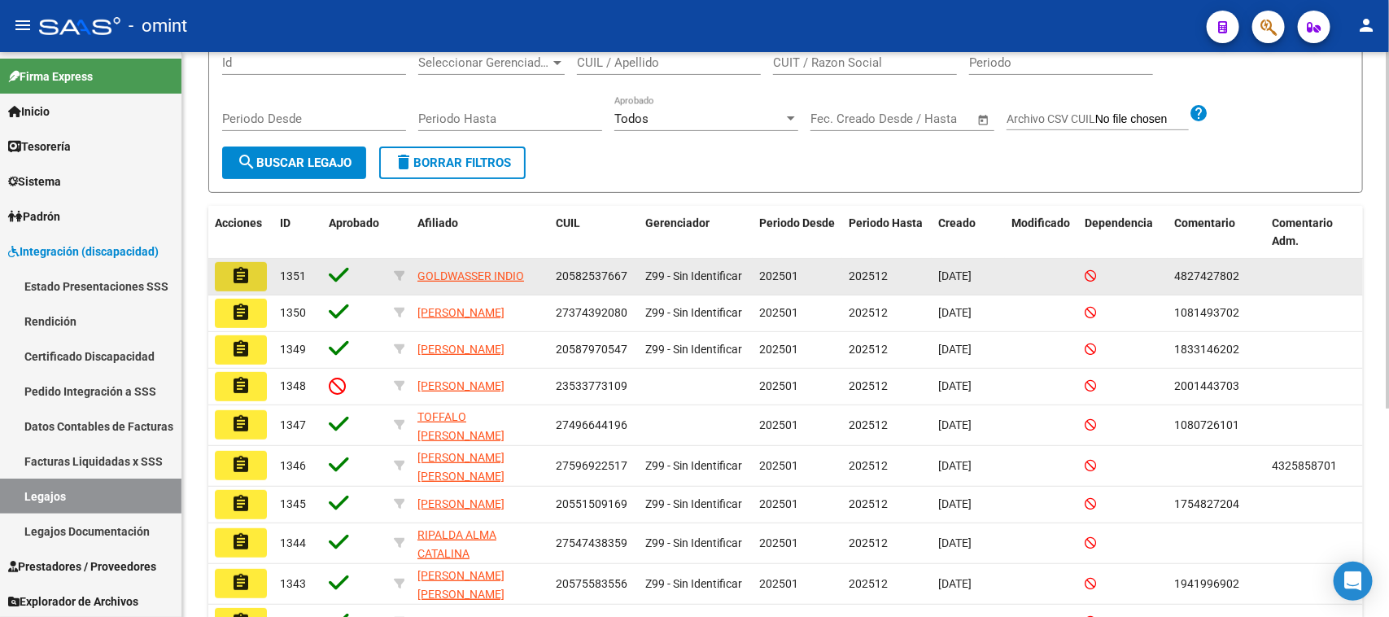
click at [250, 282] on mat-icon "assignment" at bounding box center [241, 276] width 20 height 20
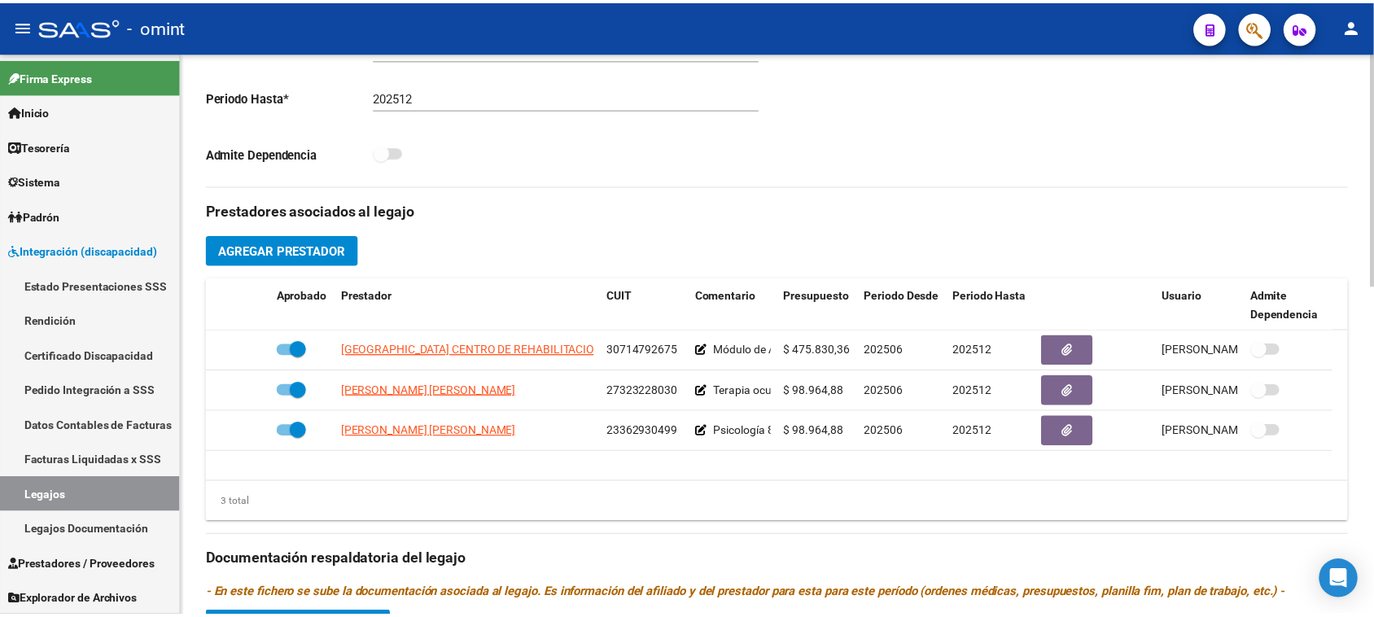
scroll to position [610, 0]
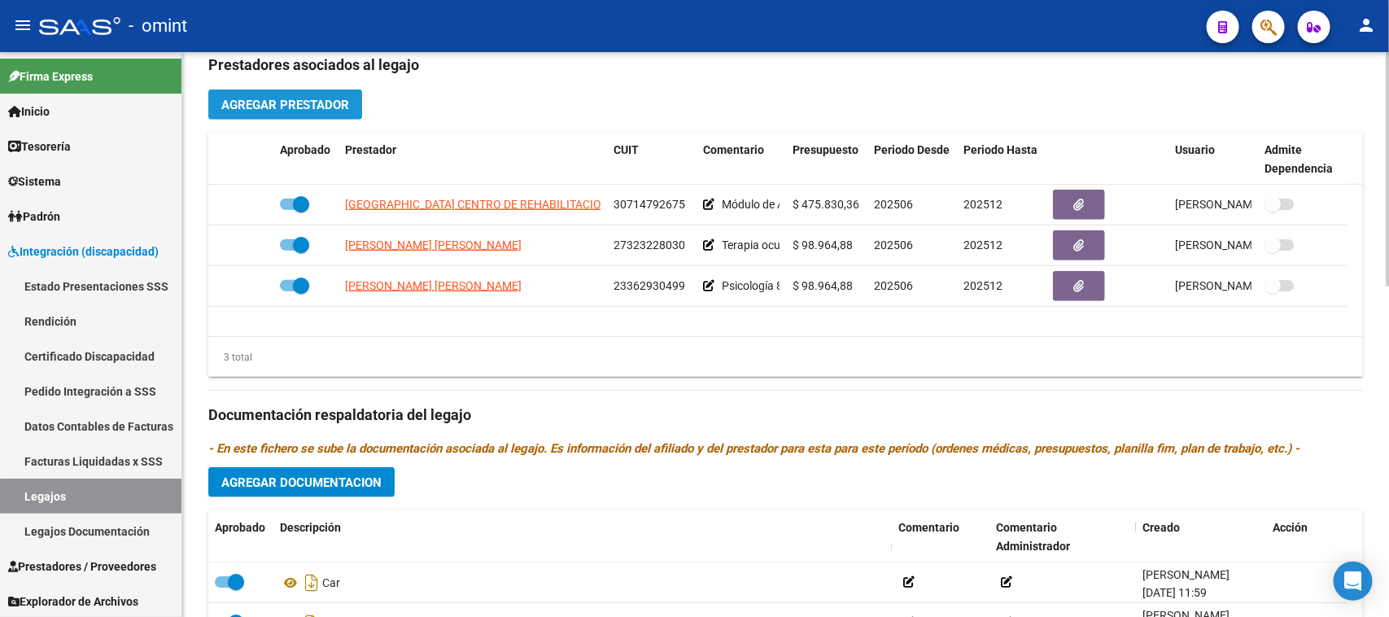
click at [271, 103] on span "Agregar Prestador" at bounding box center [285, 105] width 128 height 15
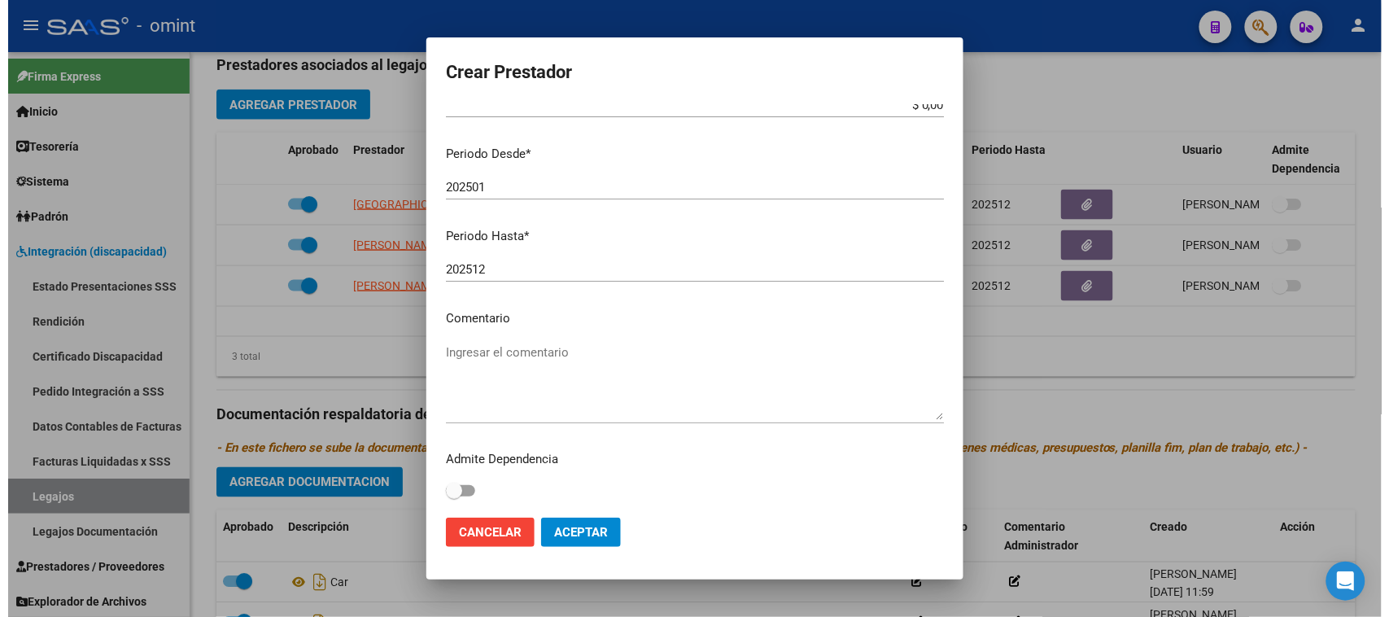
scroll to position [155, 0]
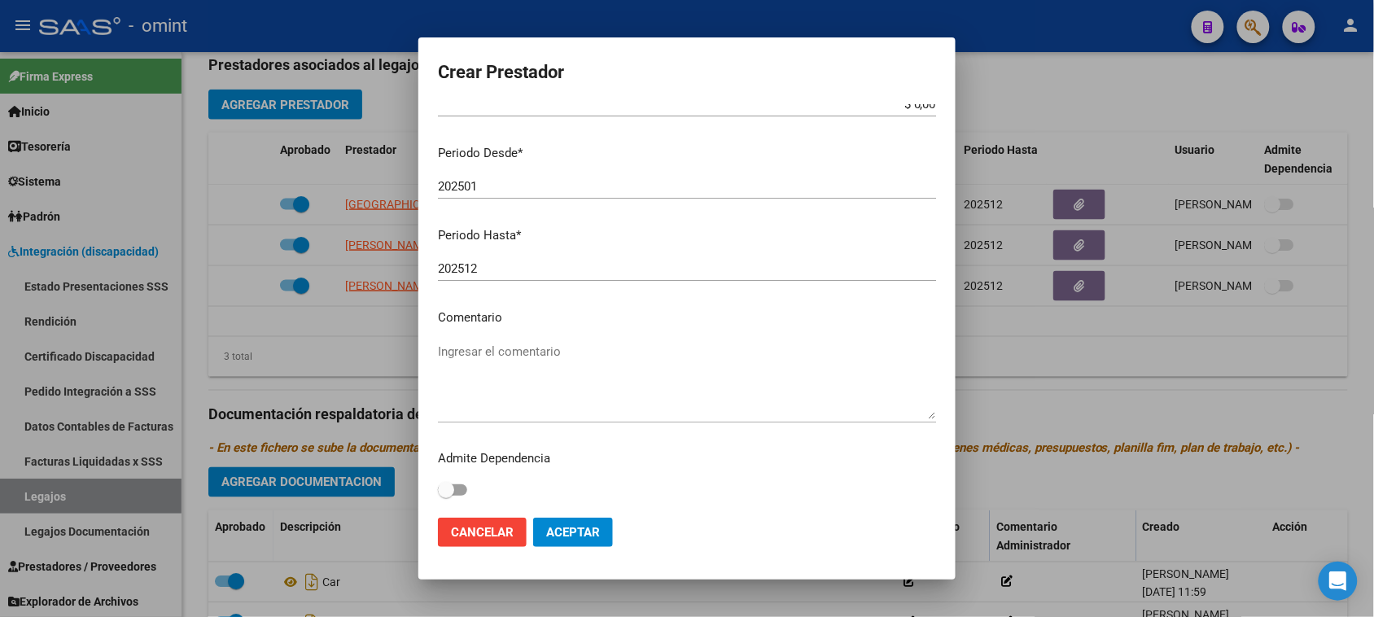
click at [514, 356] on textarea "Ingresar el comentario" at bounding box center [687, 381] width 498 height 77
click at [432, 527] on mat-dialog-container "Crear Prestador CUIT * Ingresar CUIT Presupuesto Monto * $ 0,00 Ingresar el mon…" at bounding box center [686, 308] width 537 height 543
click at [469, 529] on span "Cancelar" at bounding box center [482, 532] width 63 height 15
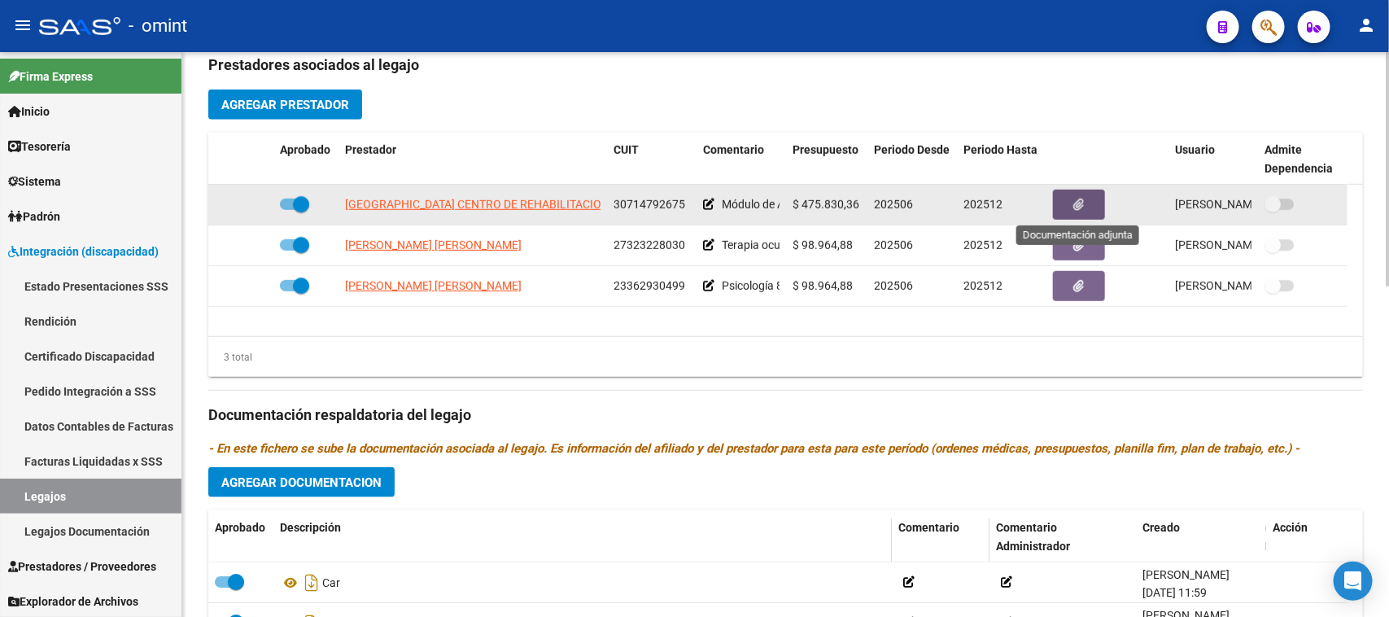
click at [1083, 199] on icon "button" at bounding box center [1079, 205] width 11 height 12
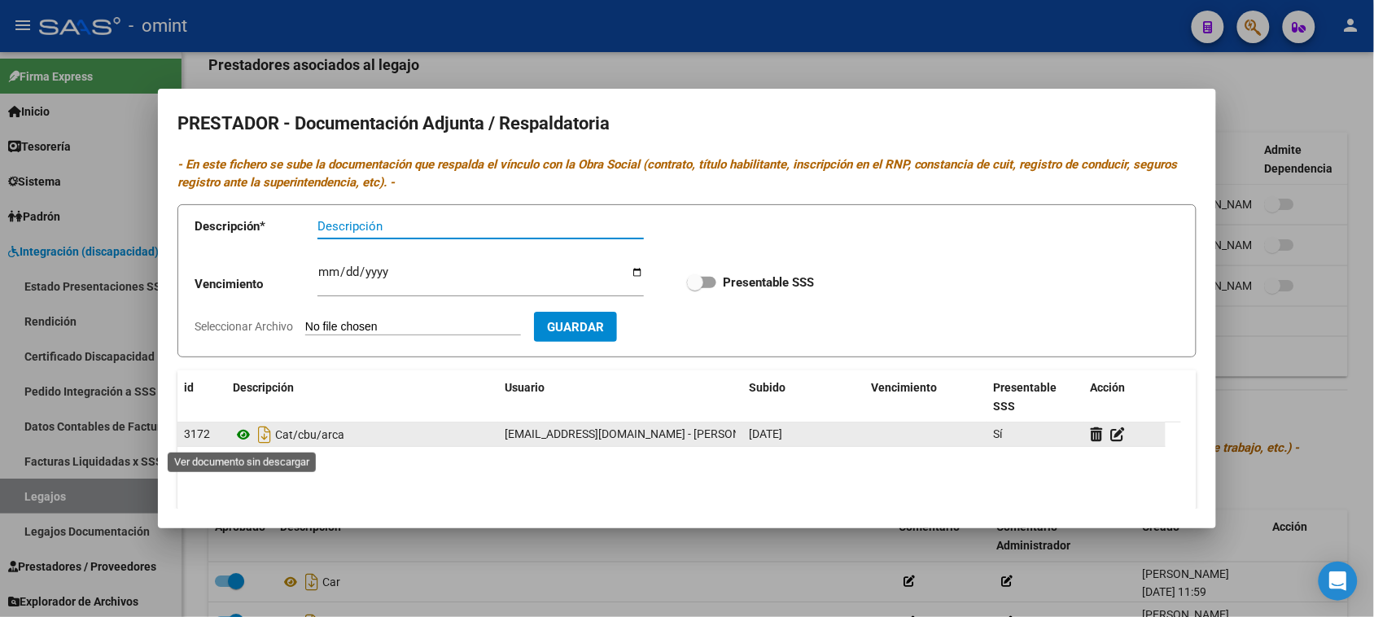
click at [237, 444] on icon at bounding box center [243, 435] width 21 height 20
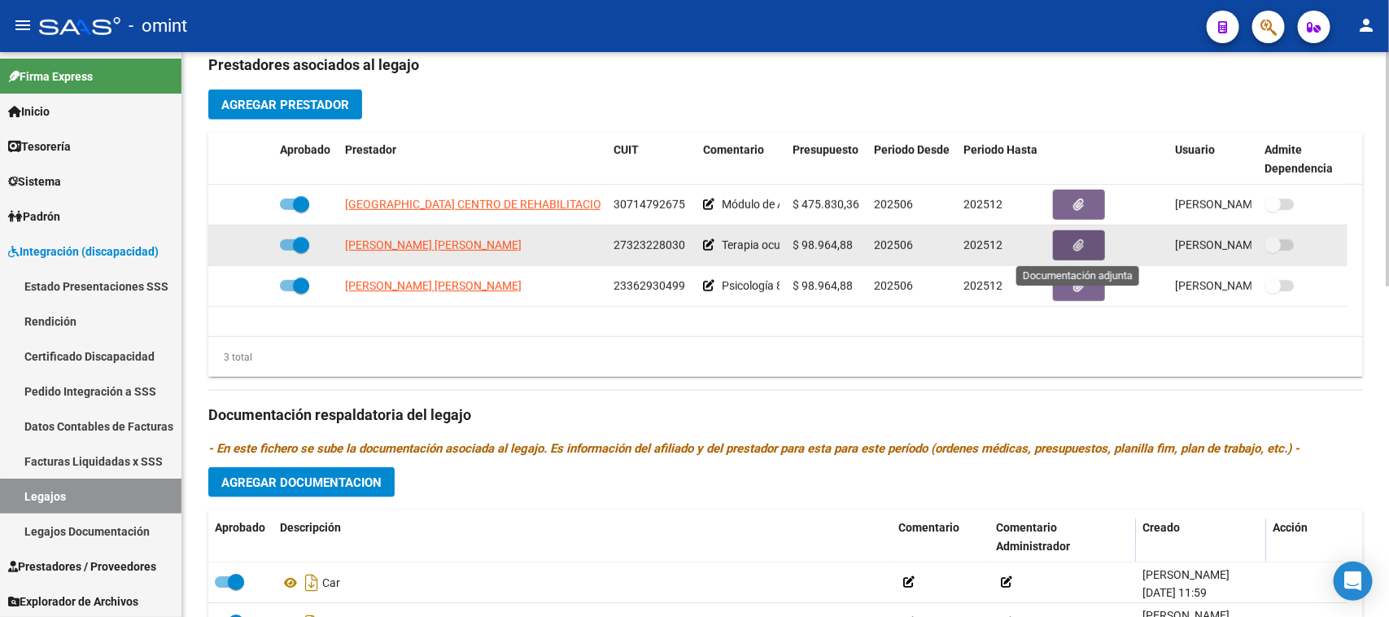
click at [1079, 246] on icon "button" at bounding box center [1079, 245] width 11 height 12
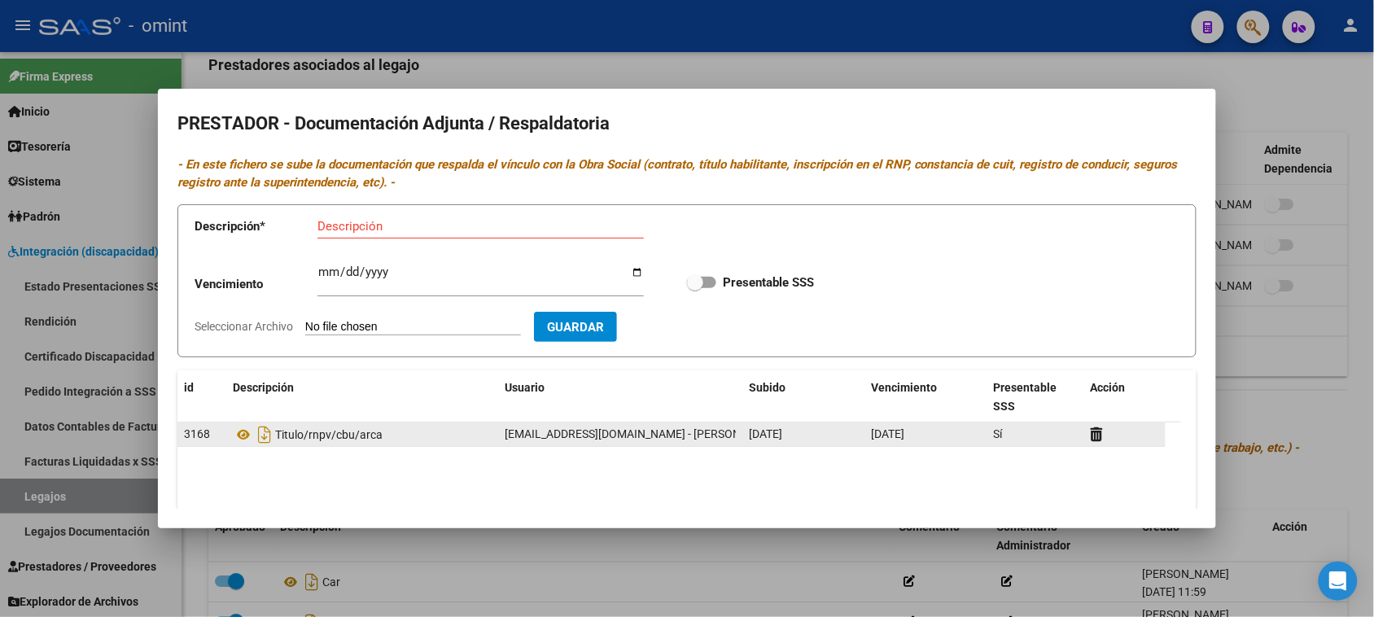
drag, startPoint x: 867, startPoint y: 435, endPoint x: 943, endPoint y: 437, distance: 75.7
click at [943, 437] on datatable-body-cell "[DATE]" at bounding box center [925, 434] width 122 height 24
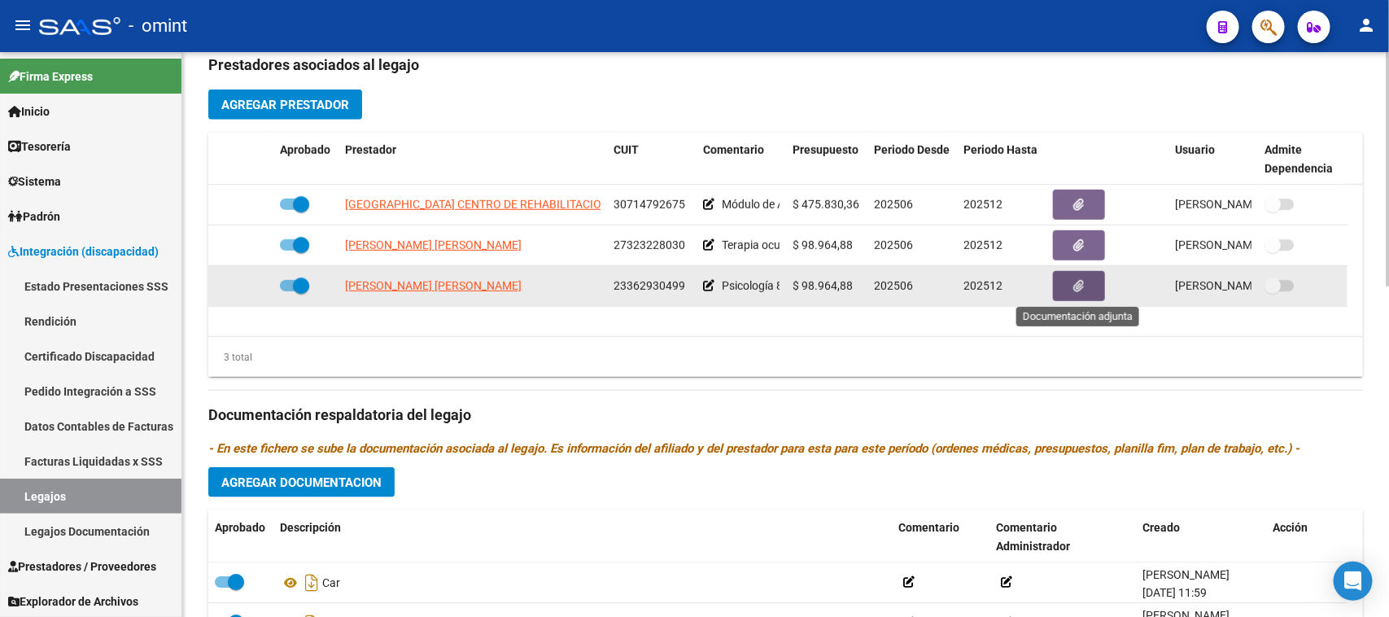
click at [1079, 298] on button "button" at bounding box center [1079, 286] width 52 height 30
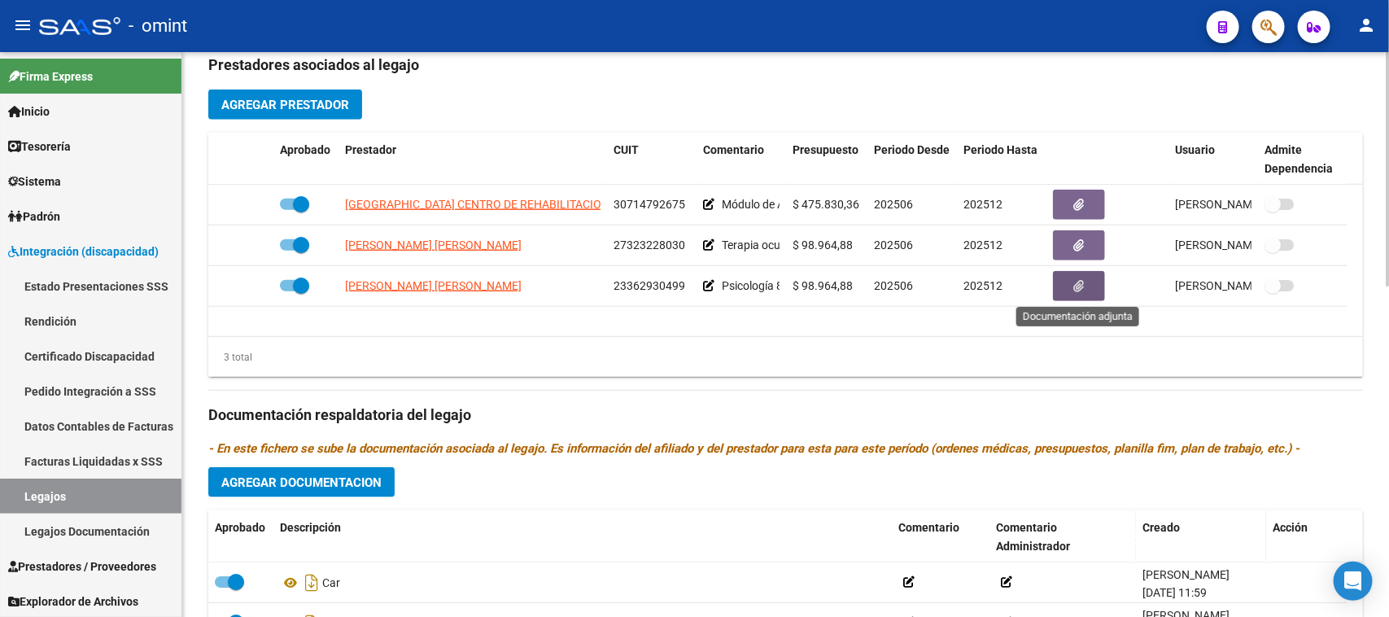
click at [92, 491] on link "Legajos" at bounding box center [91, 496] width 182 height 35
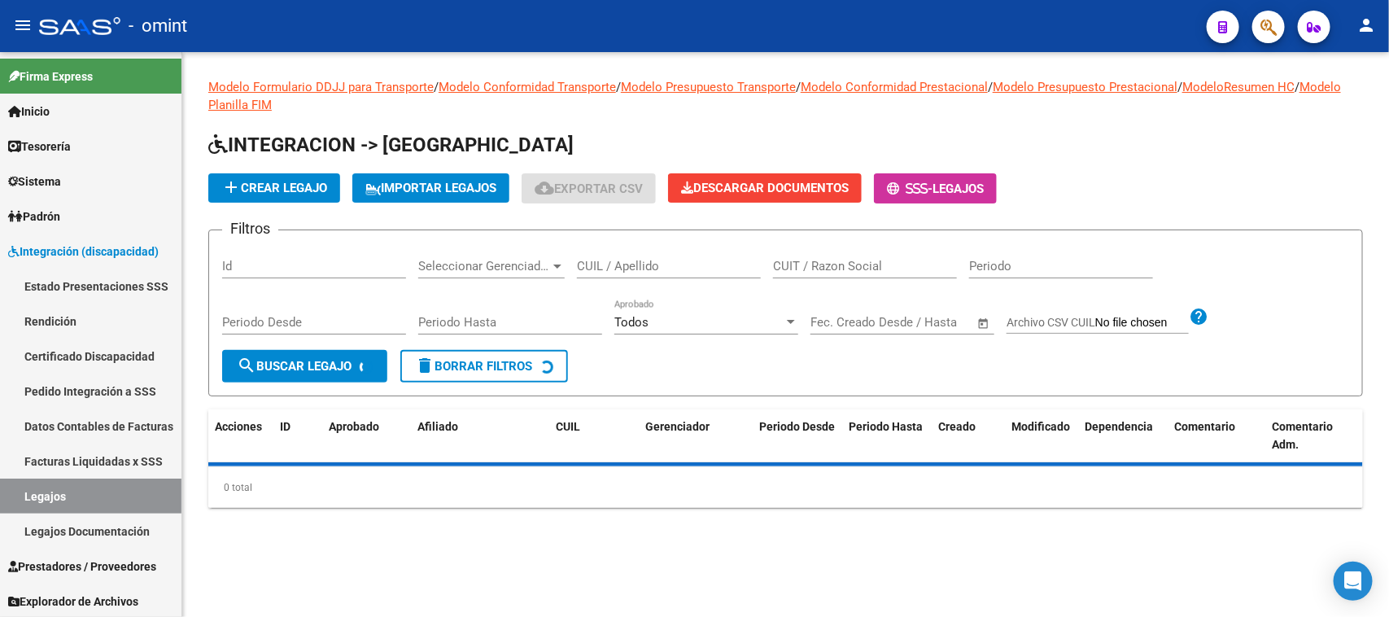
click at [698, 262] on input "CUIL / Apellido" at bounding box center [669, 266] width 184 height 15
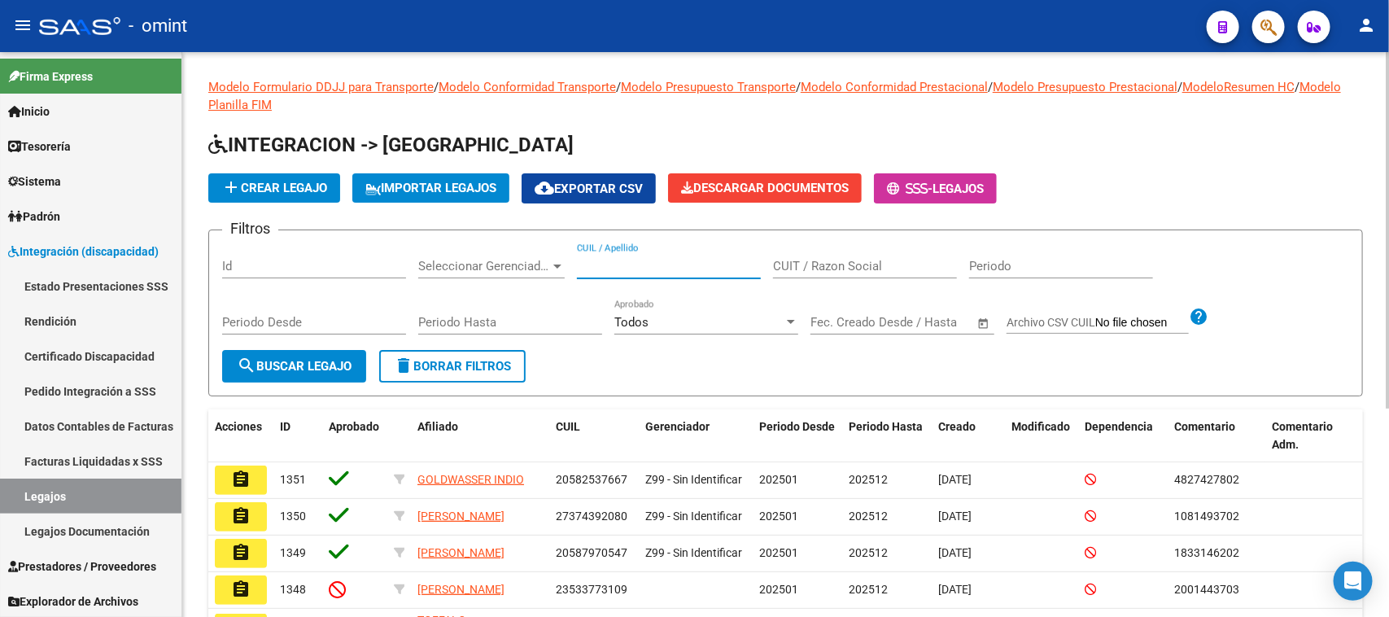
paste input "46883077"
type input "46883077"
click at [307, 361] on span "search Buscar Legajo" at bounding box center [294, 366] width 115 height 15
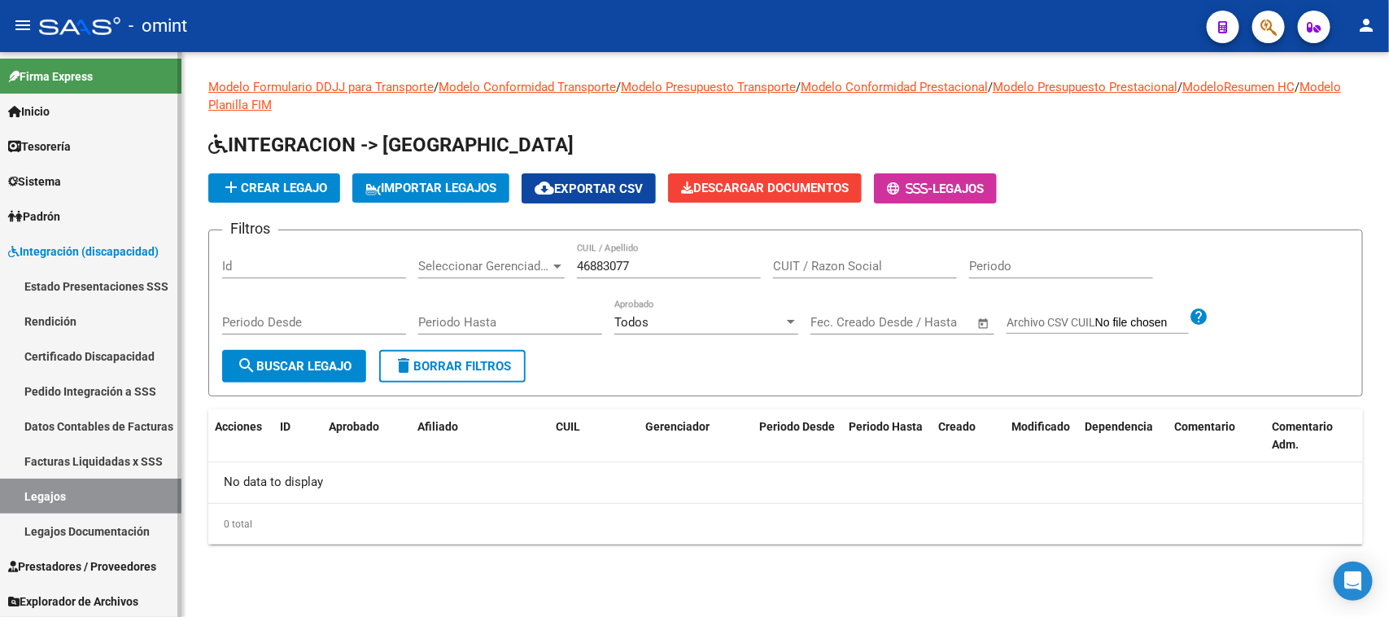
click at [91, 468] on link "Facturas Liquidadas x SSS" at bounding box center [91, 461] width 182 height 35
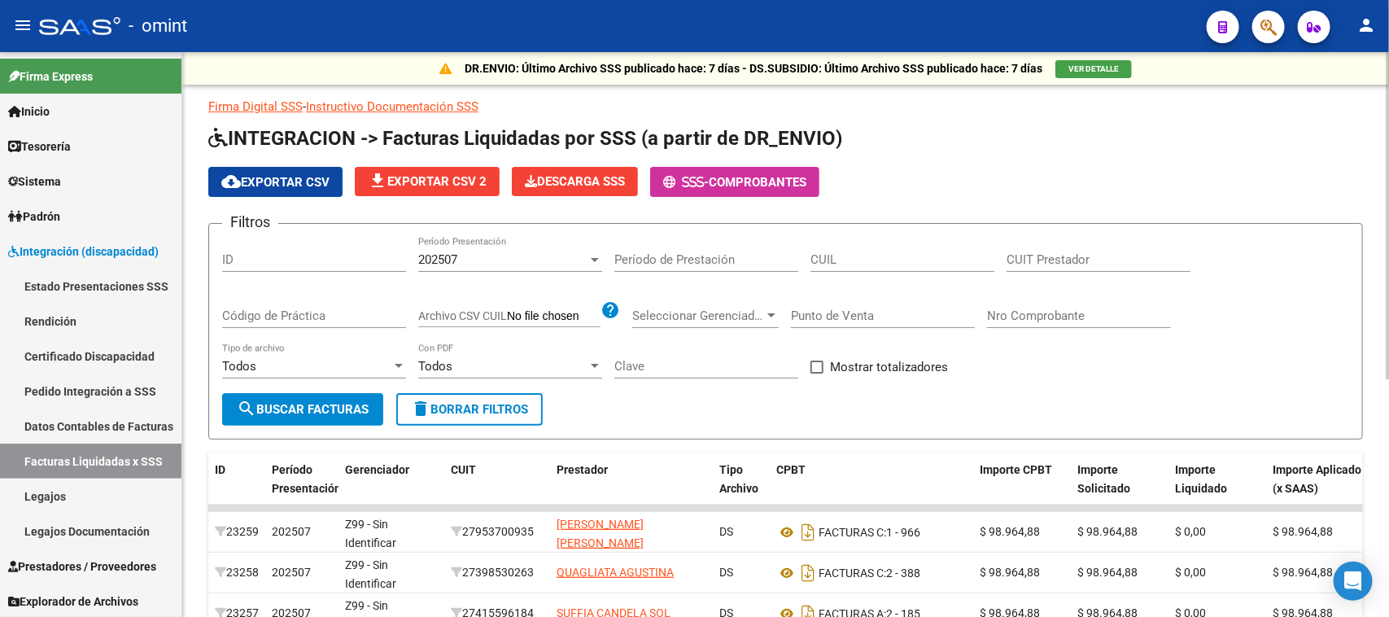
click at [498, 243] on div "202507 Período Presentación" at bounding box center [510, 254] width 184 height 35
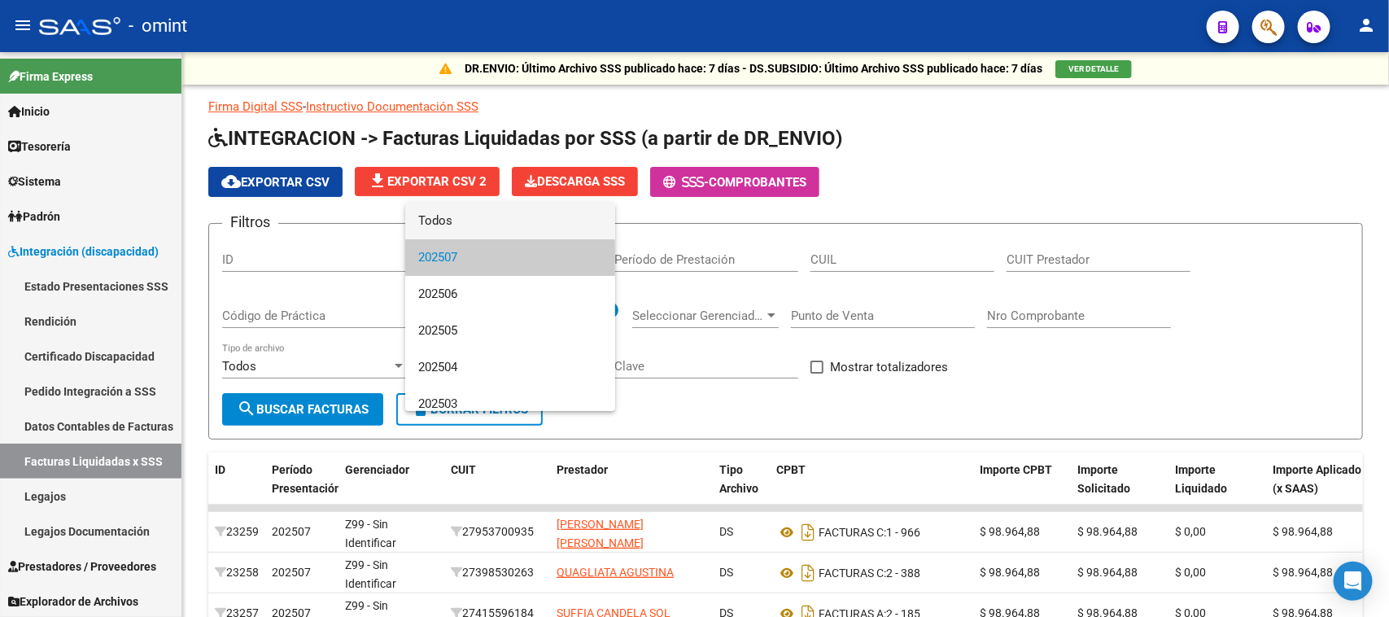
click at [505, 221] on span "Todos" at bounding box center [510, 221] width 184 height 37
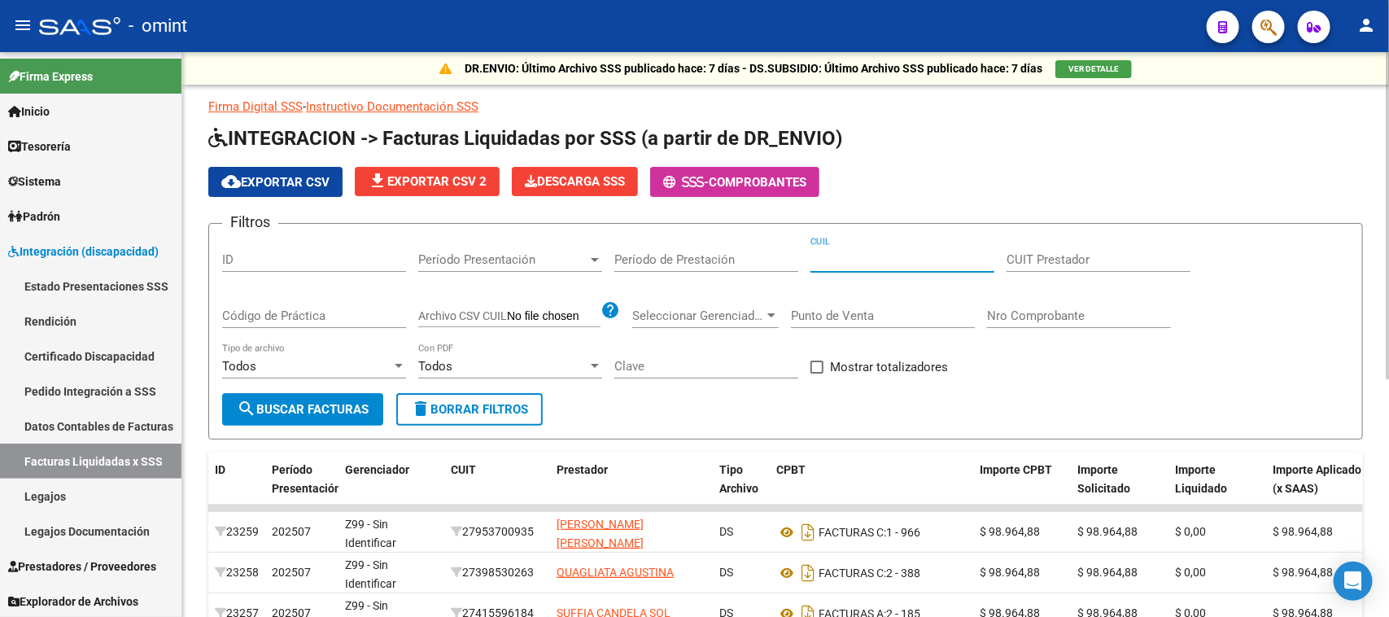
click at [855, 257] on input "CUIL" at bounding box center [903, 259] width 184 height 15
paste input "23-46883077-9"
type input "23-46883077-9"
click at [303, 409] on span "search Buscar Facturas" at bounding box center [303, 409] width 132 height 15
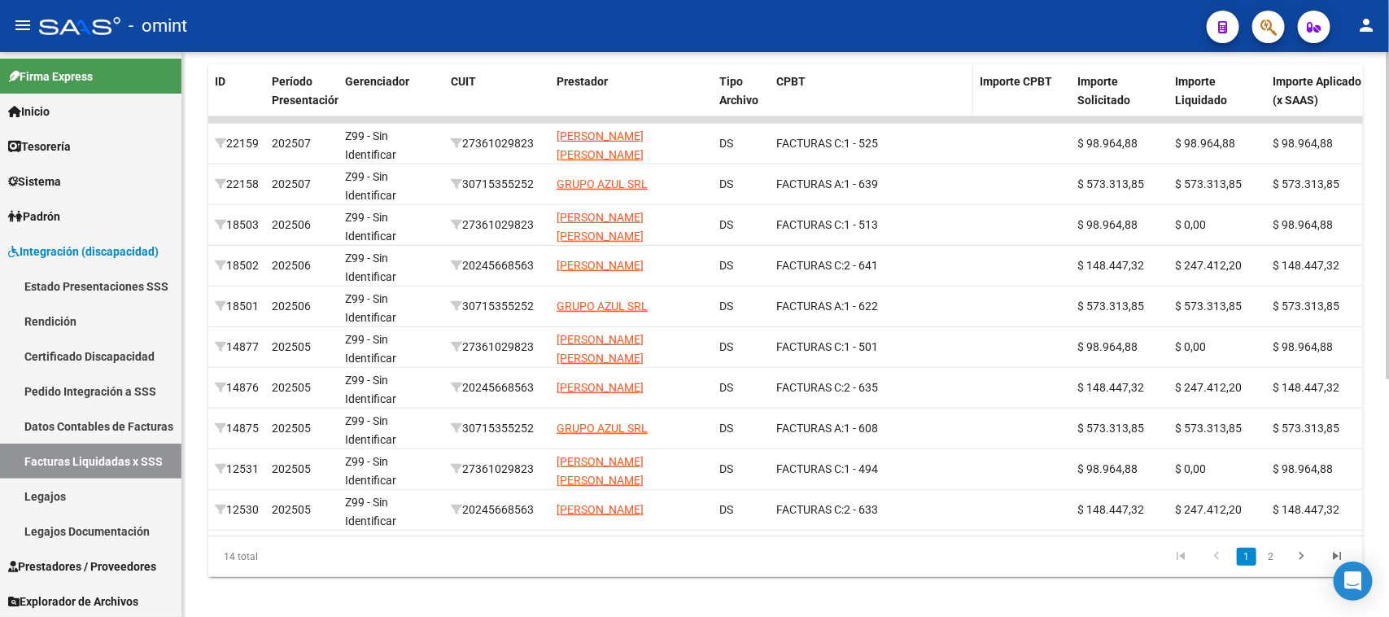
scroll to position [407, 0]
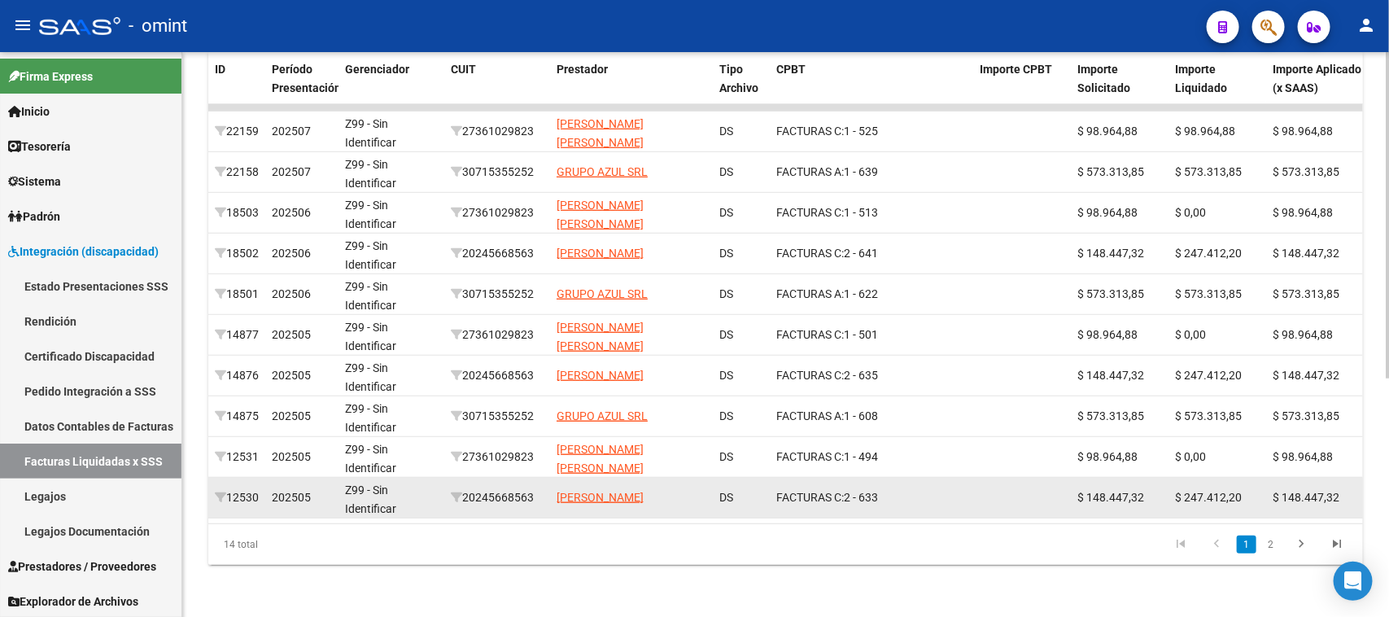
click at [507, 490] on div "20245668563" at bounding box center [497, 497] width 93 height 19
click at [511, 490] on div "20245668563" at bounding box center [497, 497] width 93 height 19
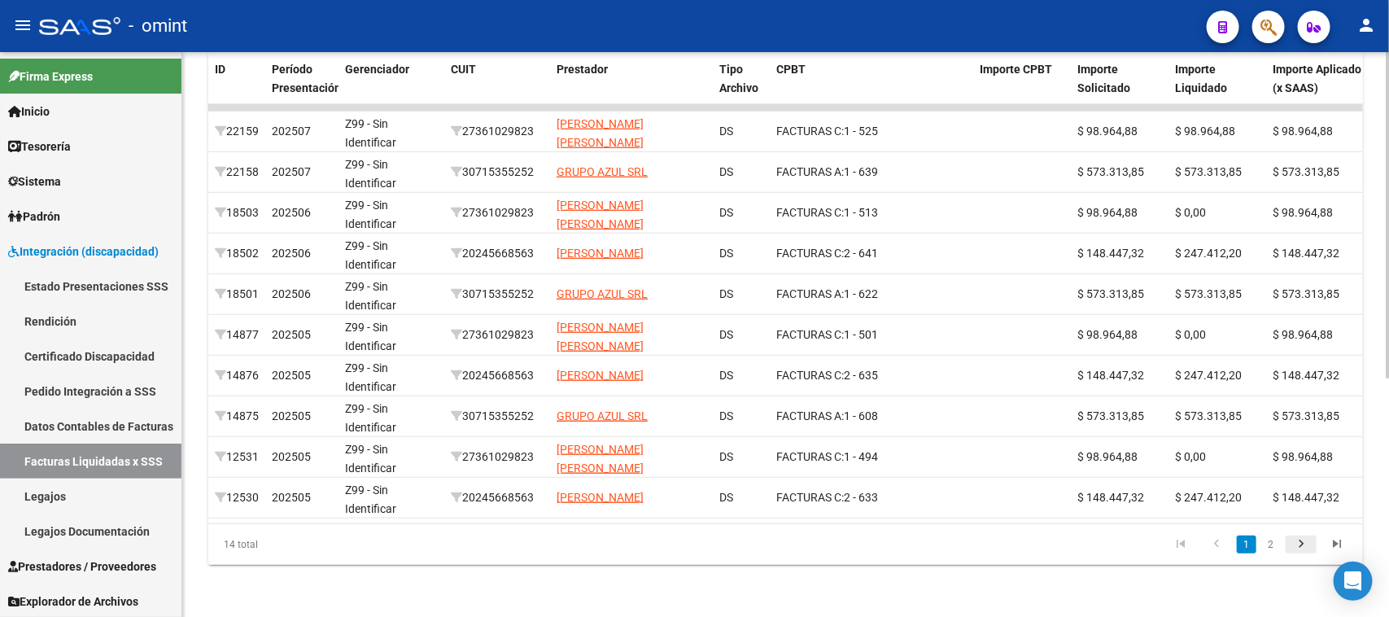
click at [1299, 554] on icon "go to next page" at bounding box center [1301, 546] width 21 height 20
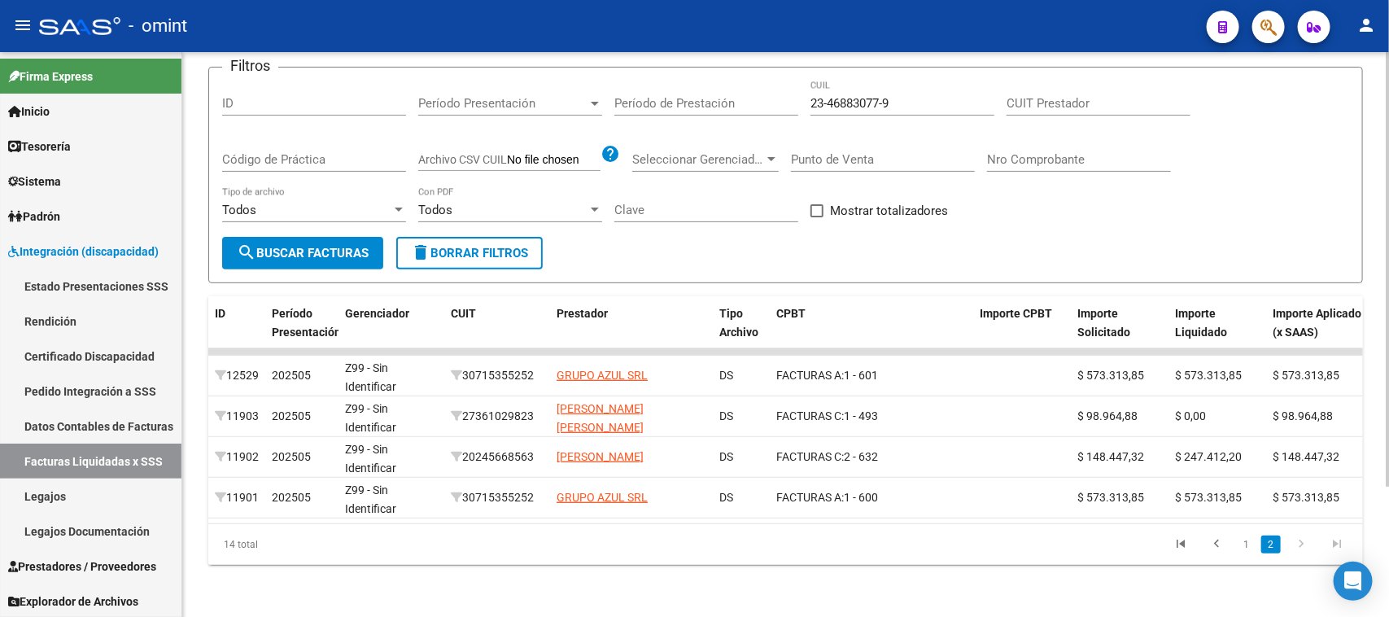
scroll to position [168, 0]
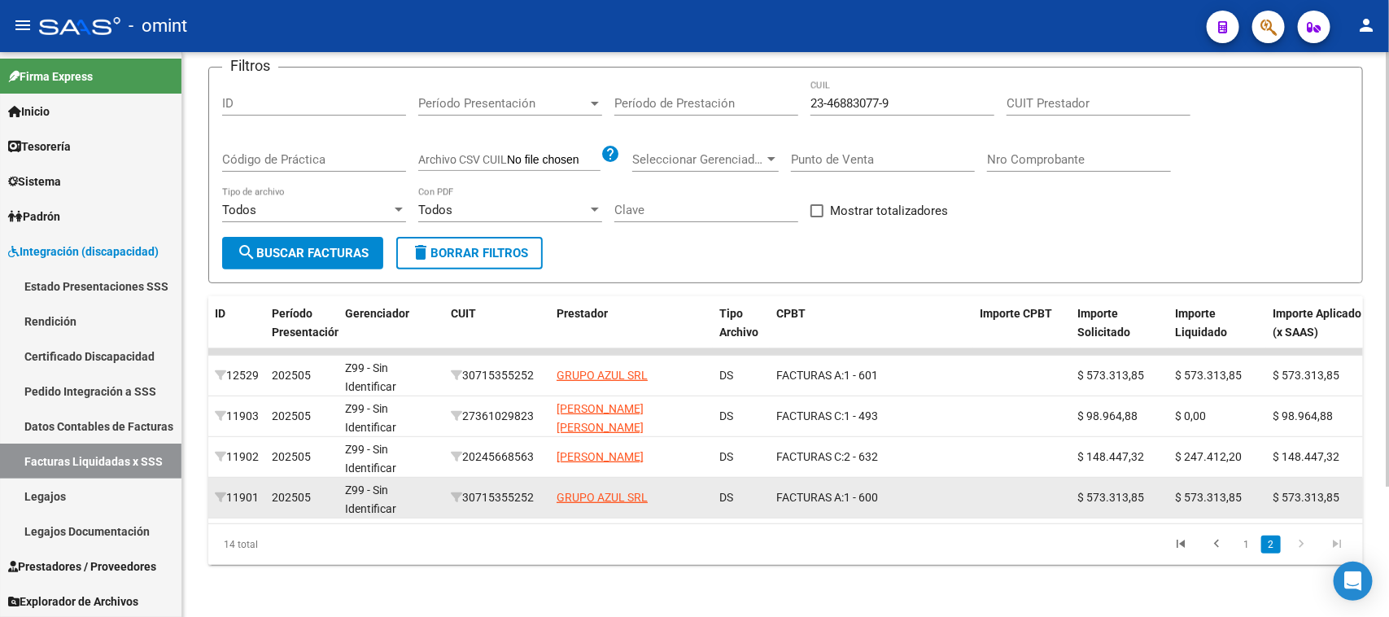
click at [505, 488] on div "30715355252" at bounding box center [497, 497] width 93 height 19
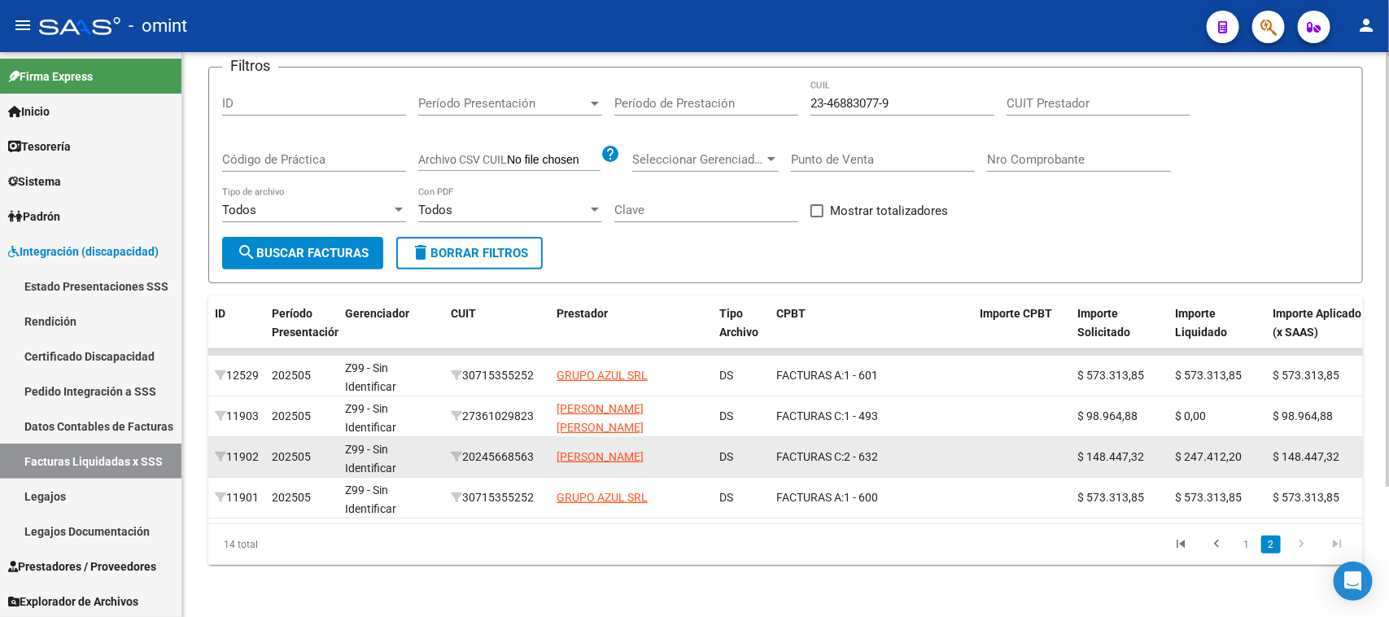
click at [523, 448] on div "20245668563" at bounding box center [497, 457] width 93 height 19
copy div "20245668563"
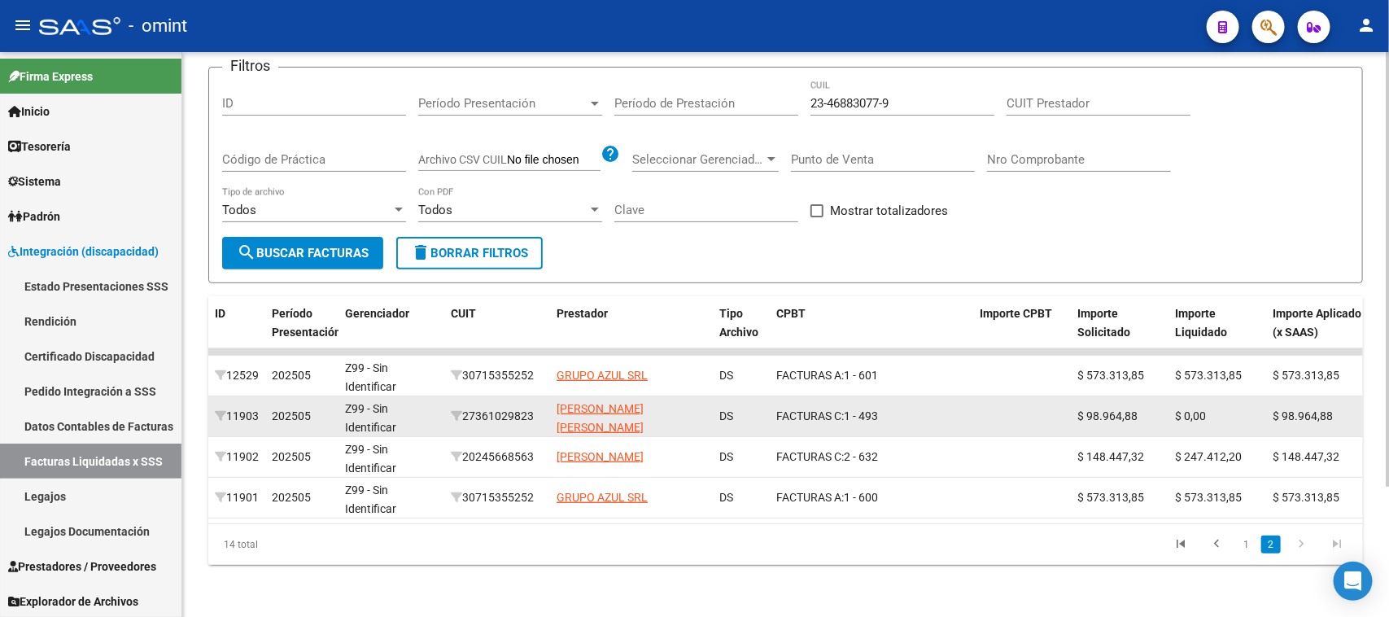
click at [534, 407] on div "27361029823" at bounding box center [497, 416] width 93 height 19
copy div "27361029823"
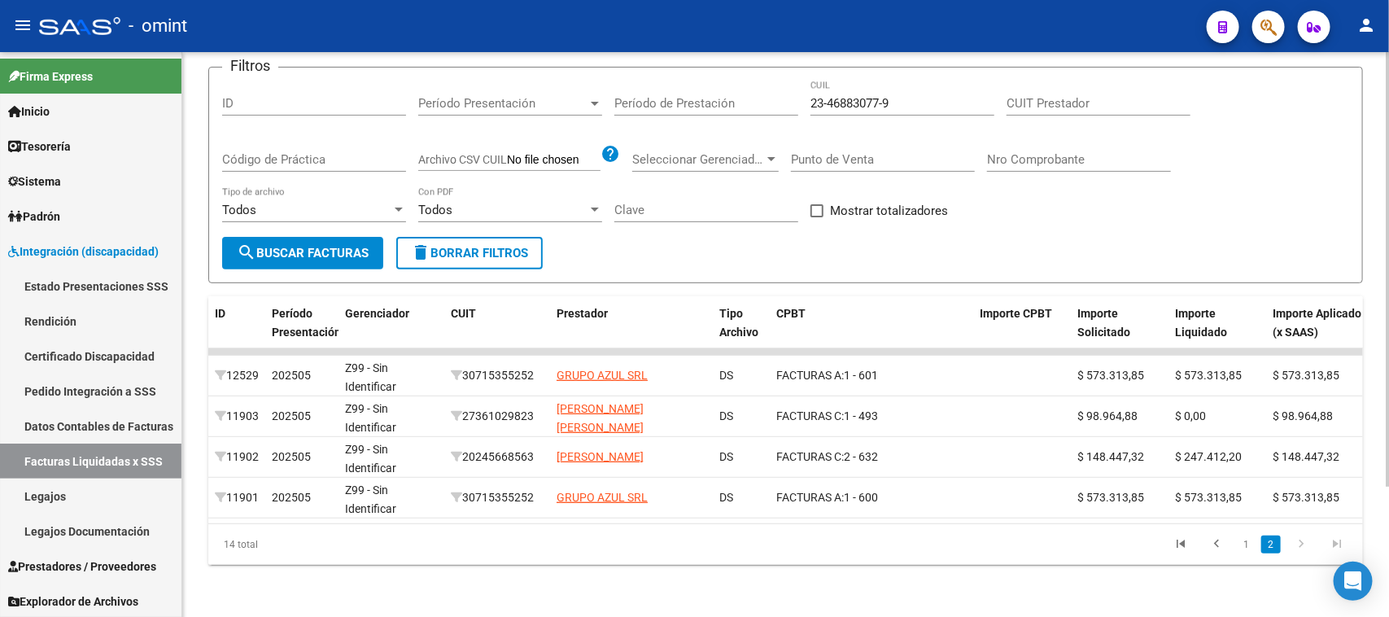
drag, startPoint x: 1245, startPoint y: 540, endPoint x: 1169, endPoint y: 517, distance: 79.8
click at [1246, 540] on link "1" at bounding box center [1247, 545] width 20 height 18
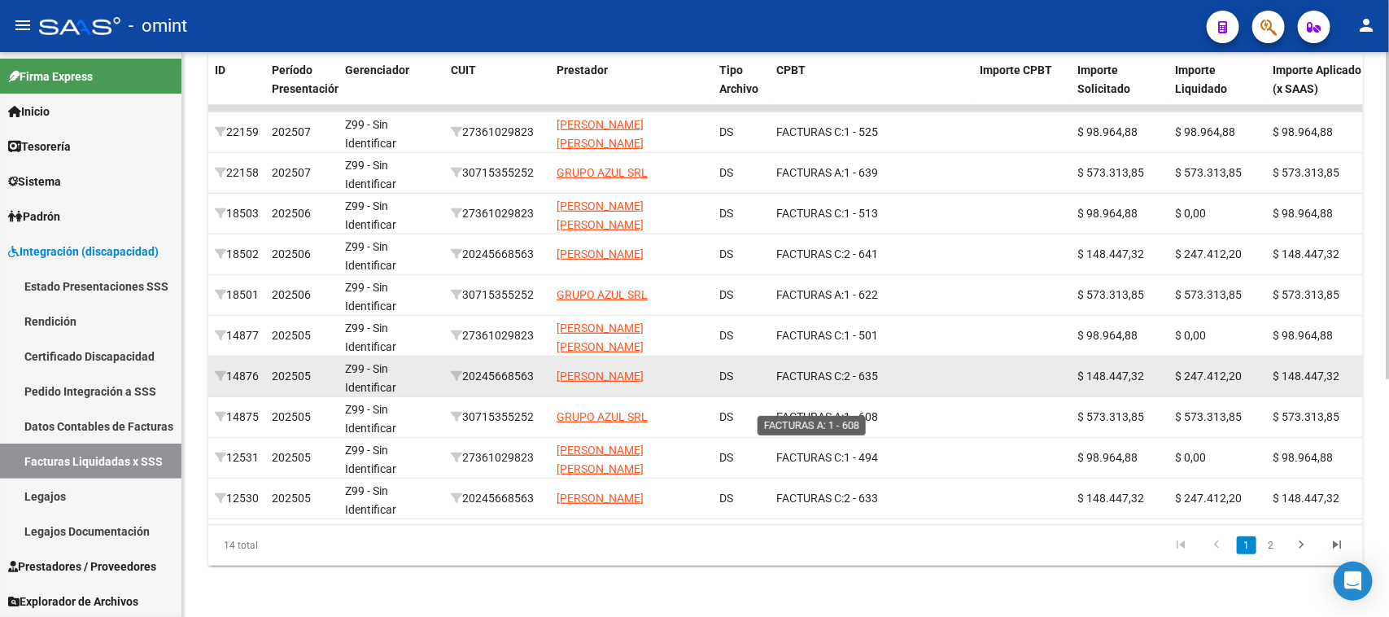
scroll to position [413, 0]
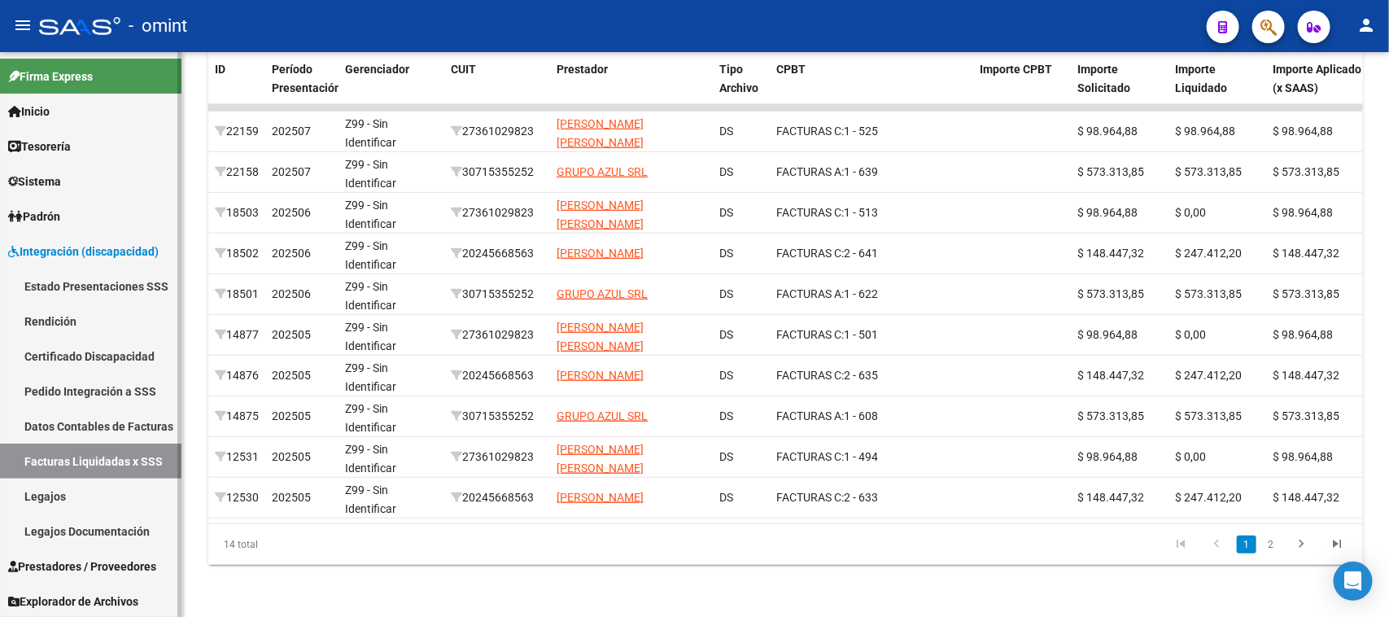
click at [45, 486] on link "Legajos" at bounding box center [91, 496] width 182 height 35
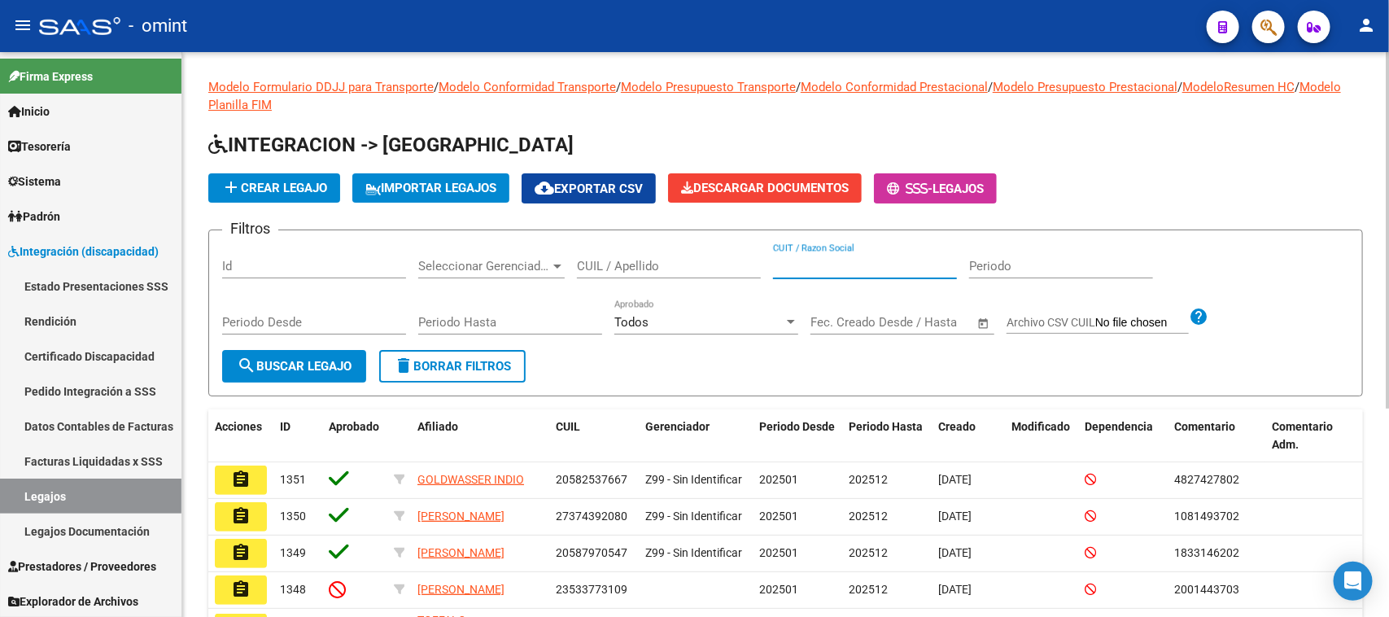
click at [860, 265] on input "CUIT / Razon Social" at bounding box center [865, 266] width 184 height 15
paste input "30715355252"
click at [283, 372] on button "search Buscar Legajo" at bounding box center [294, 366] width 144 height 33
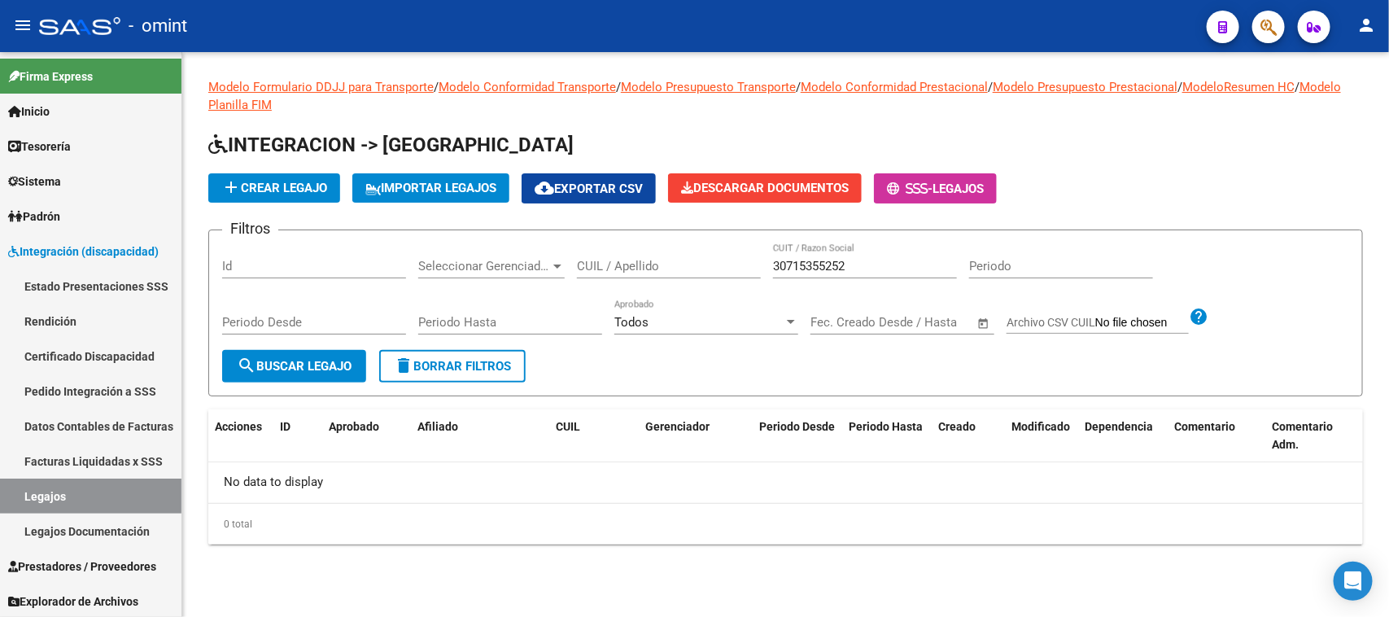
click at [814, 254] on div "30715355252 CUIT / Razon Social" at bounding box center [865, 260] width 184 height 35
click at [776, 266] on input "30715355252" at bounding box center [865, 266] width 184 height 15
paste input "20245668563"
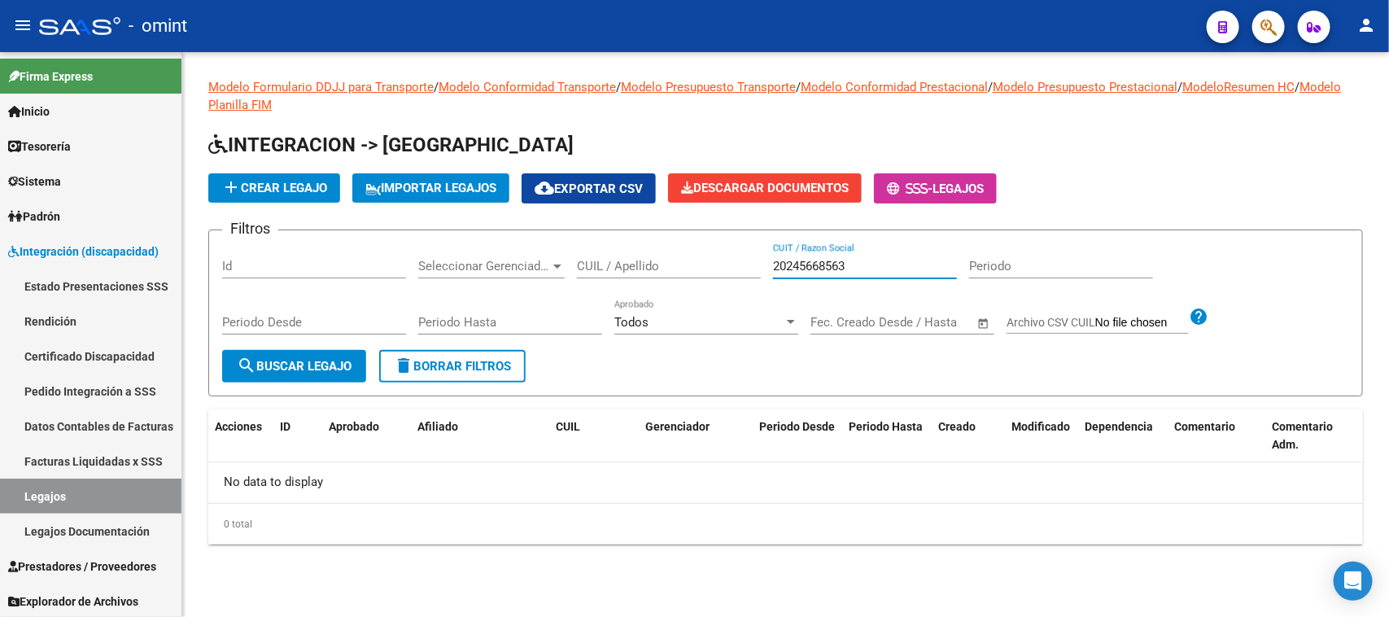
click at [245, 376] on button "search Buscar Legajo" at bounding box center [294, 366] width 144 height 33
click at [798, 265] on input "20245668563" at bounding box center [865, 266] width 184 height 15
paste input "736102982"
click at [798, 265] on input "27361029823" at bounding box center [865, 266] width 184 height 15
type input "27361029823"
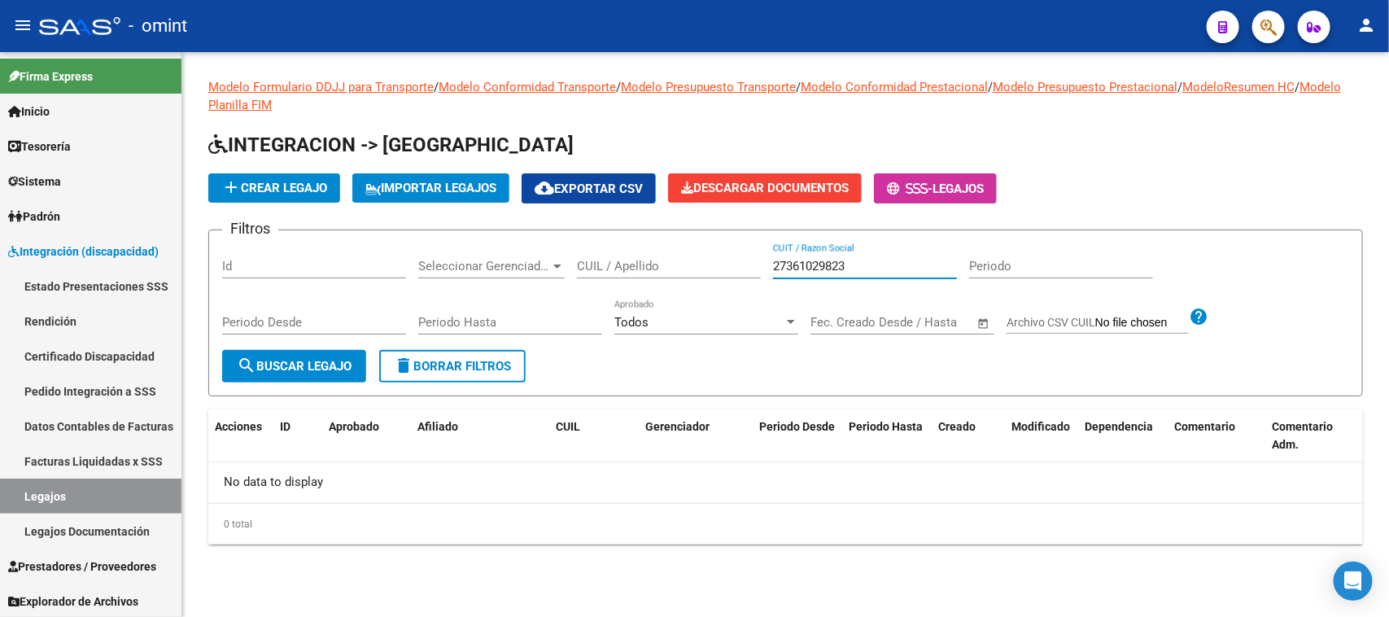
click at [322, 344] on div "Periodo Desde" at bounding box center [314, 325] width 184 height 50
click at [313, 365] on span "search Buscar Legajo" at bounding box center [294, 366] width 115 height 15
click at [124, 495] on link "Legajos" at bounding box center [91, 496] width 182 height 35
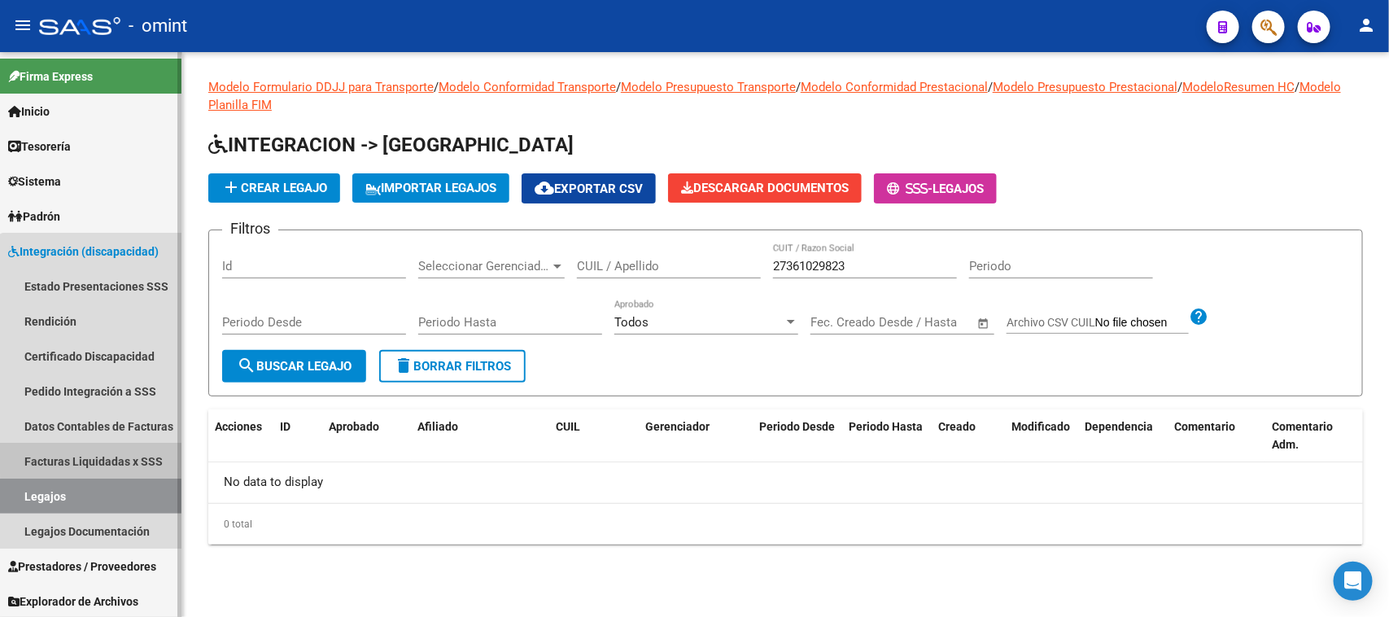
click at [102, 457] on link "Facturas Liquidadas x SSS" at bounding box center [91, 461] width 182 height 35
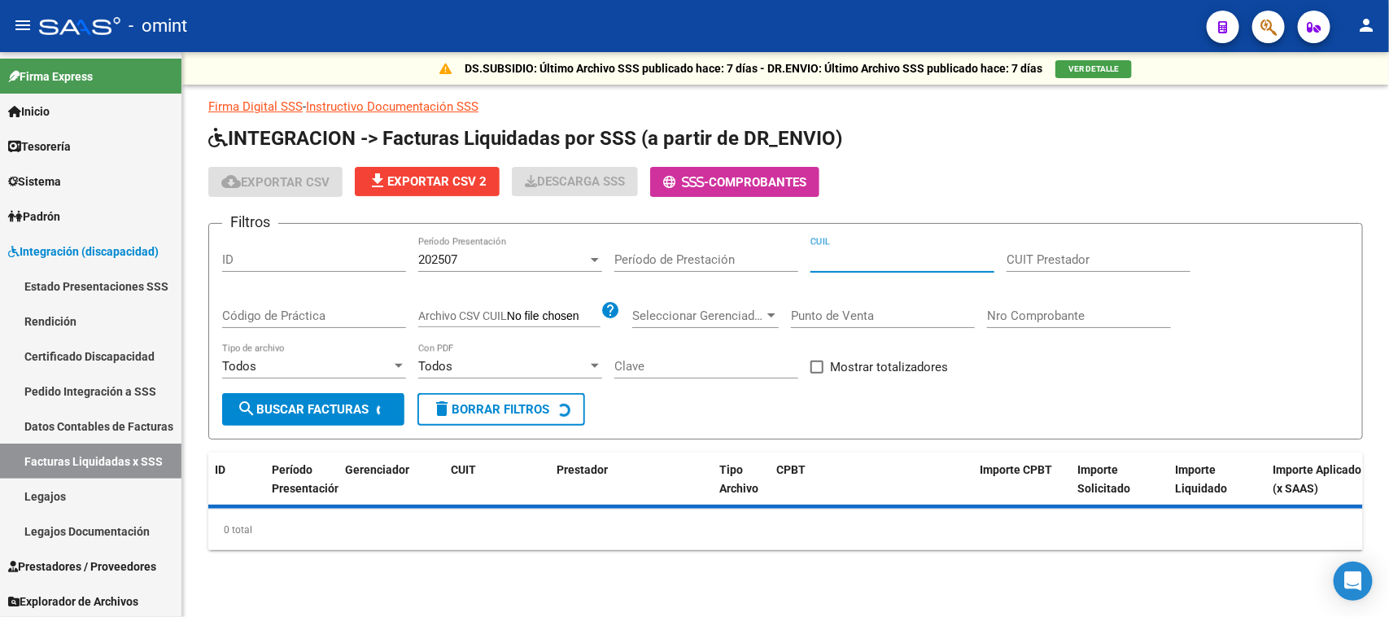
click at [869, 252] on input "CUIL" at bounding box center [903, 259] width 184 height 15
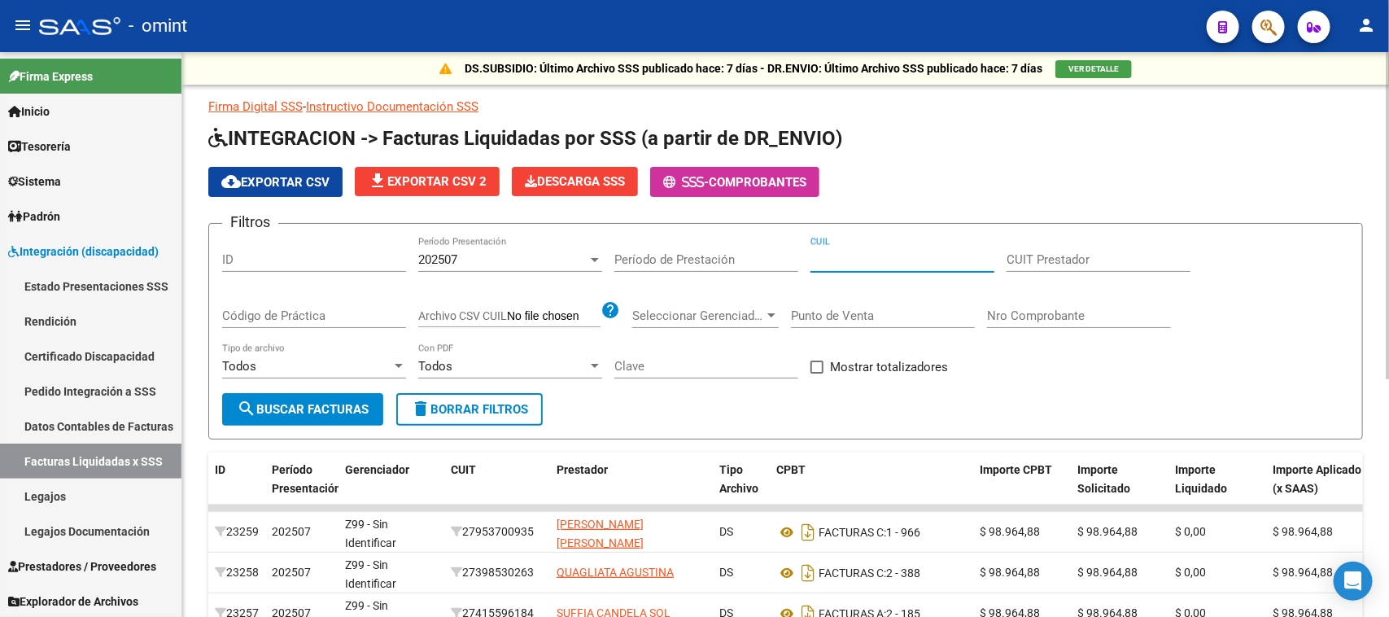
click at [1053, 262] on input "CUIT Prestador" at bounding box center [1099, 259] width 184 height 15
paste input "23-46883077-9"
type input "23-46883077-9"
click at [457, 267] on div "202507 Período Presentación" at bounding box center [510, 254] width 184 height 35
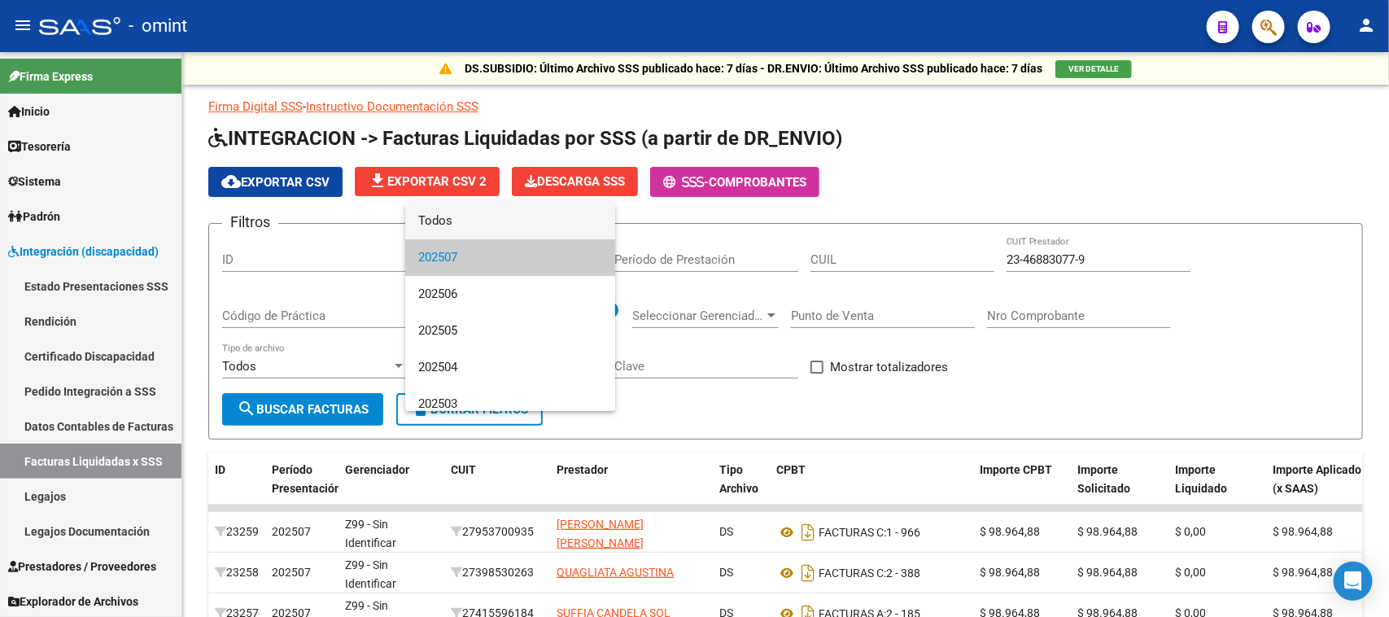
click at [457, 237] on span "Todos" at bounding box center [510, 221] width 184 height 37
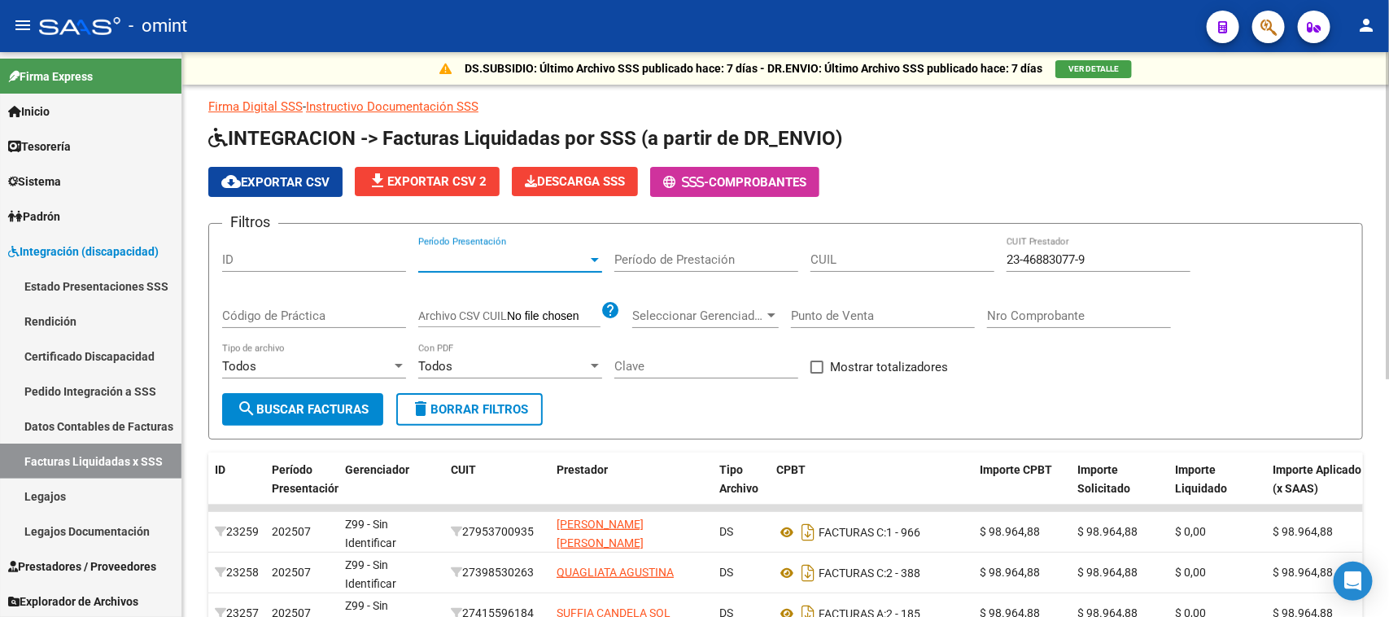
click at [330, 402] on span "search Buscar Facturas" at bounding box center [303, 409] width 132 height 15
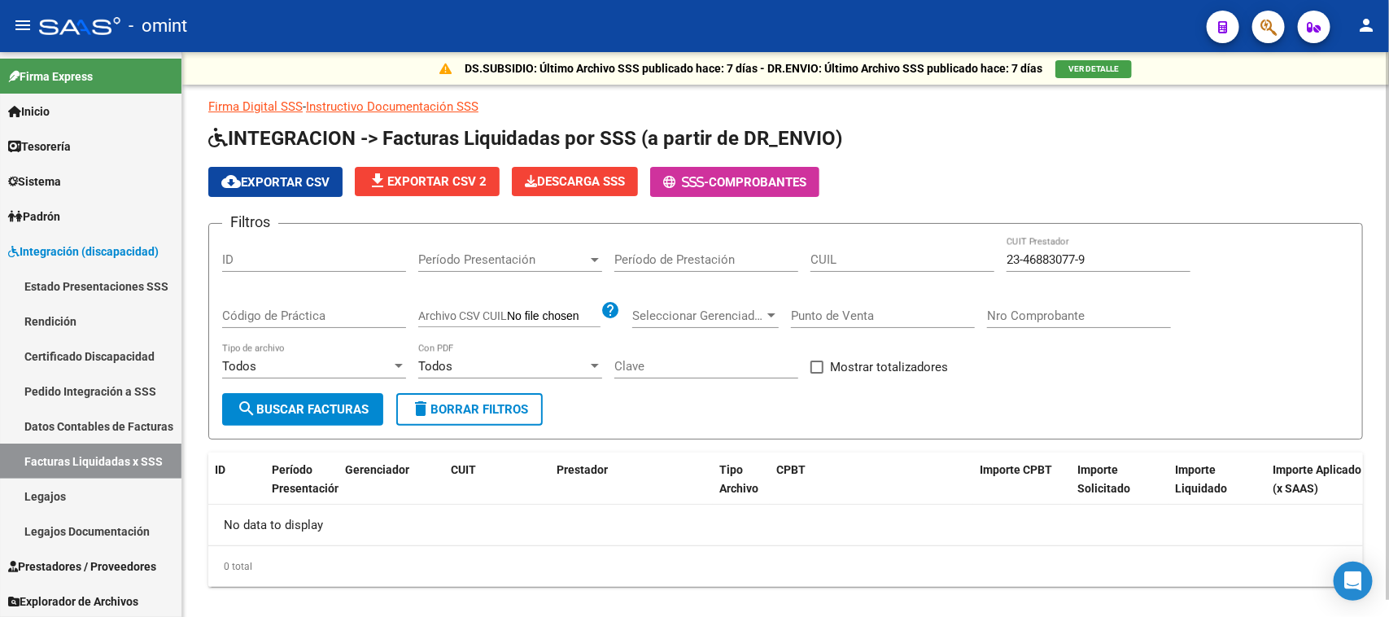
click at [869, 260] on input "CUIL" at bounding box center [903, 259] width 184 height 15
paste input "23-46883077-9"
type input "23-46883077-9"
click at [248, 422] on button "search Buscar Facturas" at bounding box center [302, 409] width 161 height 33
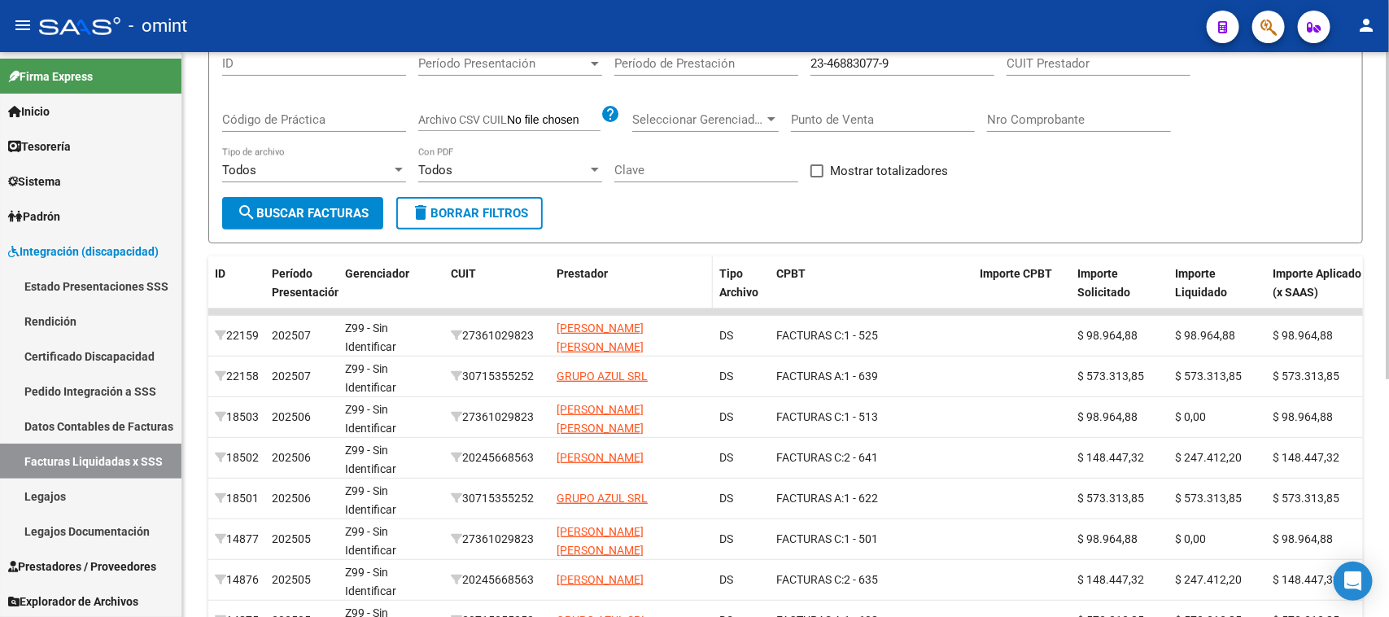
scroll to position [203, 0]
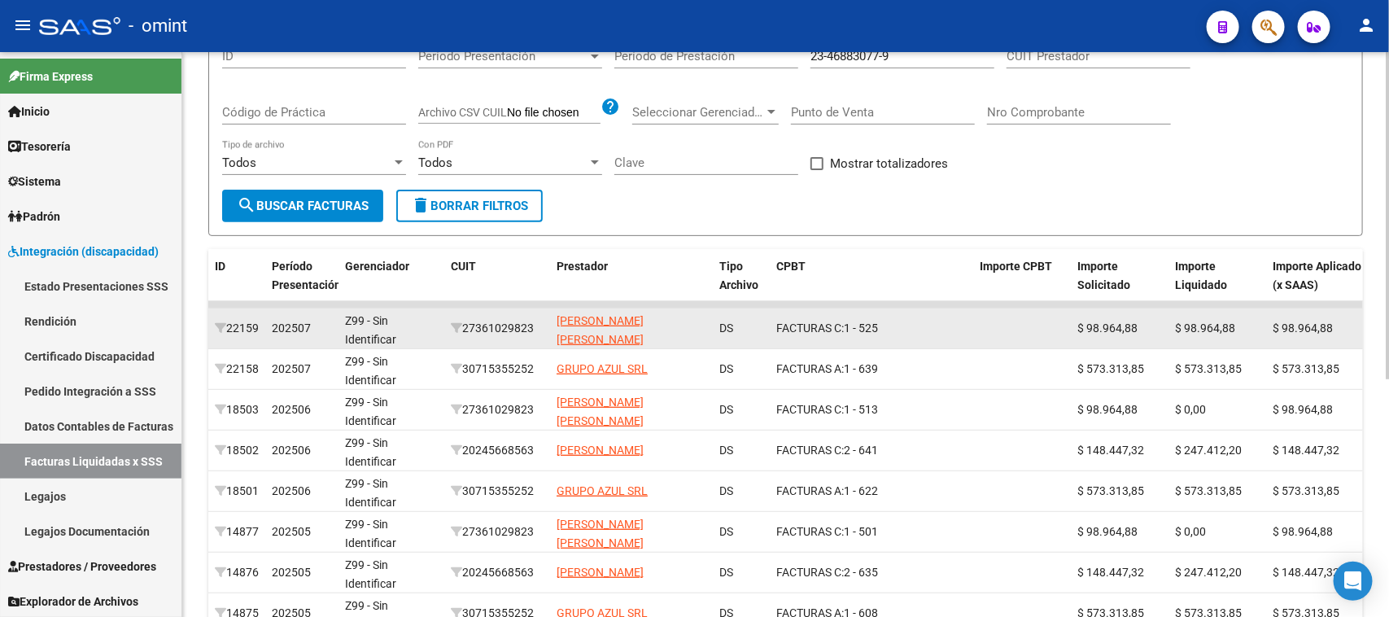
drag, startPoint x: 698, startPoint y: 330, endPoint x: 554, endPoint y: 331, distance: 144.9
click at [554, 331] on datatable-body-cell "[PERSON_NAME] [PERSON_NAME]" at bounding box center [631, 329] width 163 height 40
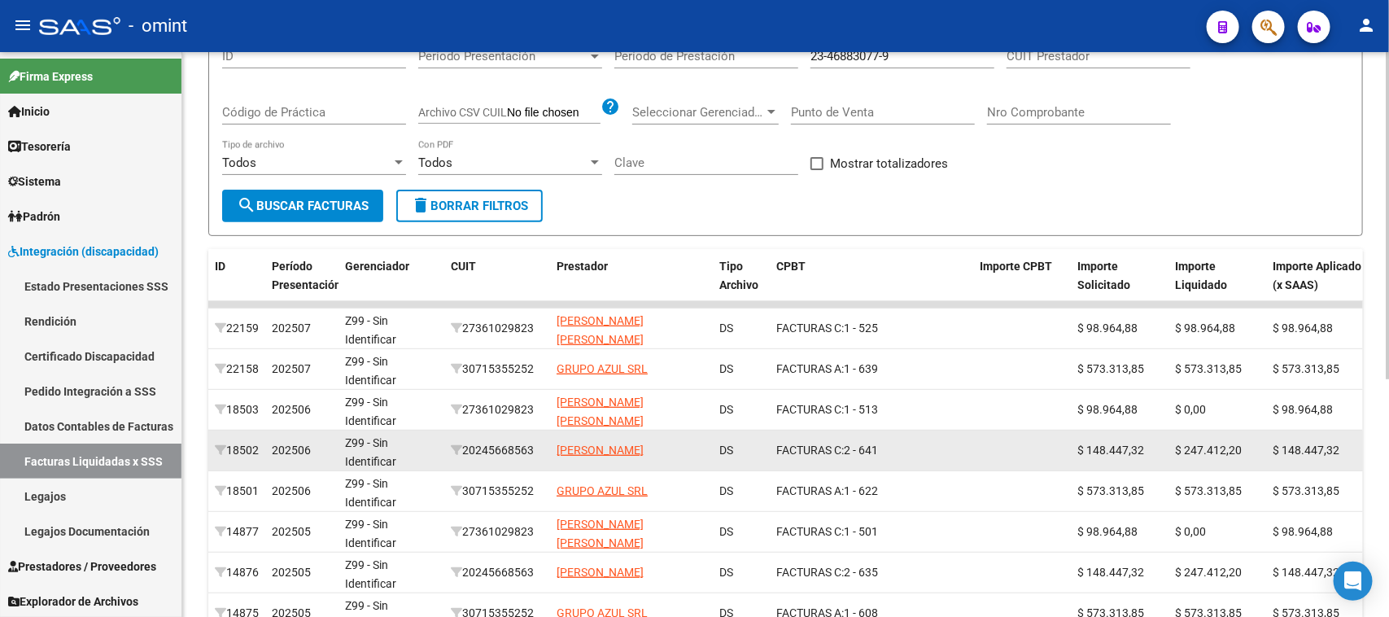
copy span "[PERSON_NAME] [PERSON_NAME]"
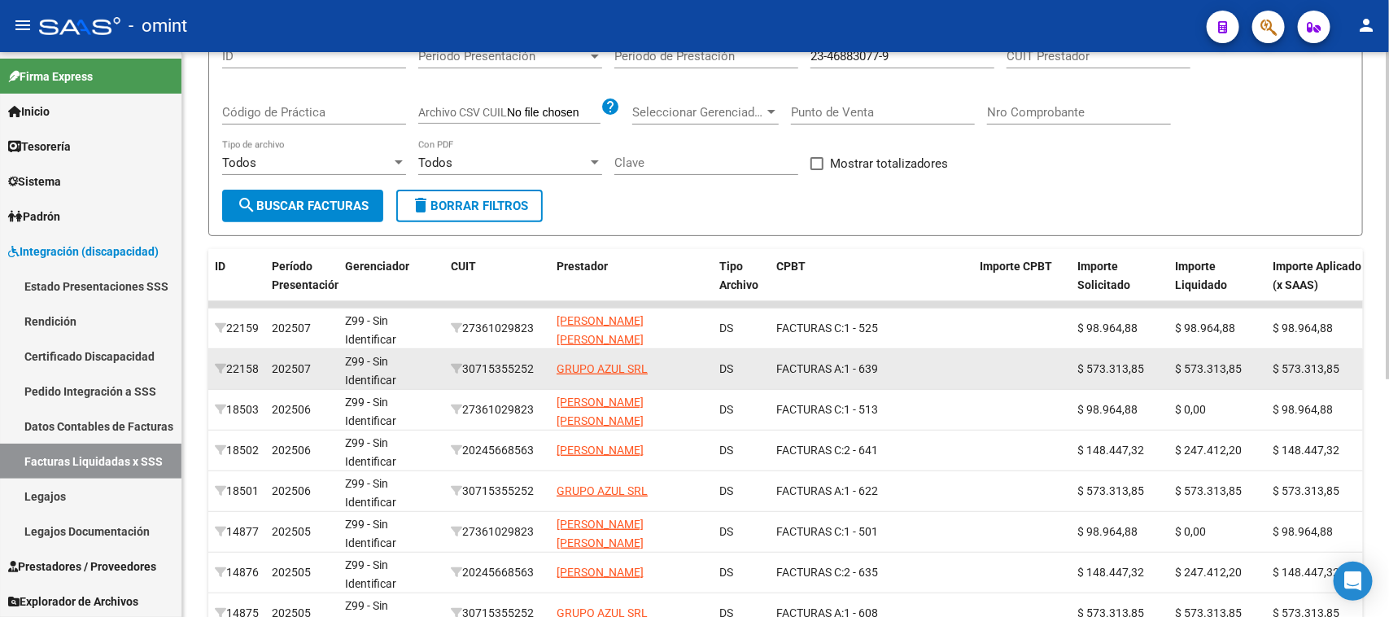
drag, startPoint x: 655, startPoint y: 379, endPoint x: 556, endPoint y: 376, distance: 99.3
click at [556, 376] on datatable-body-cell "GRUPO AZUL SRL" at bounding box center [631, 369] width 163 height 40
drag, startPoint x: 616, startPoint y: 370, endPoint x: 551, endPoint y: 372, distance: 65.1
click at [551, 372] on datatable-body-cell "GRUPO AZUL SRL" at bounding box center [631, 369] width 163 height 40
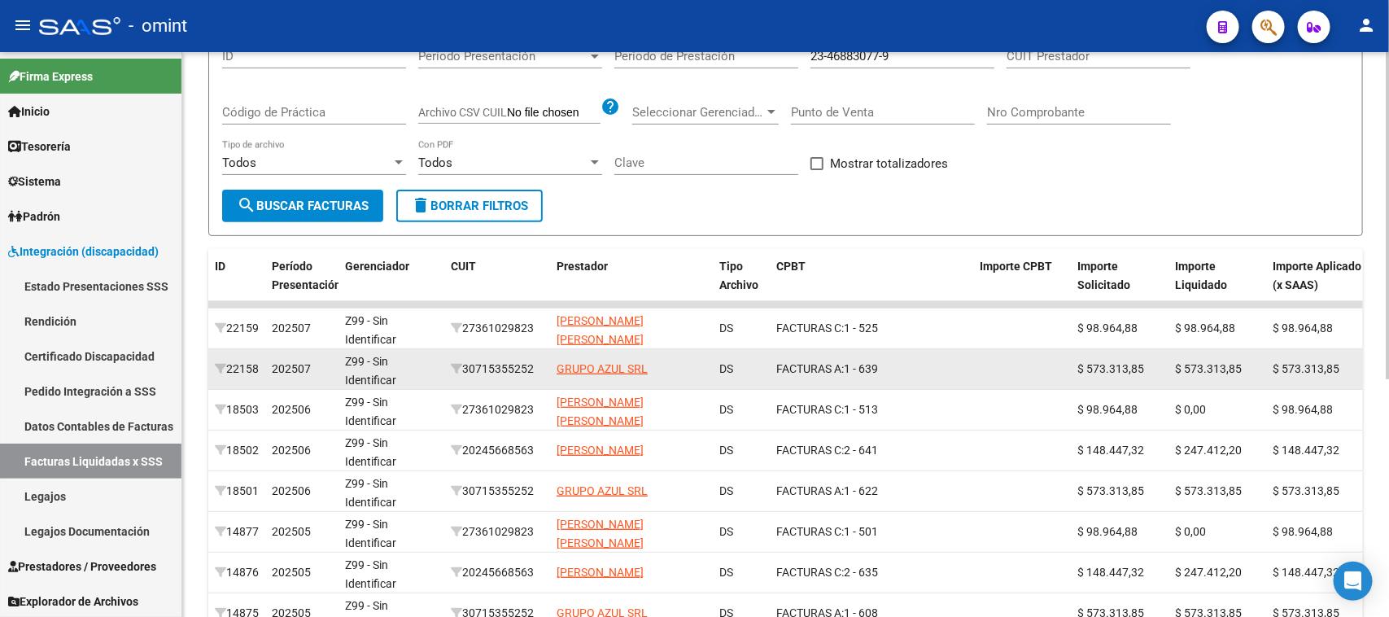
copy span "GRUPO AZUL SRL"
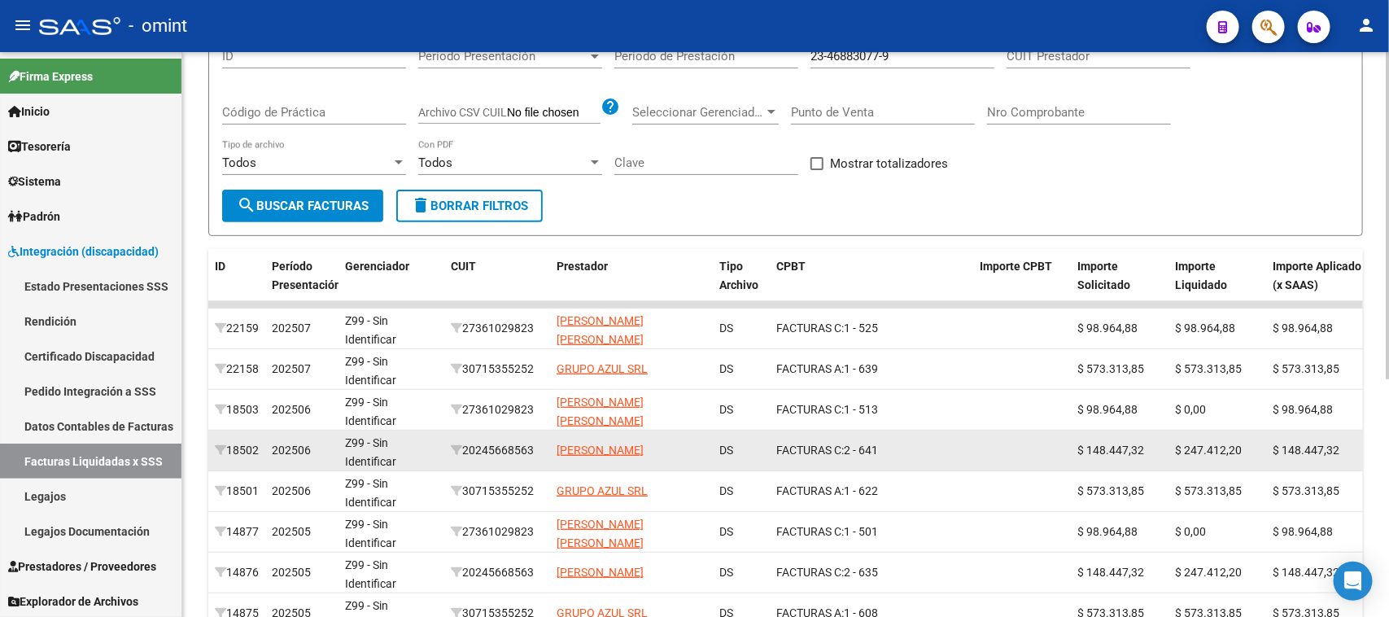
drag, startPoint x: 694, startPoint y: 449, endPoint x: 536, endPoint y: 453, distance: 158.8
click at [536, 453] on div "18502 202506 Z99 - Sin Identificar 20245668563 [PERSON_NAME] DS FACTURAS C: 2 -…" at bounding box center [1123, 451] width 1831 height 41
click at [708, 457] on datatable-body-cell "[PERSON_NAME]" at bounding box center [631, 451] width 163 height 40
drag, startPoint x: 696, startPoint y: 457, endPoint x: 545, endPoint y: 456, distance: 150.6
click at [545, 456] on div "18502 202506 Z99 - Sin Identificar 20245668563 [PERSON_NAME] DS FACTURAS C: 2 -…" at bounding box center [1123, 451] width 1831 height 41
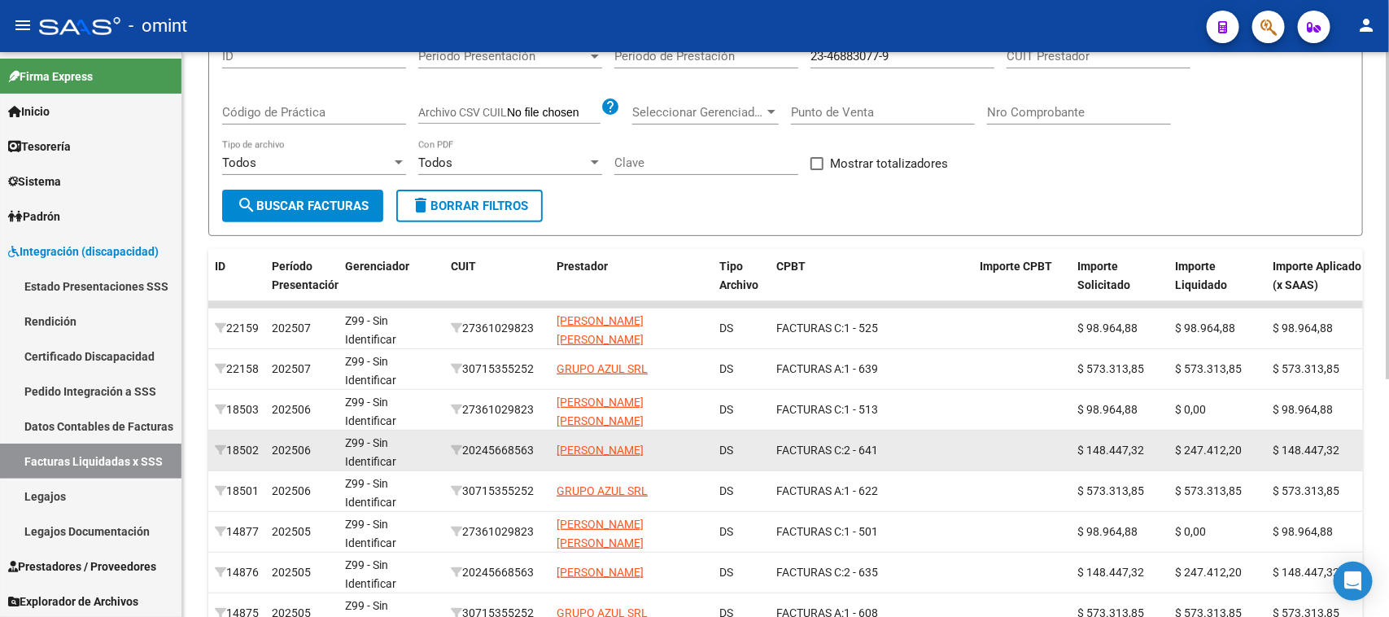
copy div "20245668563 [PERSON_NAME]"
click at [694, 453] on div "[PERSON_NAME]" at bounding box center [632, 450] width 150 height 19
drag, startPoint x: 689, startPoint y: 452, endPoint x: 558, endPoint y: 448, distance: 131.1
click at [558, 448] on div "[PERSON_NAME]" at bounding box center [632, 450] width 150 height 19
copy span "[PERSON_NAME]"
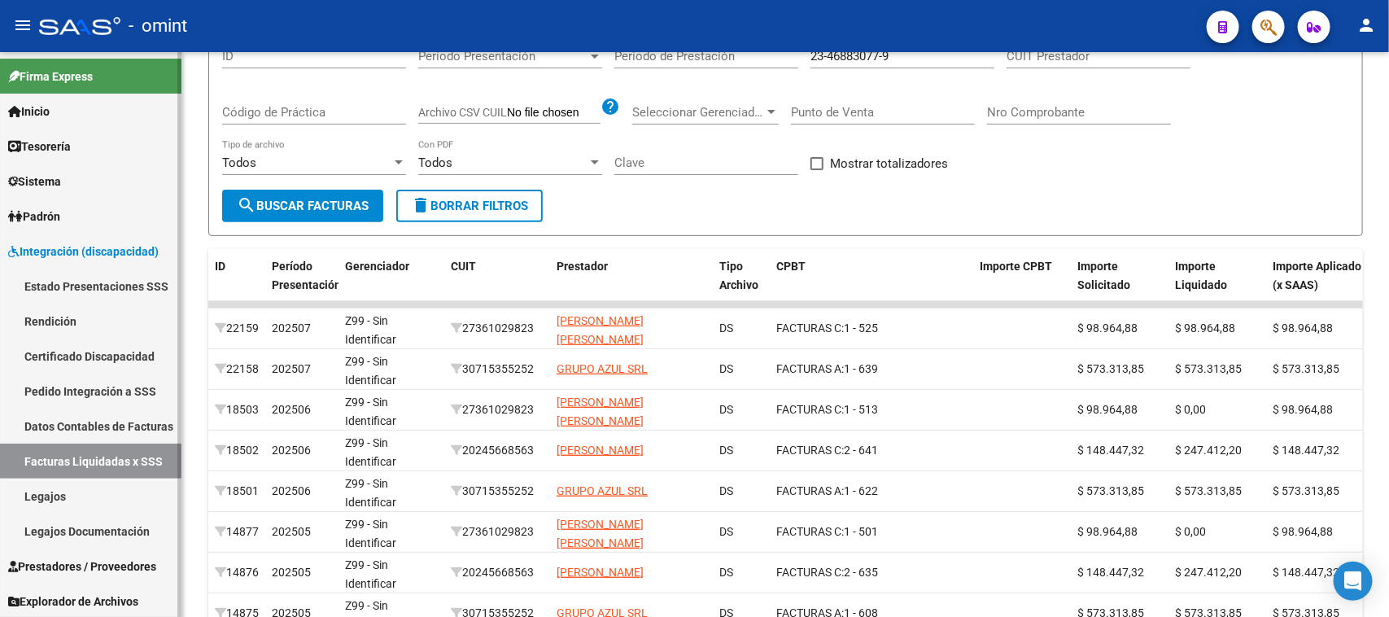
click at [55, 493] on link "Legajos" at bounding box center [91, 496] width 182 height 35
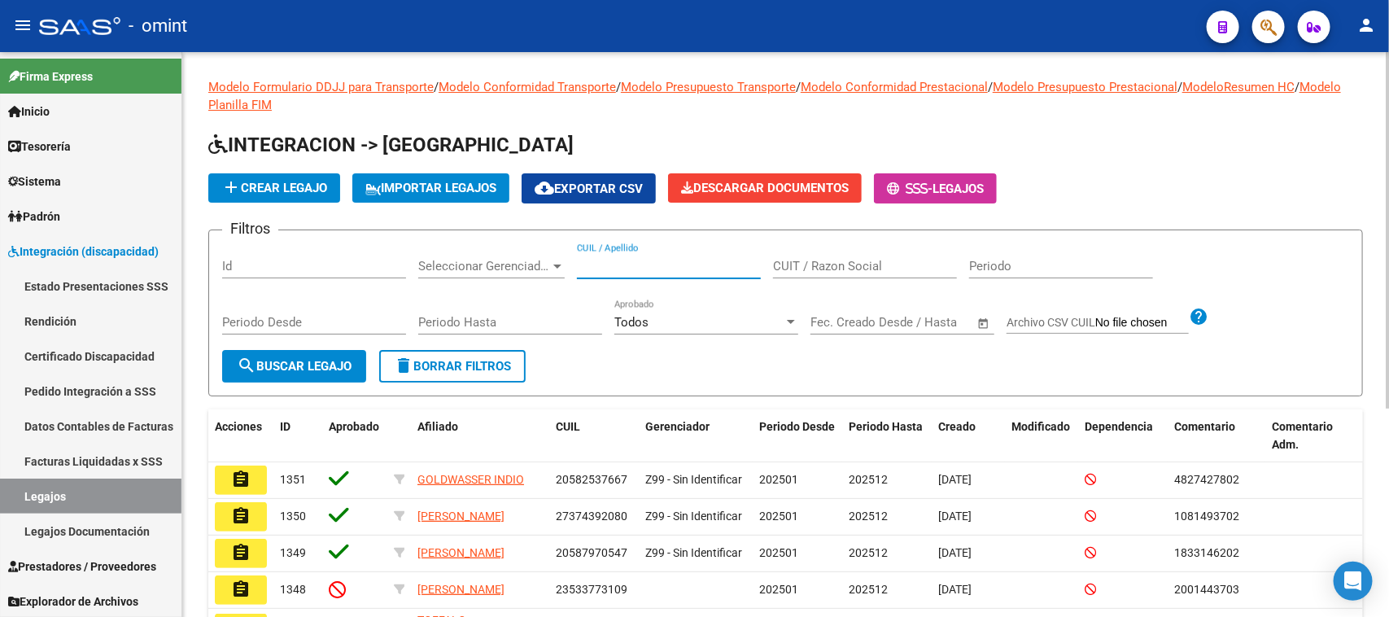
click at [684, 263] on input "CUIL / Apellido" at bounding box center [669, 266] width 184 height 15
type input "noblea"
click at [286, 338] on div "Periodo Desde" at bounding box center [314, 325] width 184 height 50
click at [285, 346] on div "Periodo Desde" at bounding box center [314, 325] width 184 height 50
click at [285, 351] on button "search Buscar Legajo" at bounding box center [294, 366] width 144 height 33
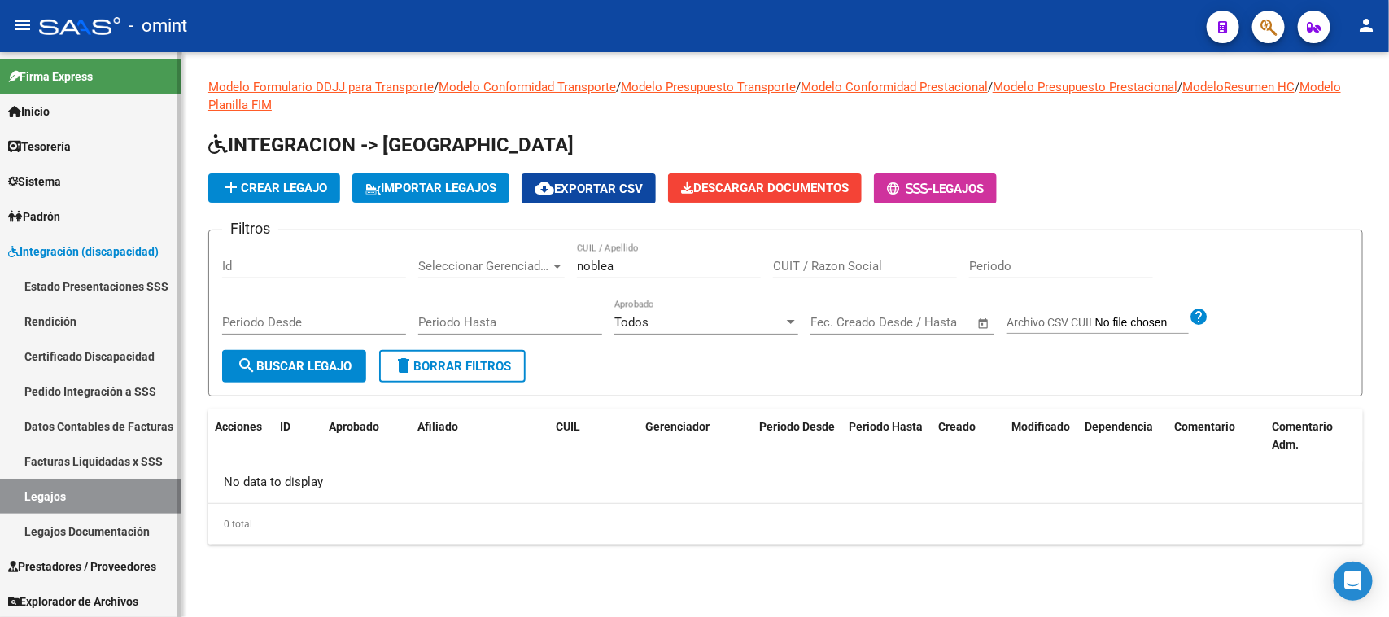
click at [94, 501] on link "Legajos" at bounding box center [91, 496] width 182 height 35
click at [111, 458] on link "Facturas Liquidadas x SSS" at bounding box center [91, 461] width 182 height 35
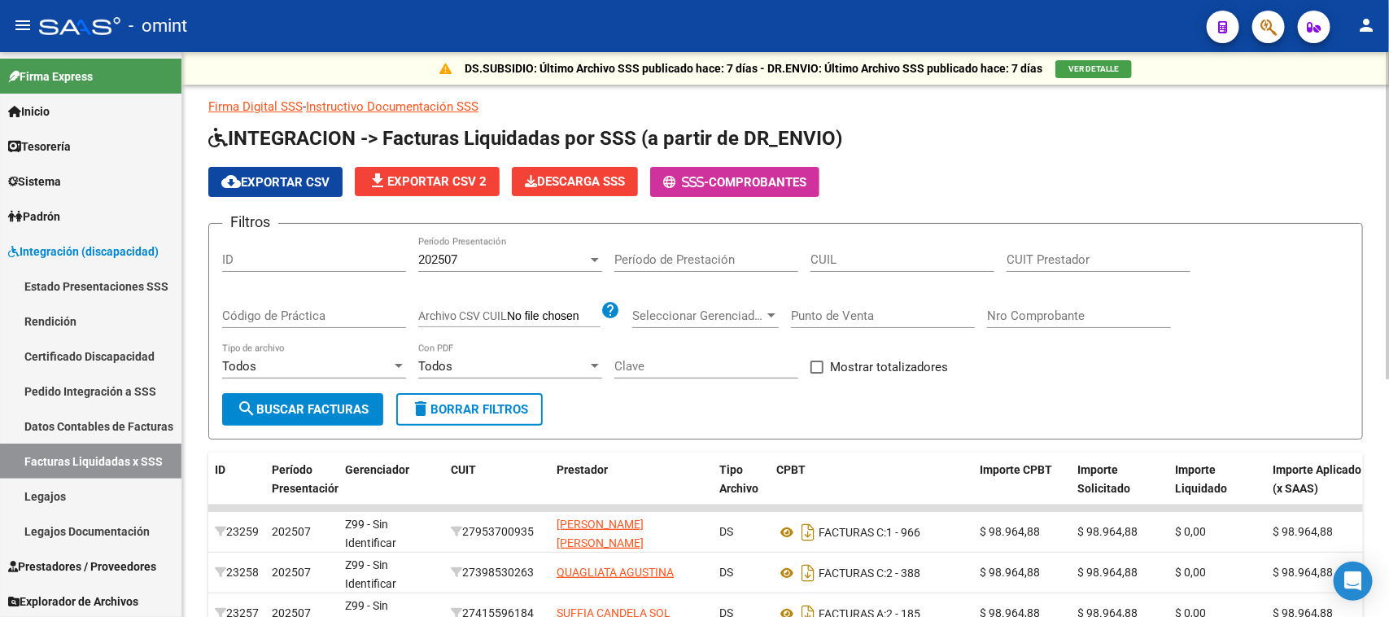
click at [815, 241] on div "CUIL" at bounding box center [903, 254] width 184 height 35
paste input "20-54705425-4"
type input "20-54705425-4"
click at [466, 271] on div "202507 Período Presentación" at bounding box center [510, 262] width 184 height 50
click at [472, 254] on div "202507" at bounding box center [502, 259] width 169 height 15
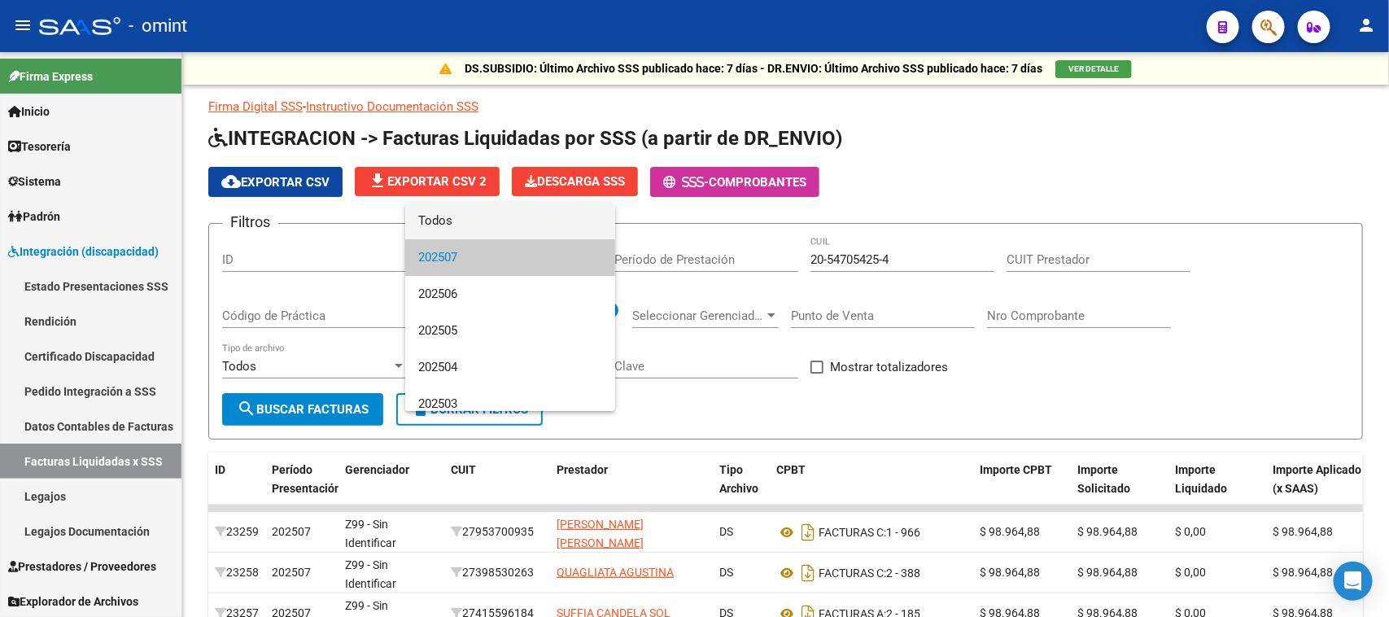
click at [470, 233] on span "Todos" at bounding box center [510, 221] width 184 height 37
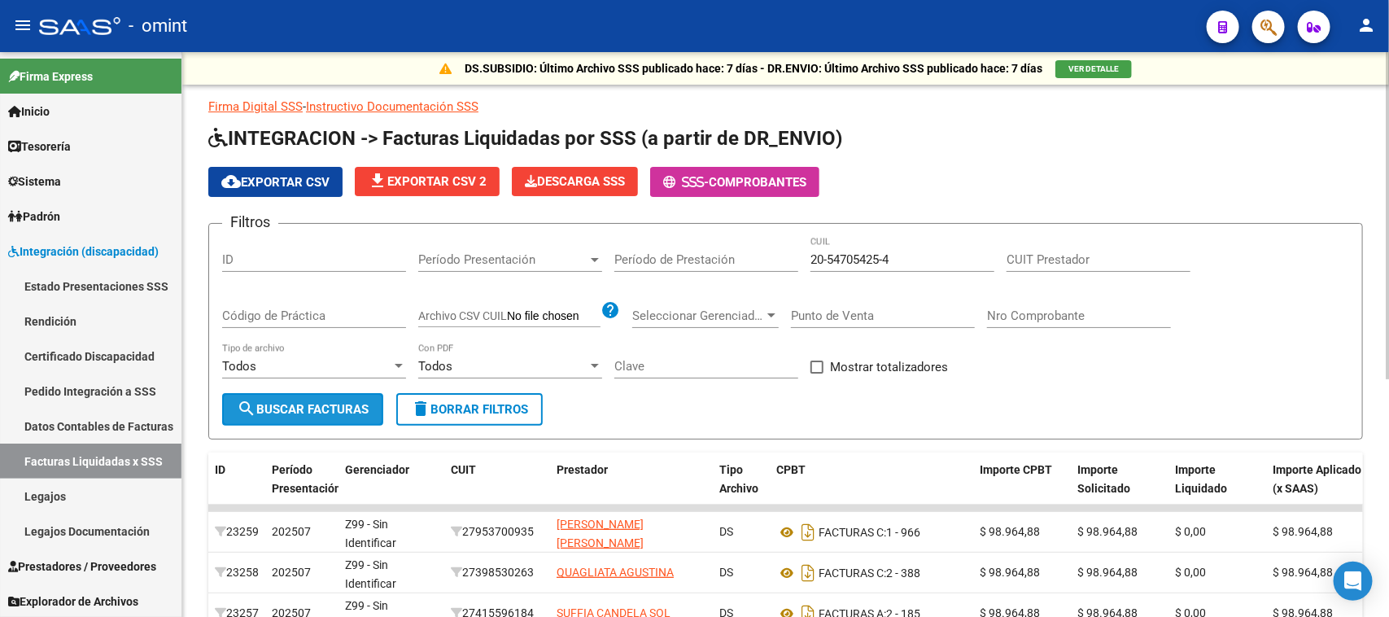
click at [331, 407] on span "search Buscar Facturas" at bounding box center [303, 409] width 132 height 15
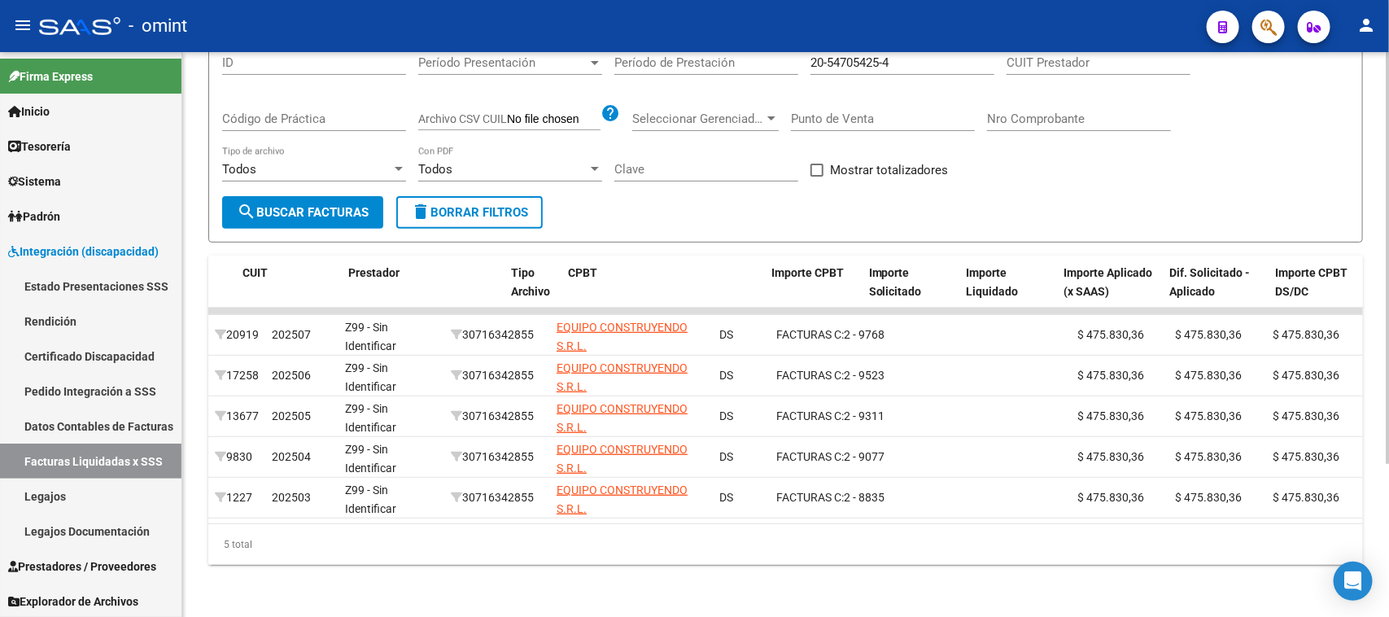
scroll to position [0, 676]
